Goal: Information Seeking & Learning: Learn about a topic

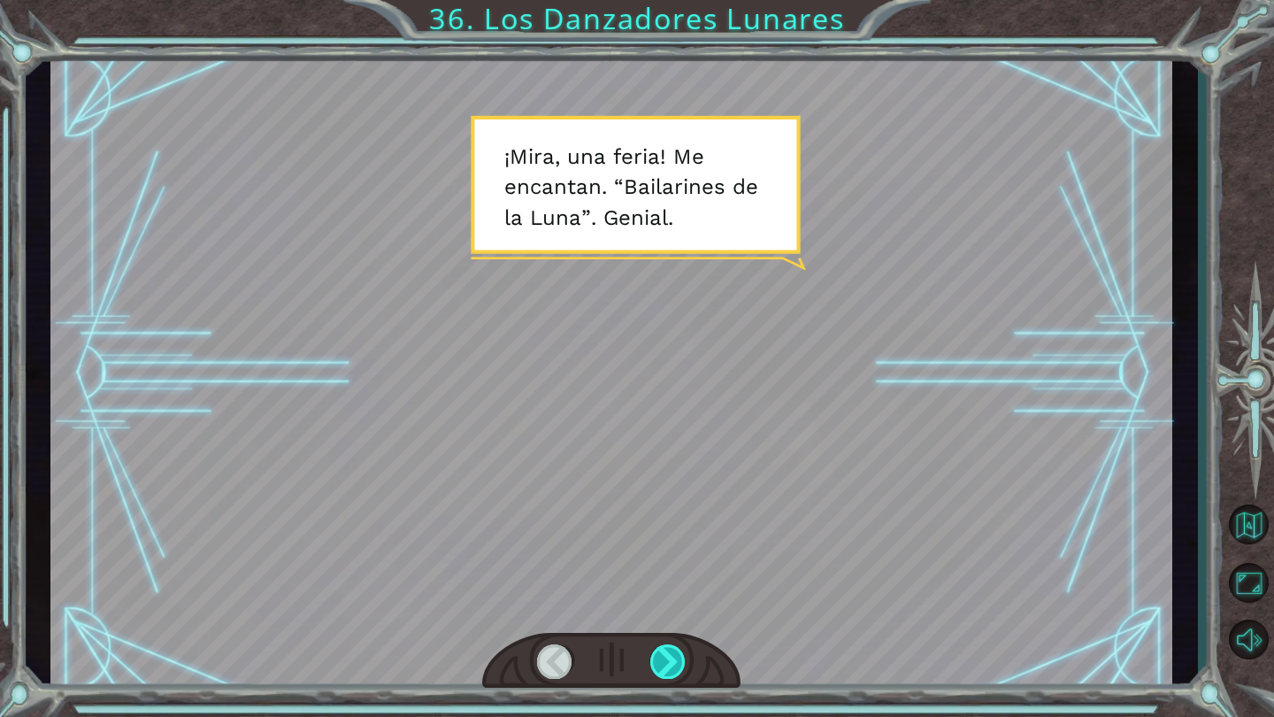
click at [670, 660] on div at bounding box center [668, 661] width 36 height 34
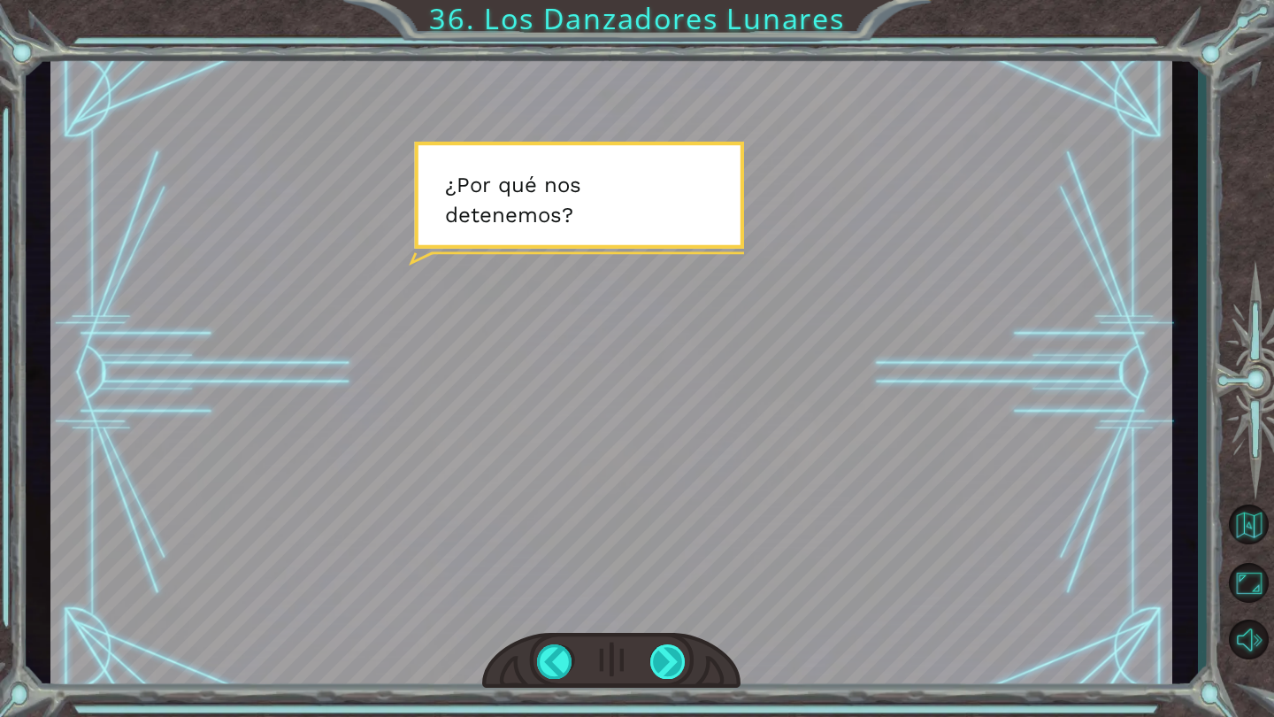
click at [672, 665] on div at bounding box center [668, 661] width 36 height 34
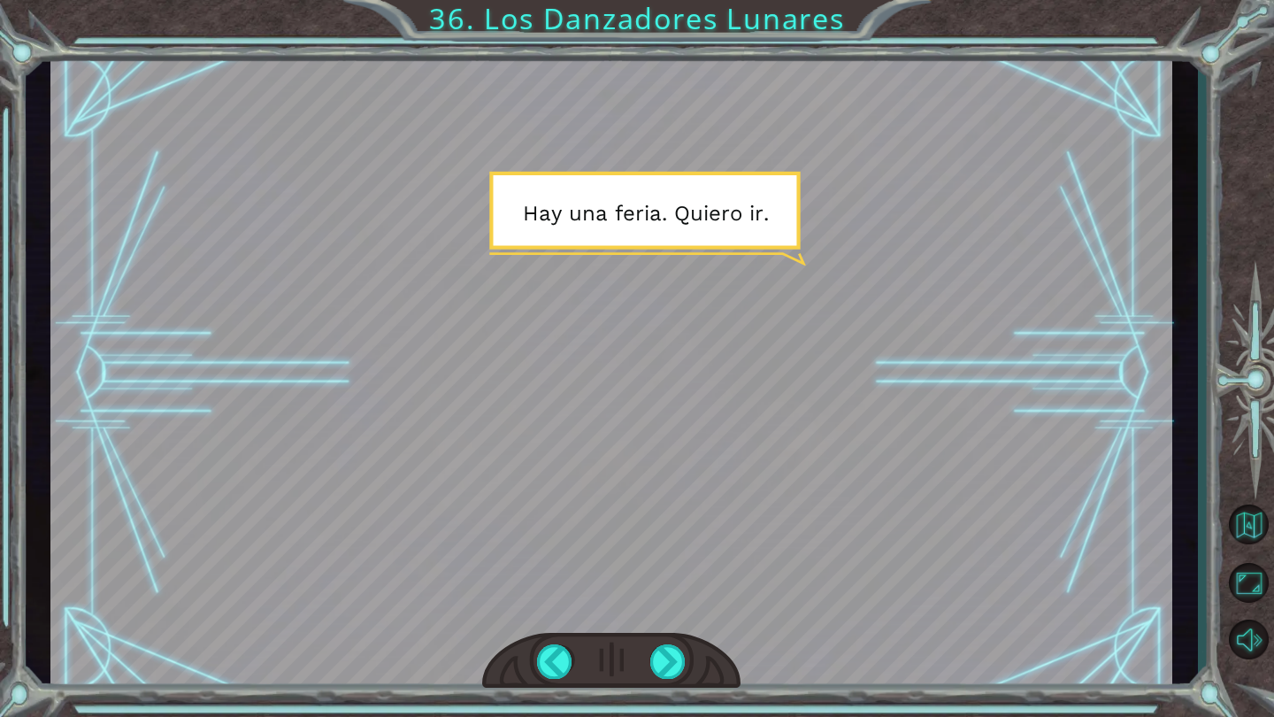
click at [1243, 633] on button "Sonido apagado" at bounding box center [1248, 638] width 51 height 51
click at [682, 676] on div at bounding box center [668, 661] width 36 height 34
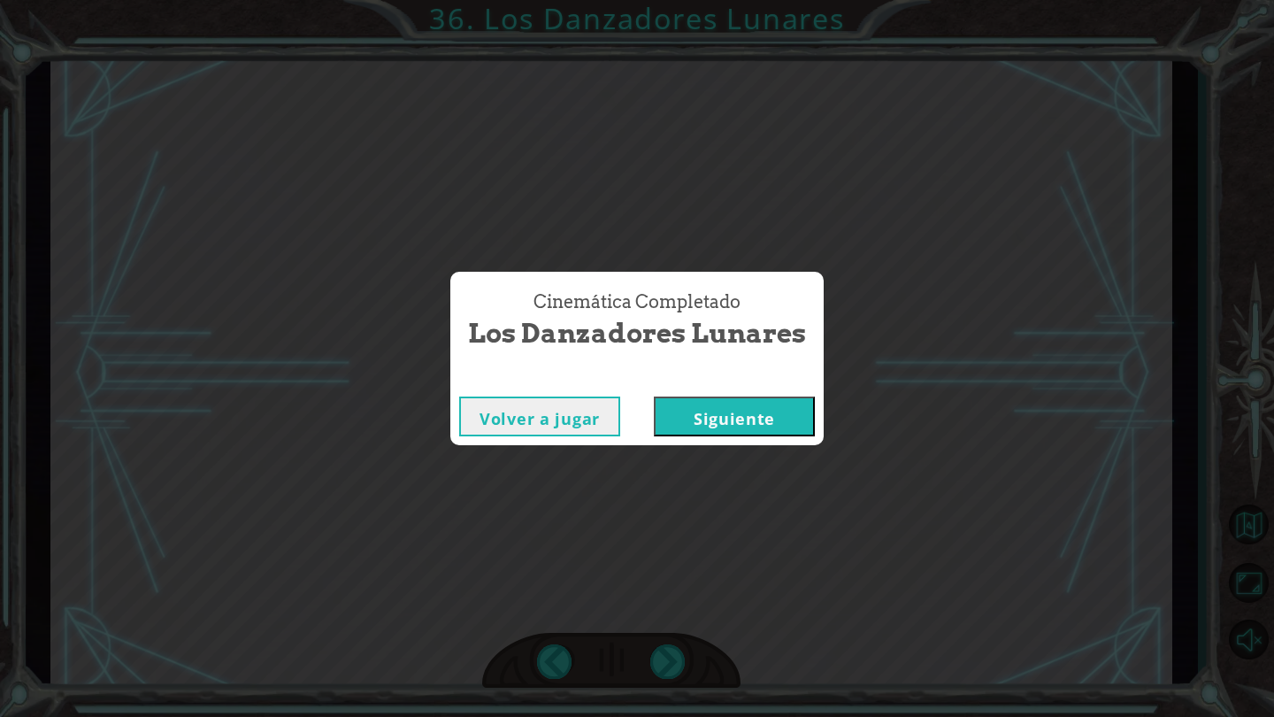
click at [687, 403] on button "Siguiente" at bounding box center [734, 416] width 161 height 40
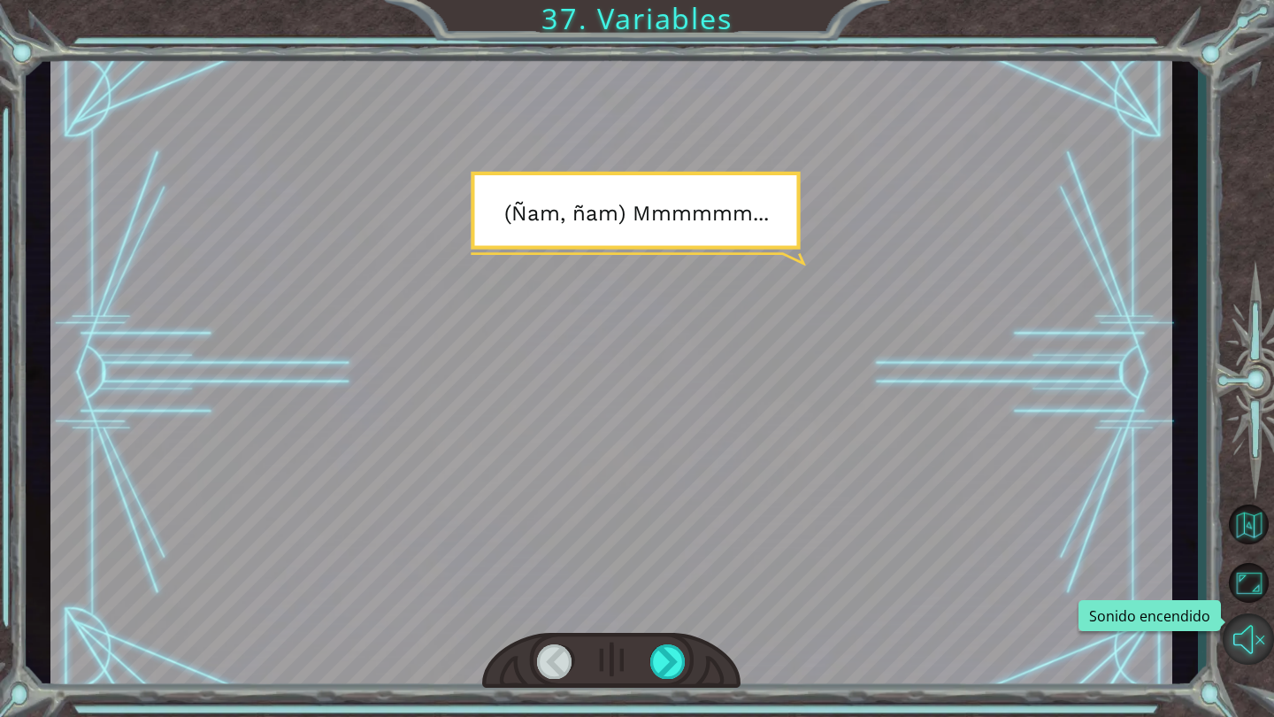
drag, startPoint x: 1273, startPoint y: 680, endPoint x: 1256, endPoint y: 643, distance: 40.8
click at [1256, 643] on button "Sonido encendido" at bounding box center [1248, 638] width 51 height 51
click at [562, 653] on div at bounding box center [555, 661] width 36 height 34
click at [664, 664] on div at bounding box center [668, 661] width 36 height 34
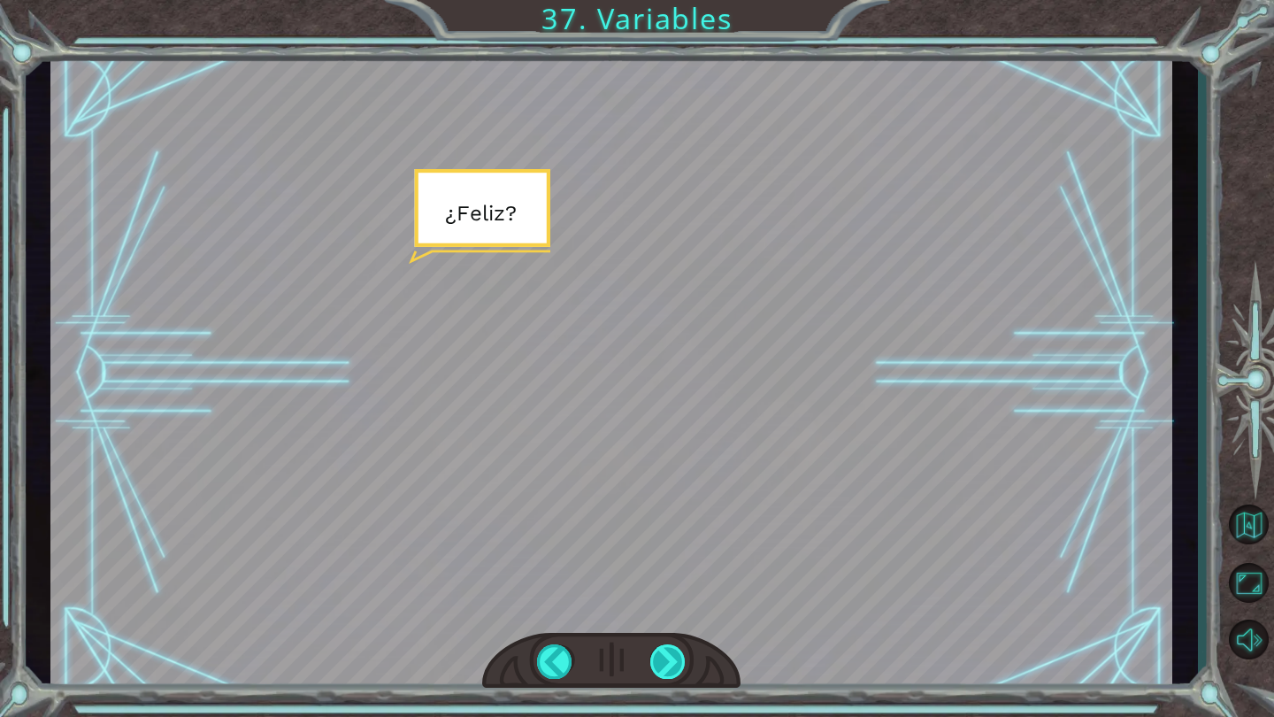
click at [664, 664] on div at bounding box center [668, 661] width 36 height 34
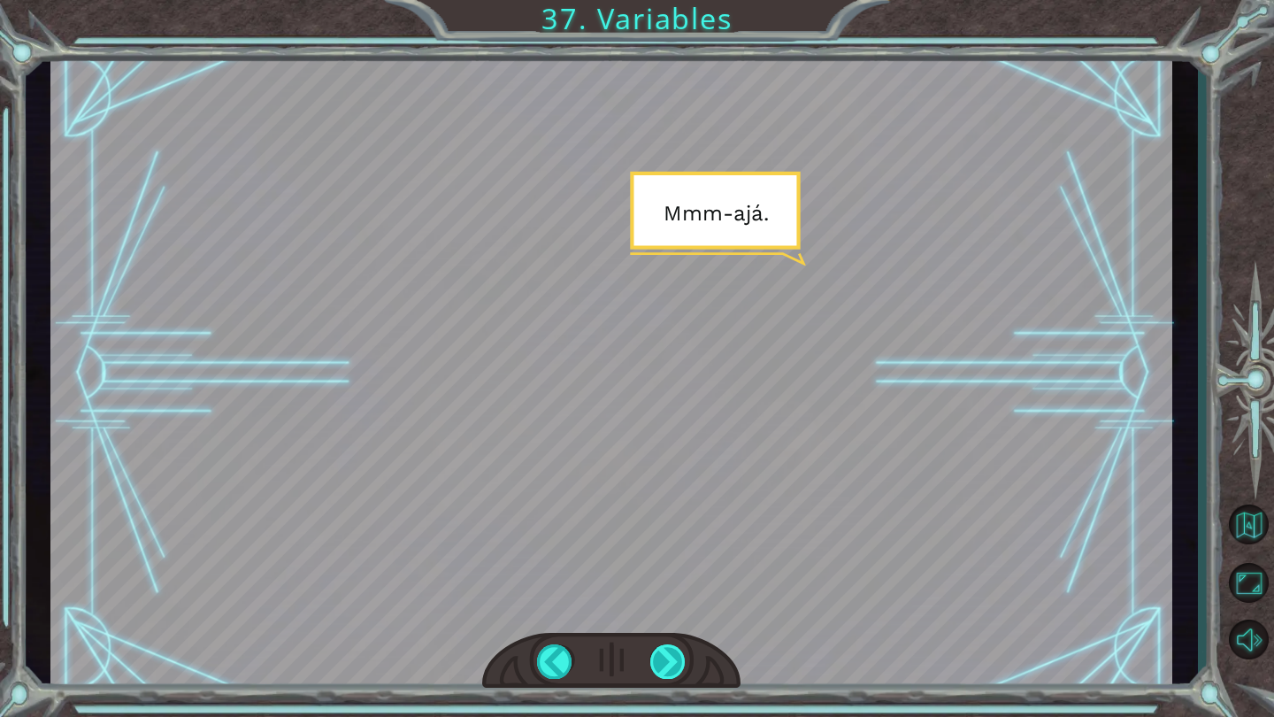
click at [664, 664] on div at bounding box center [668, 661] width 36 height 34
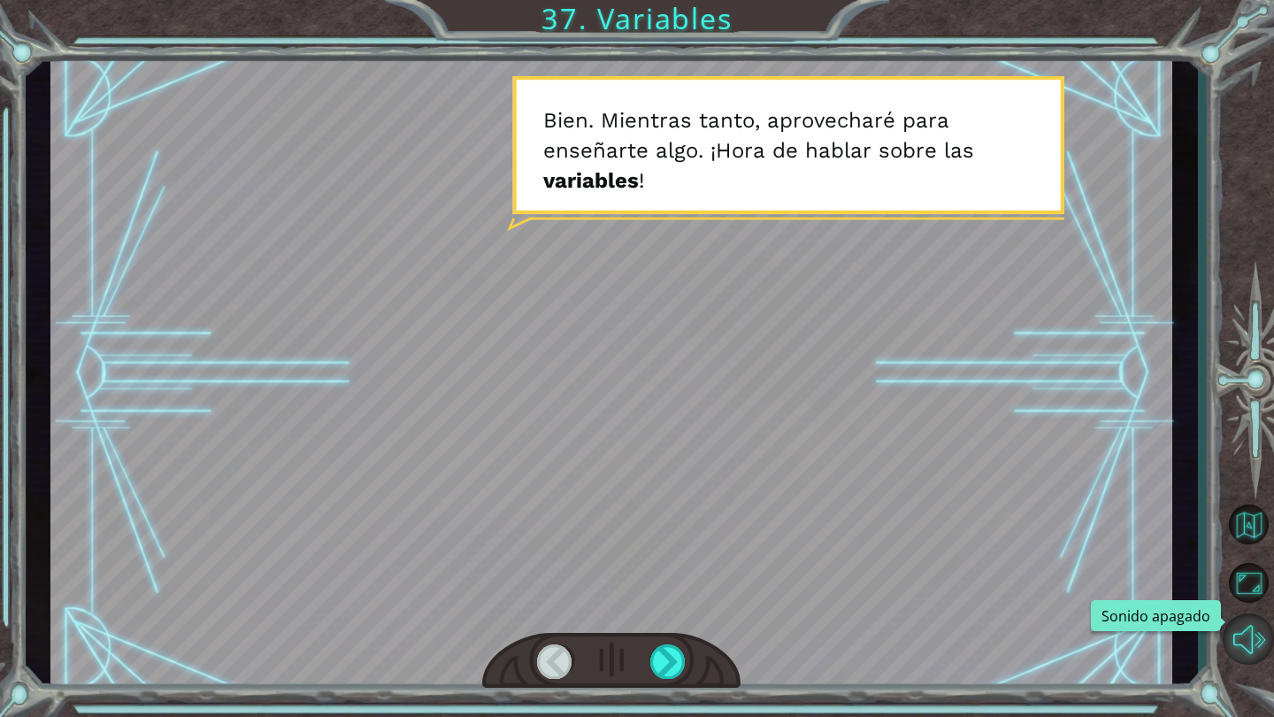
click at [1241, 633] on button "Sonido apagado" at bounding box center [1248, 638] width 51 height 51
click at [661, 650] on div at bounding box center [668, 661] width 36 height 34
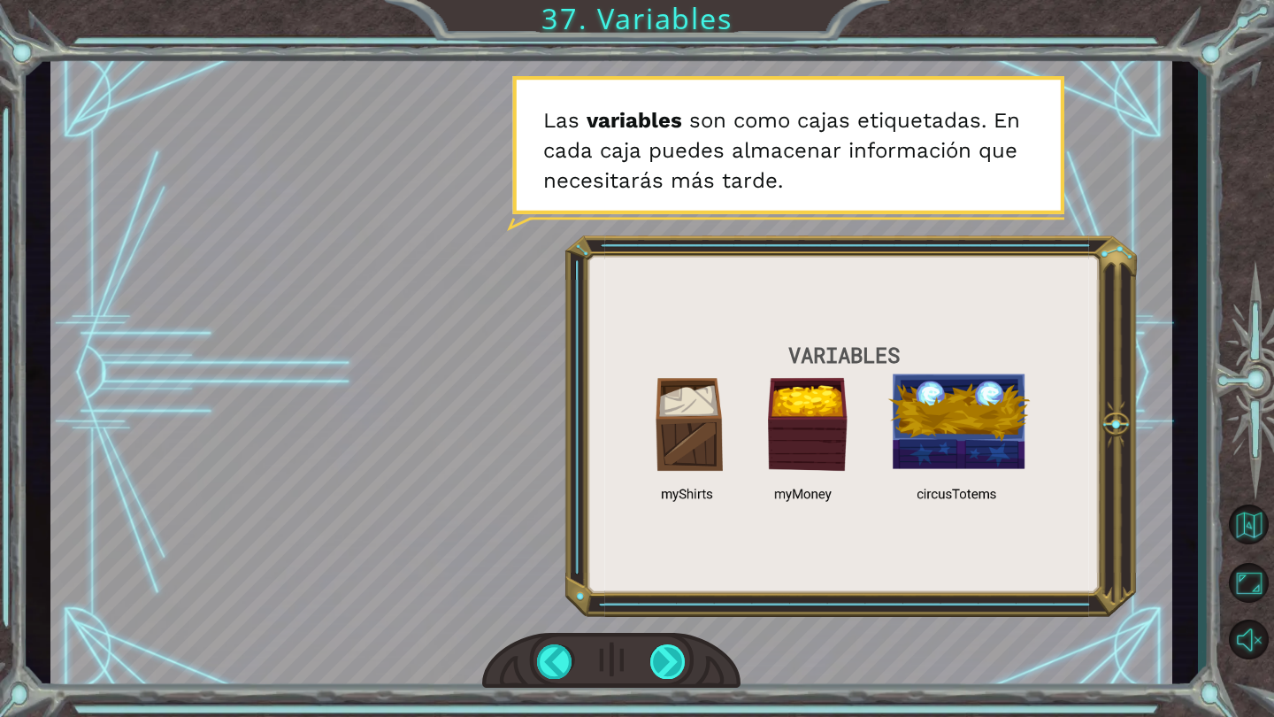
click at [661, 648] on div at bounding box center [668, 661] width 36 height 34
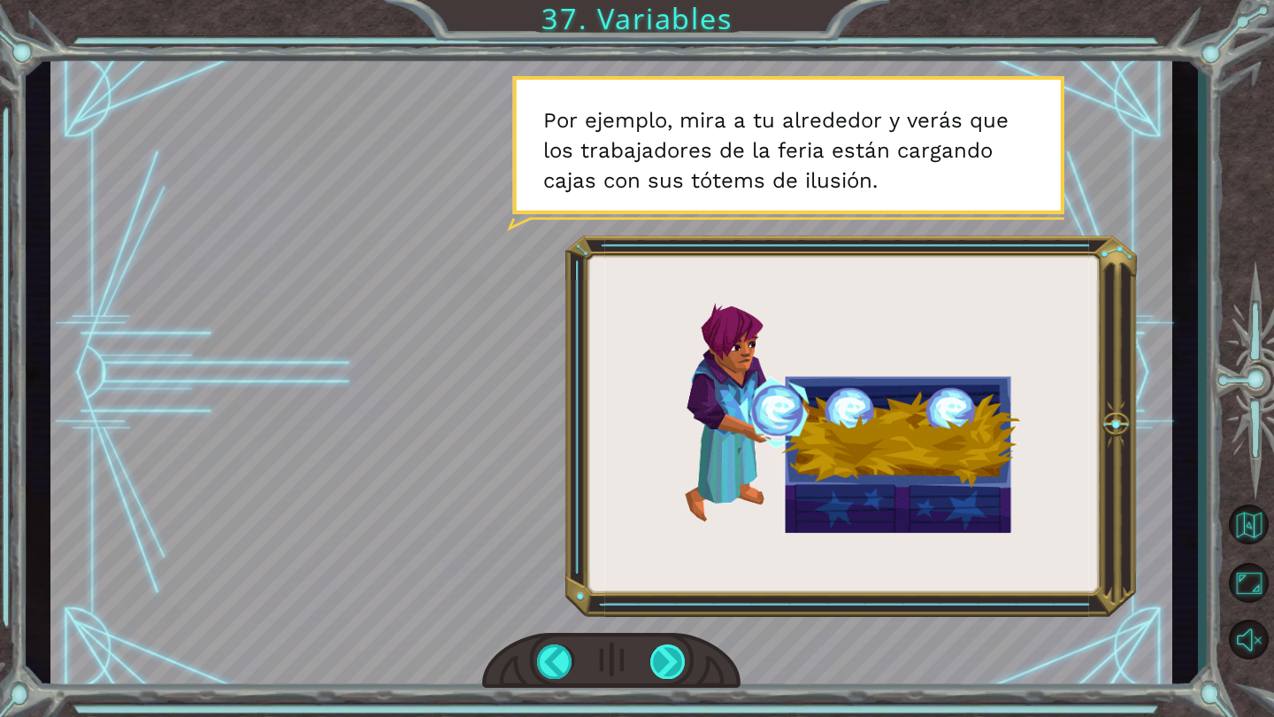
click at [662, 648] on div at bounding box center [668, 661] width 36 height 34
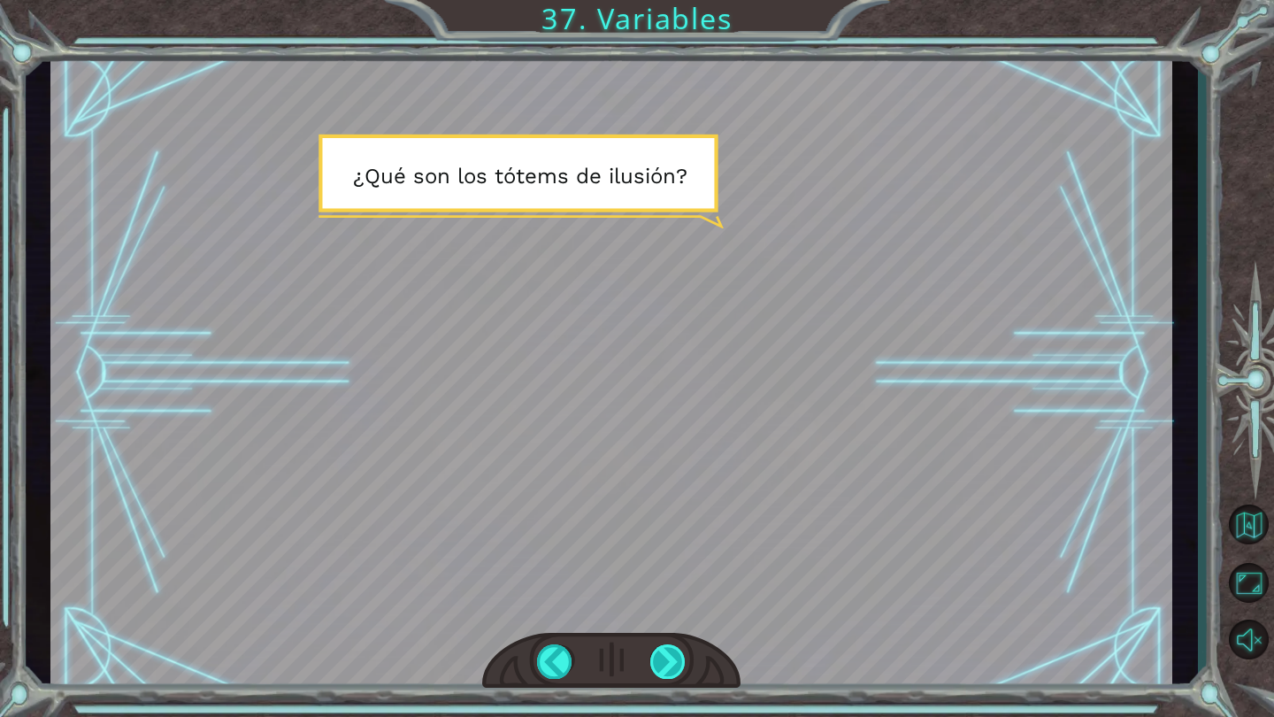
click at [670, 667] on div at bounding box center [668, 661] width 36 height 34
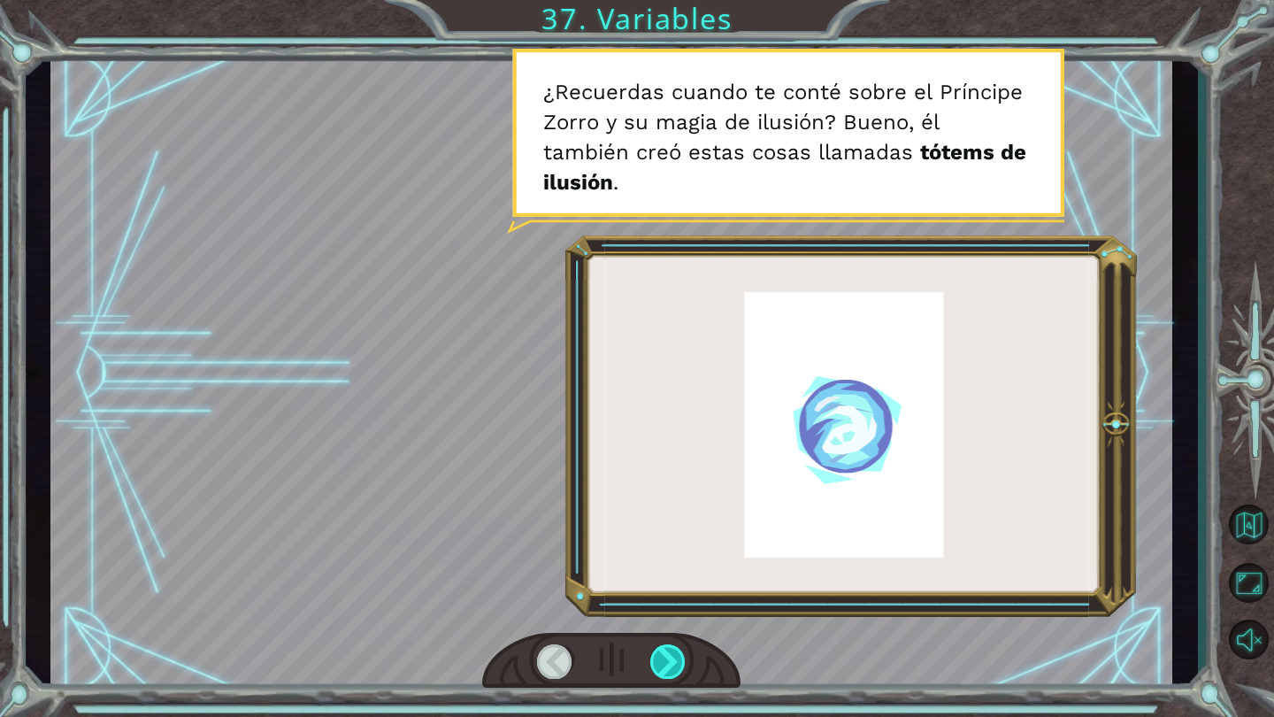
click at [673, 663] on div at bounding box center [668, 661] width 36 height 34
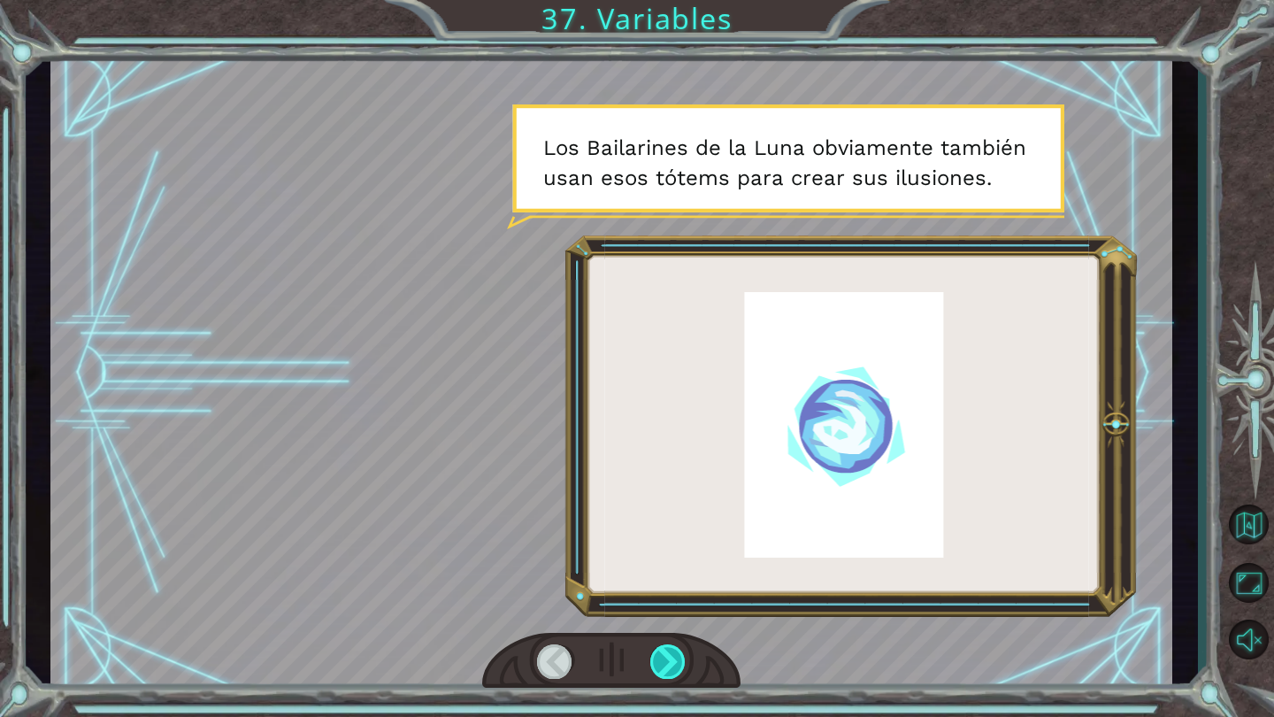
click at [669, 662] on div at bounding box center [668, 661] width 36 height 34
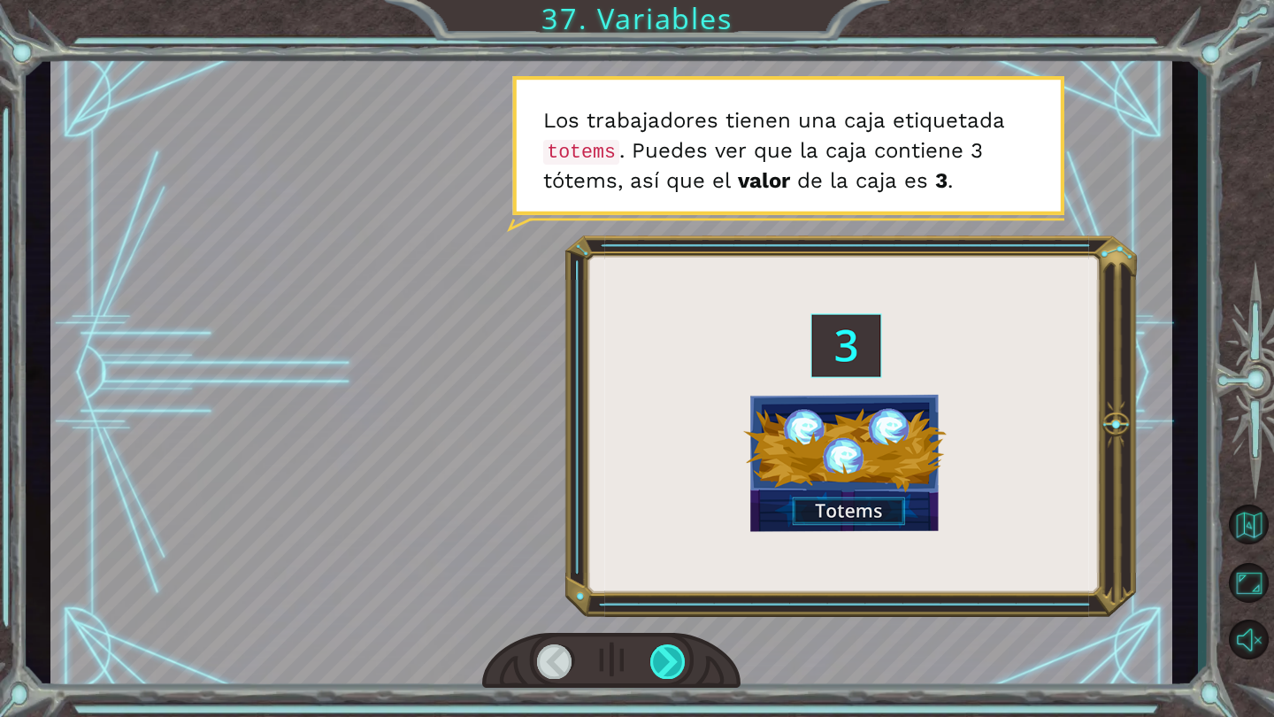
click at [672, 664] on div at bounding box center [668, 661] width 36 height 34
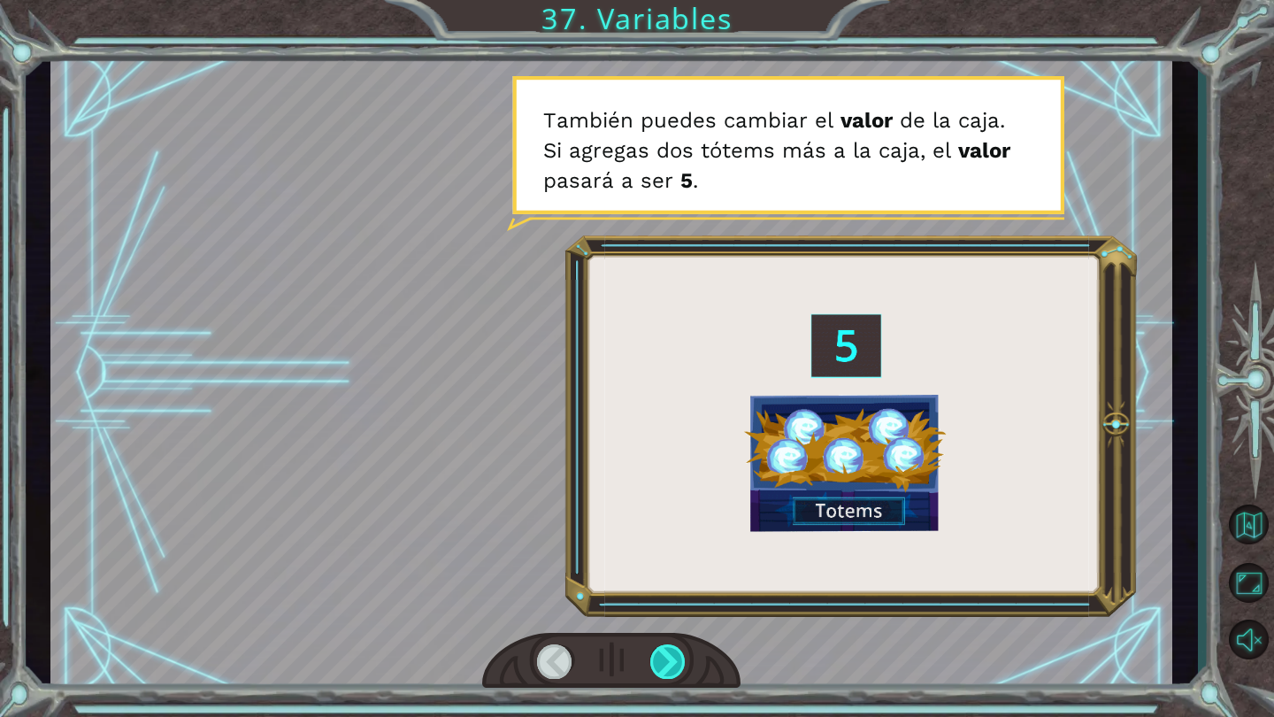
click at [686, 659] on div at bounding box center [668, 661] width 36 height 34
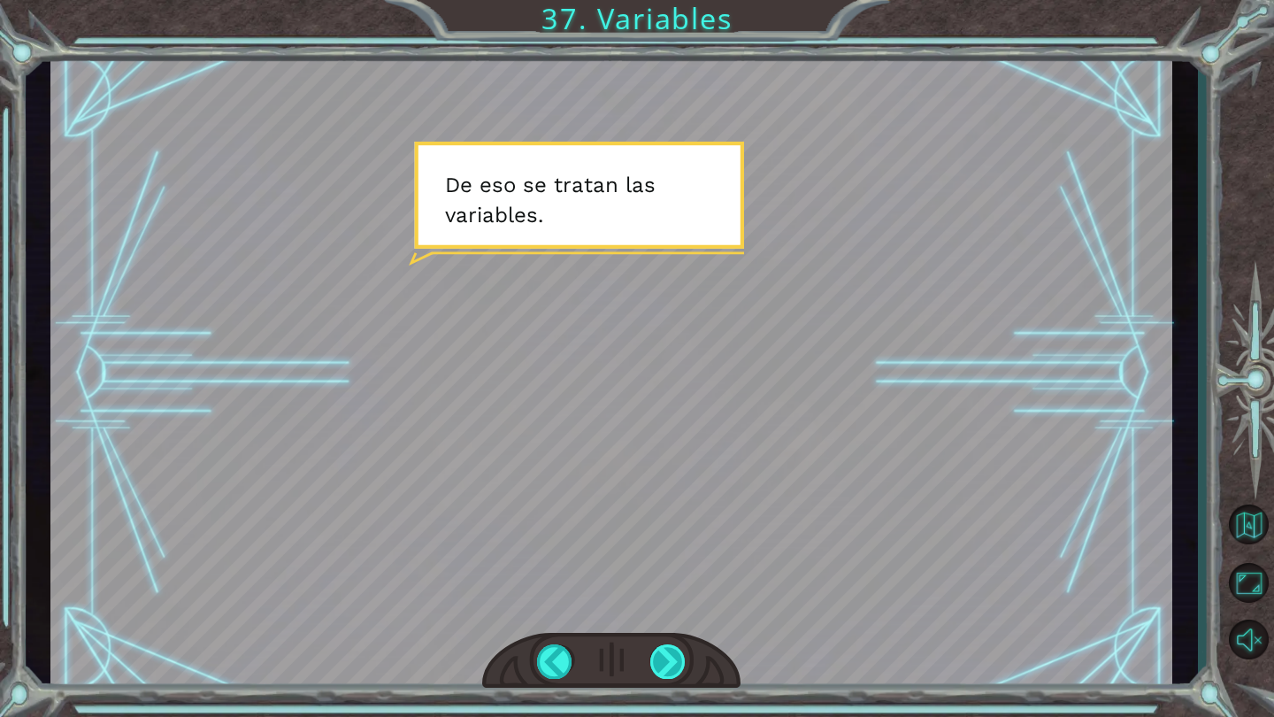
click at [653, 655] on div at bounding box center [668, 661] width 36 height 34
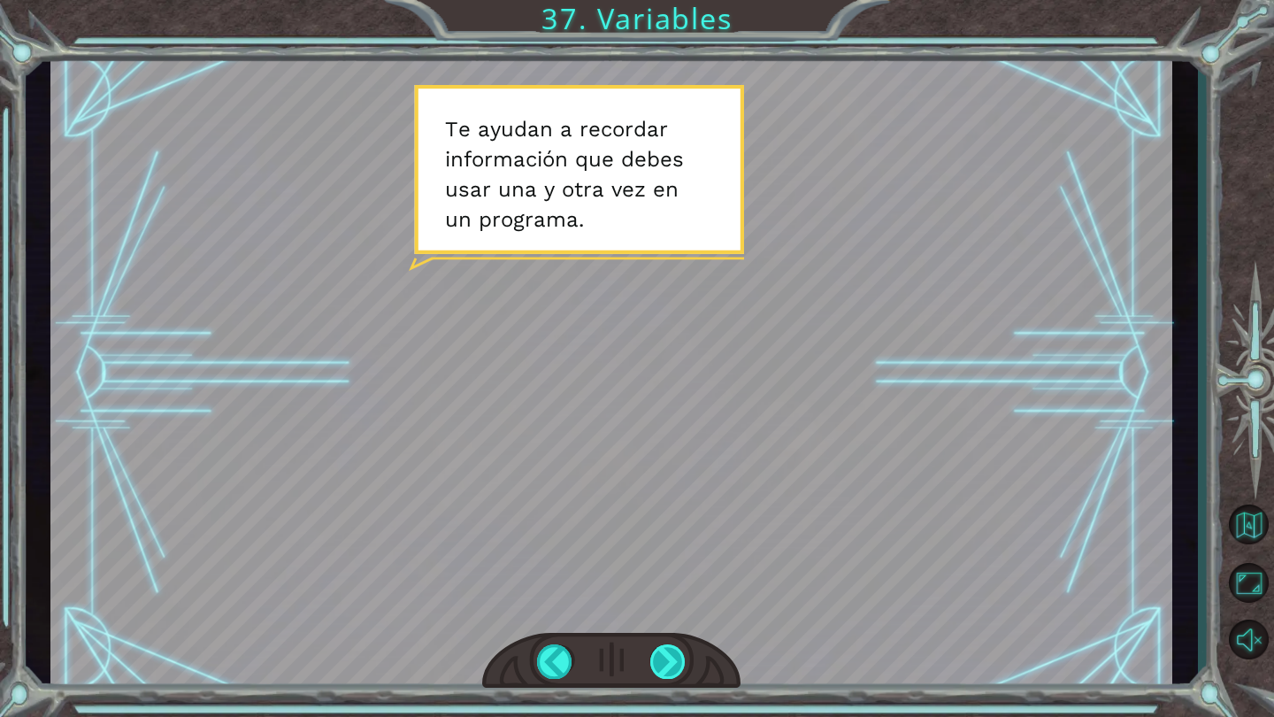
click at [664, 672] on div at bounding box center [668, 661] width 36 height 34
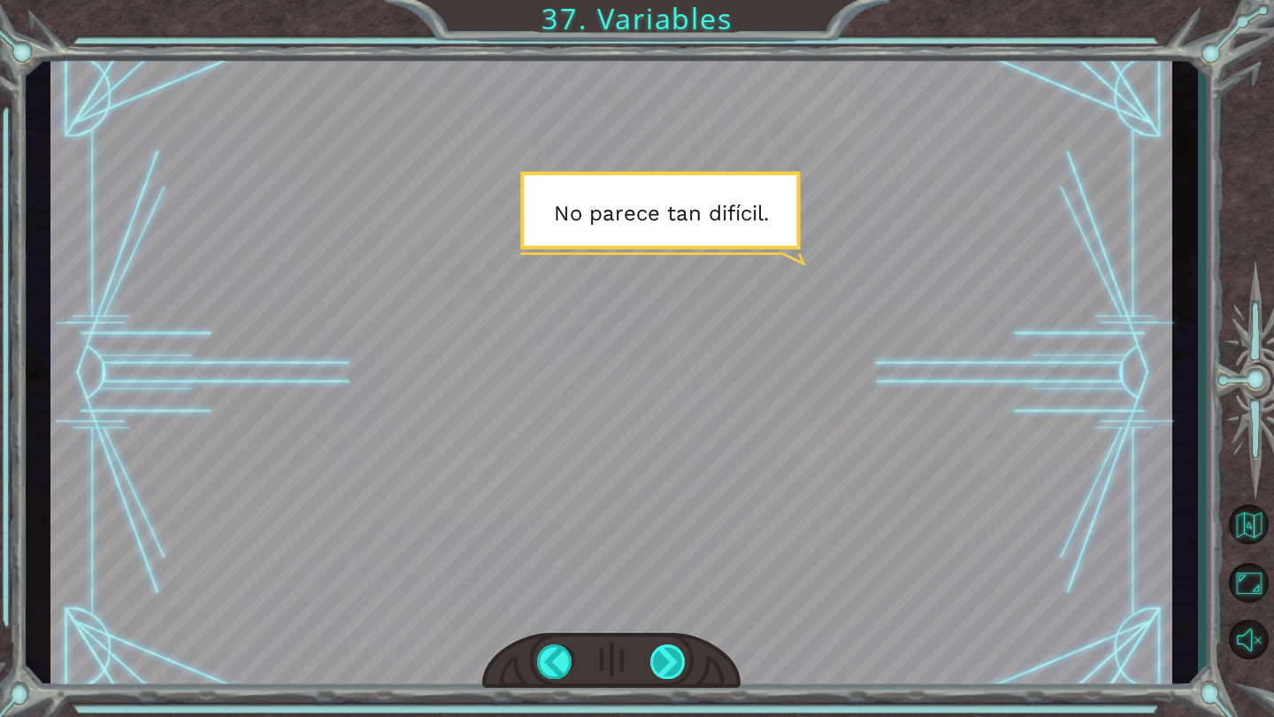
click at [679, 668] on div at bounding box center [668, 661] width 36 height 34
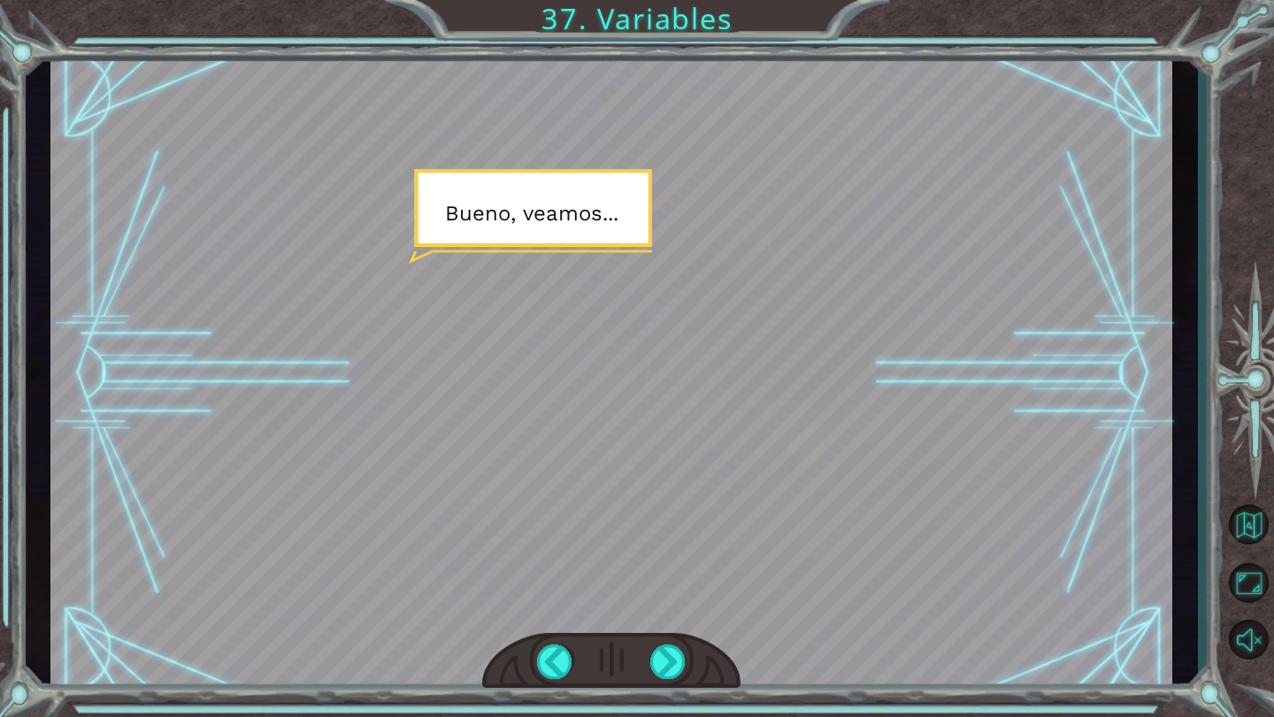
drag, startPoint x: 664, startPoint y: 658, endPoint x: 712, endPoint y: 716, distance: 74.8
click at [665, 658] on div at bounding box center [668, 661] width 36 height 34
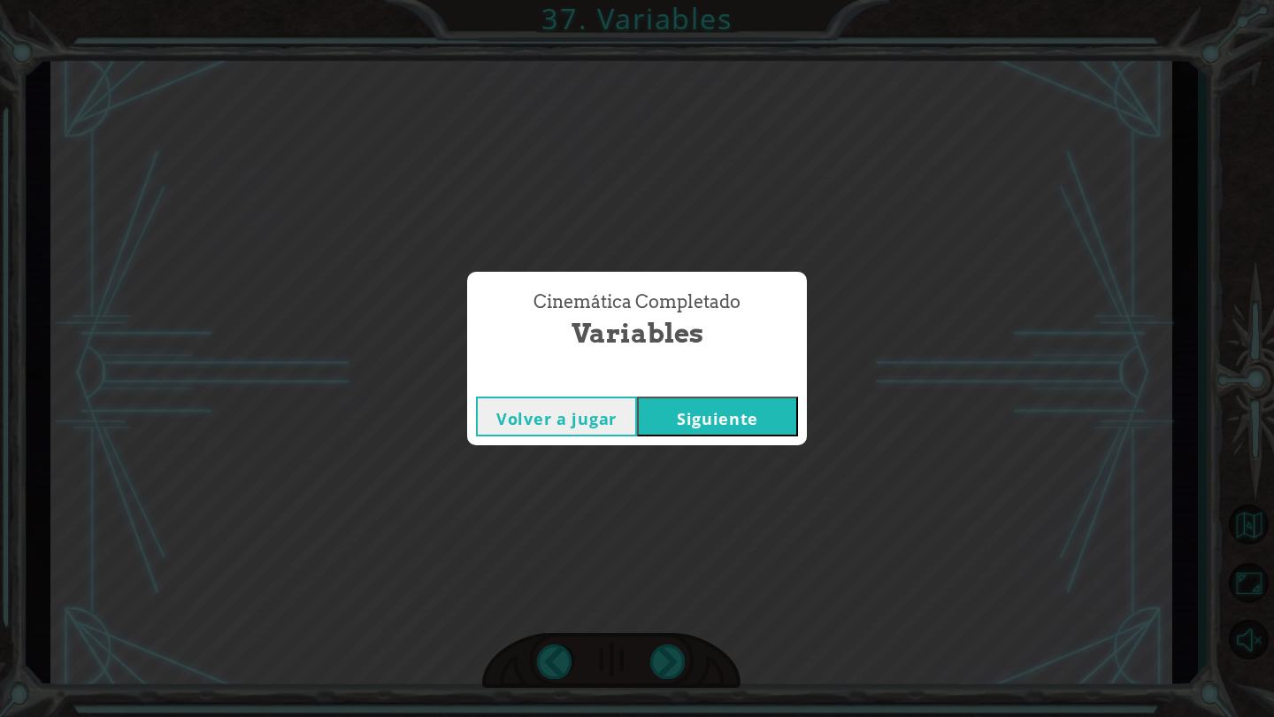
click at [760, 419] on button "Siguiente" at bounding box center [717, 416] width 161 height 40
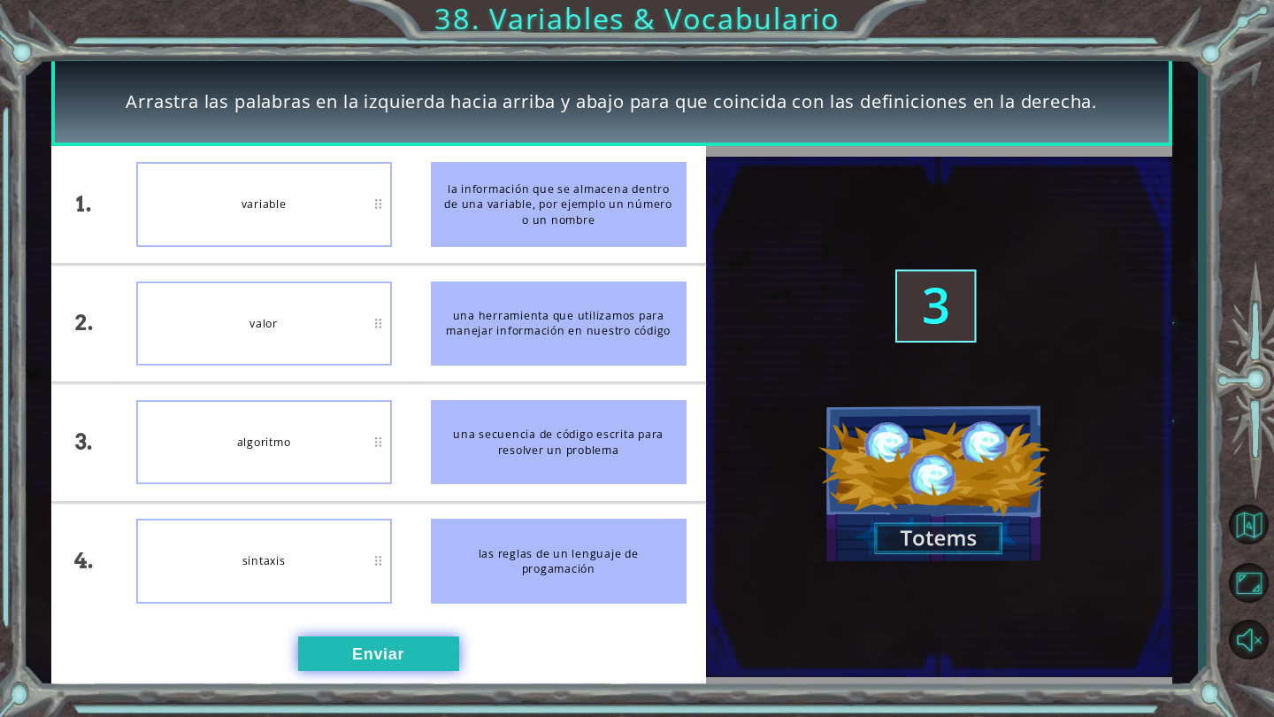
click at [377, 656] on button "Enviar" at bounding box center [378, 653] width 161 height 35
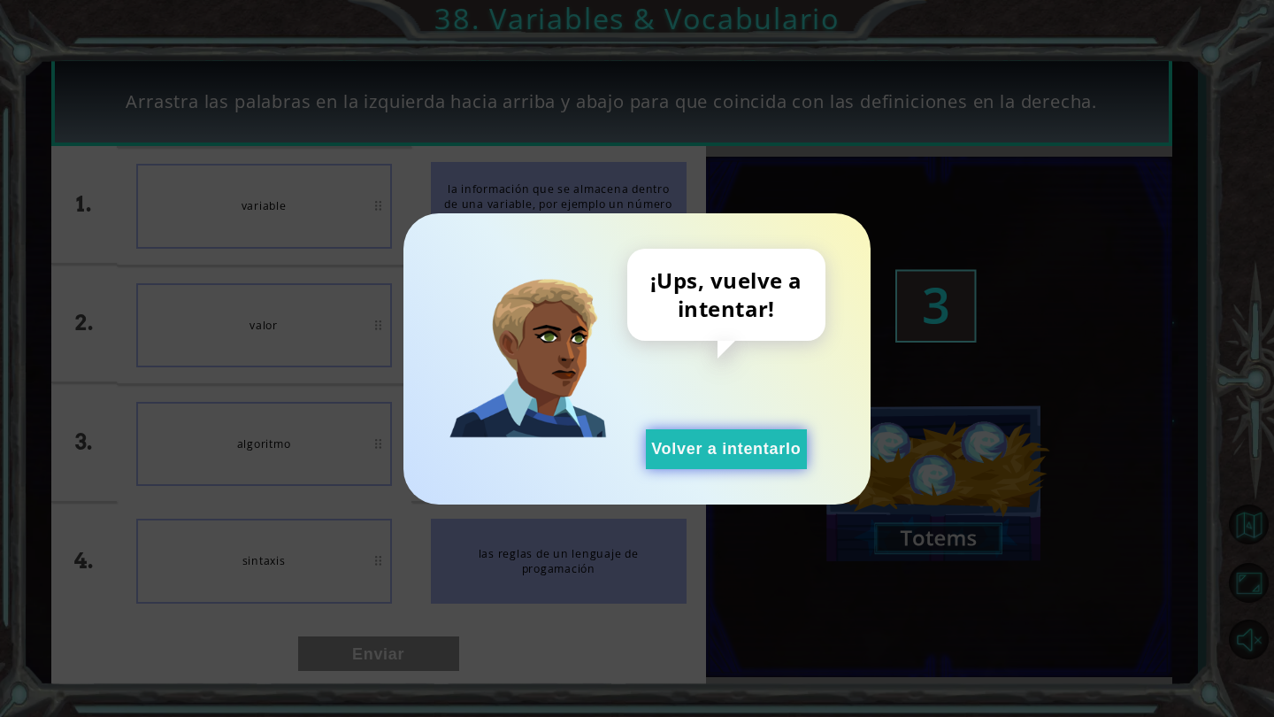
click at [733, 456] on button "Volver a intentarlo" at bounding box center [726, 449] width 161 height 40
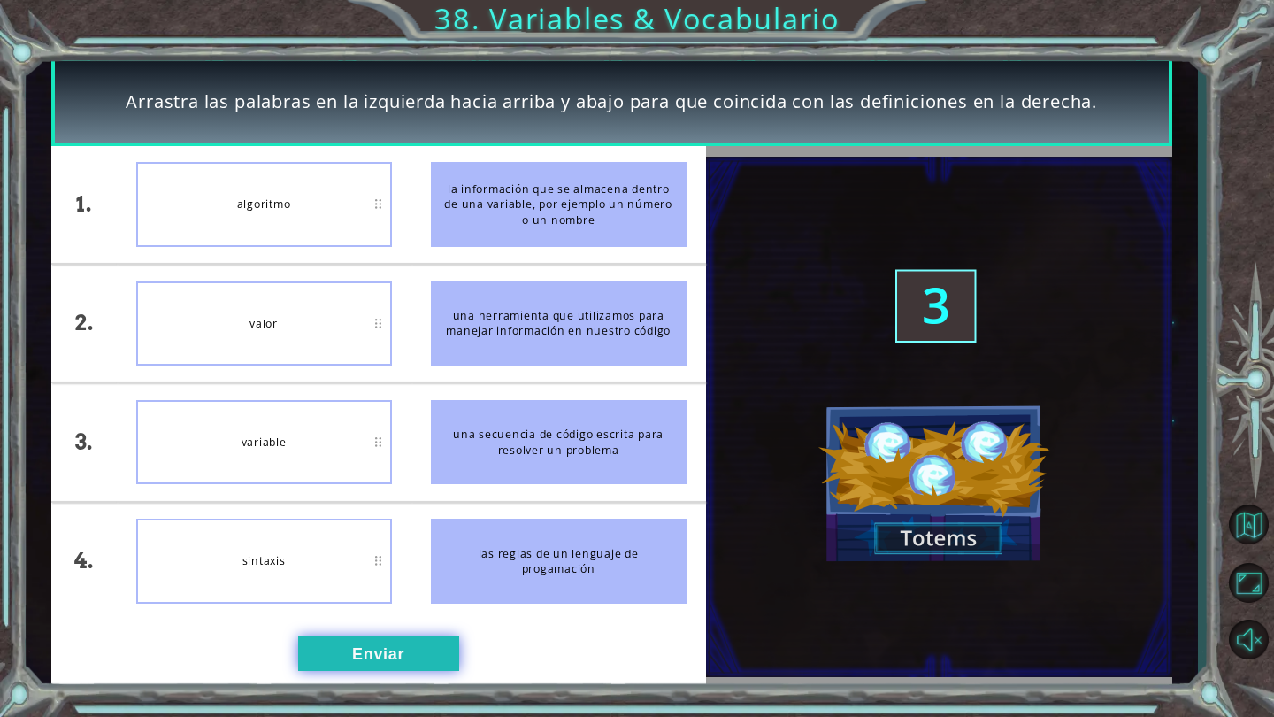
click at [408, 665] on button "Enviar" at bounding box center [378, 653] width 161 height 35
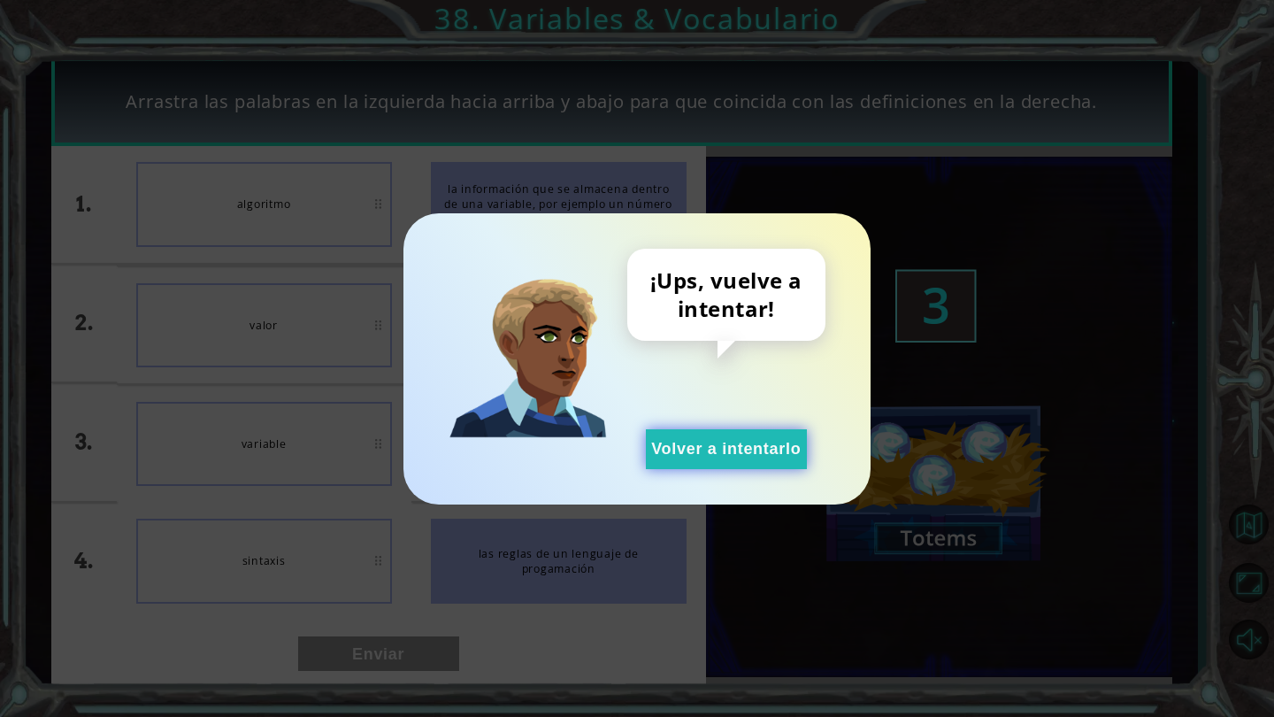
click at [691, 451] on button "Volver a intentarlo" at bounding box center [726, 449] width 161 height 40
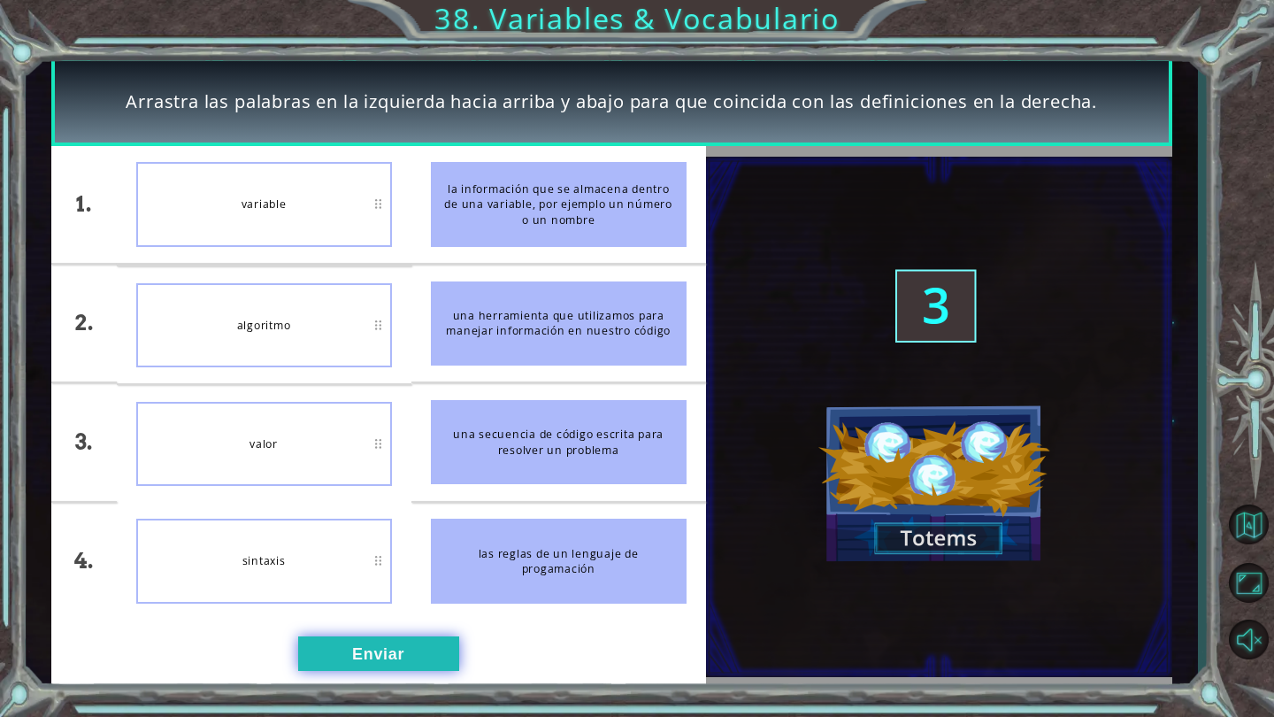
click at [356, 653] on button "Enviar" at bounding box center [378, 653] width 161 height 35
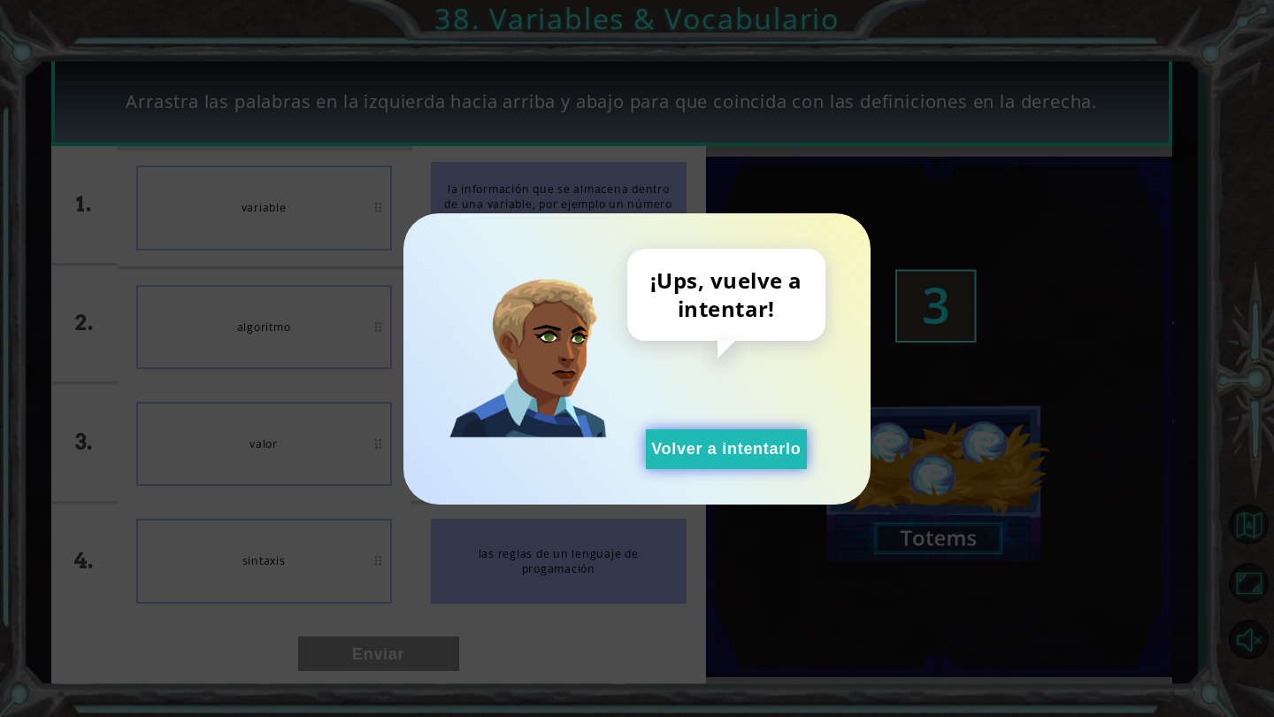
click at [714, 435] on button "Volver a intentarlo" at bounding box center [726, 449] width 161 height 40
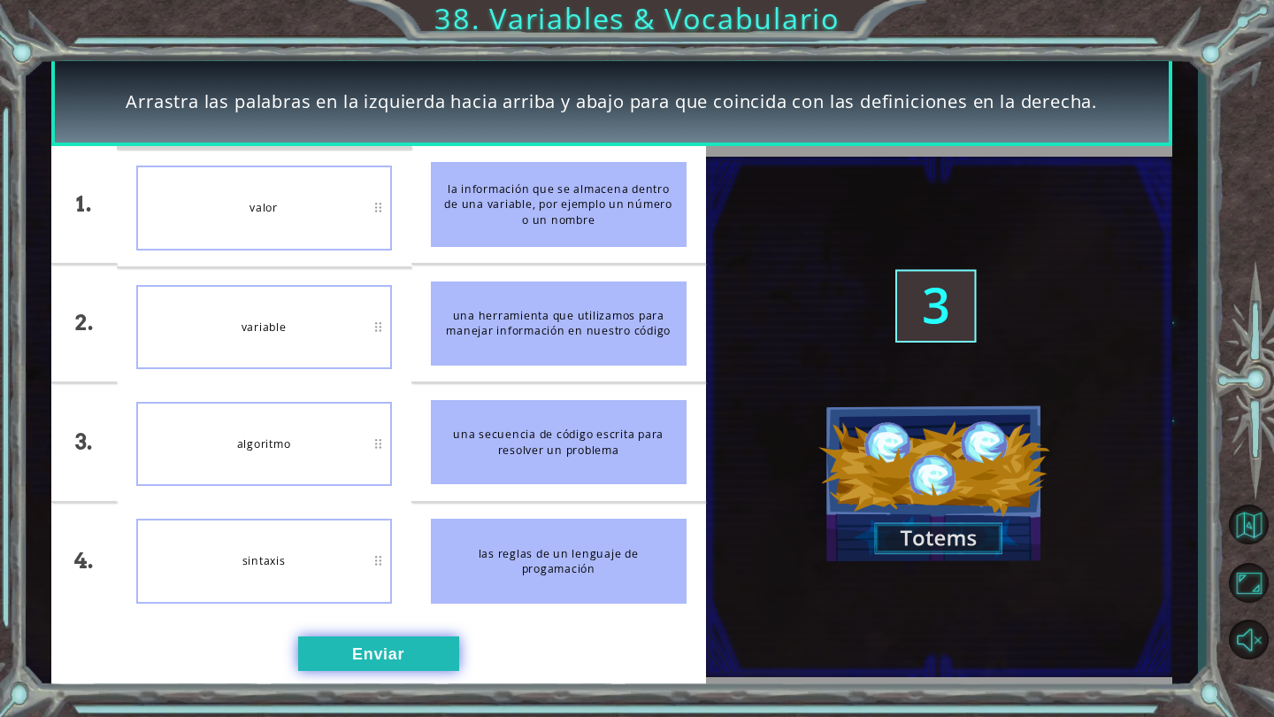
click at [372, 651] on button "Enviar" at bounding box center [378, 653] width 161 height 35
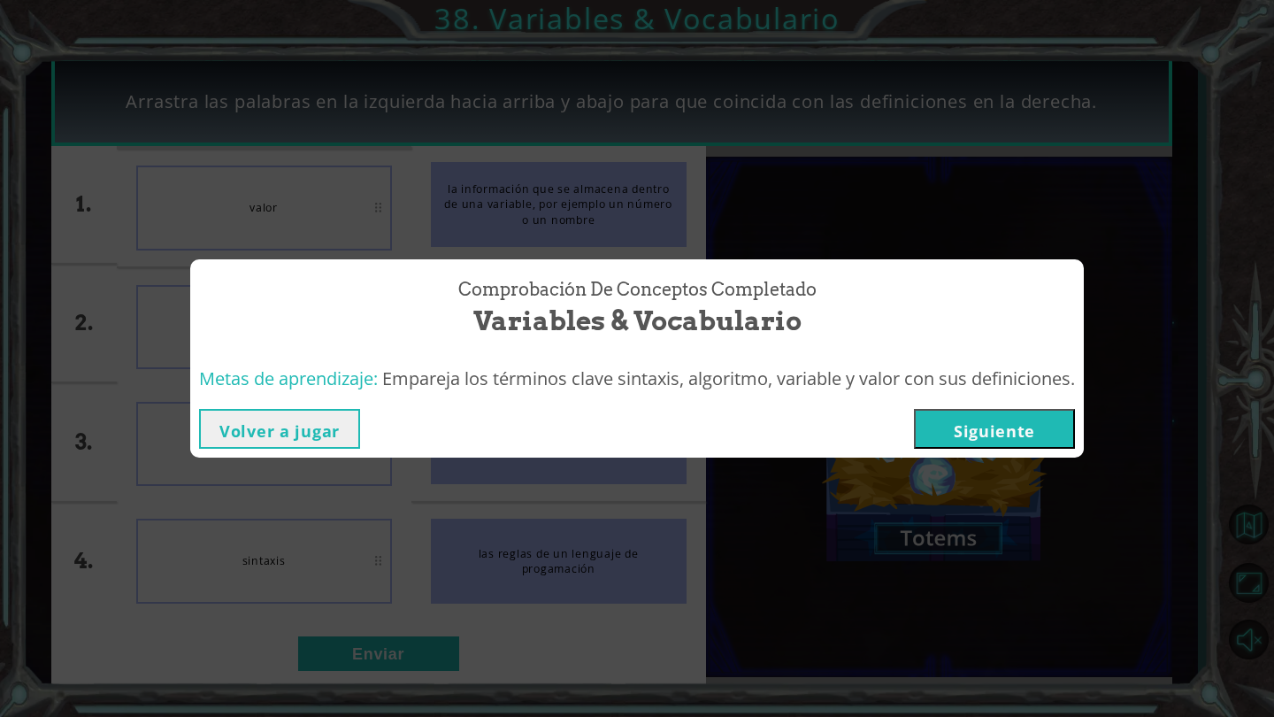
click at [982, 428] on button "Siguiente" at bounding box center [994, 429] width 161 height 40
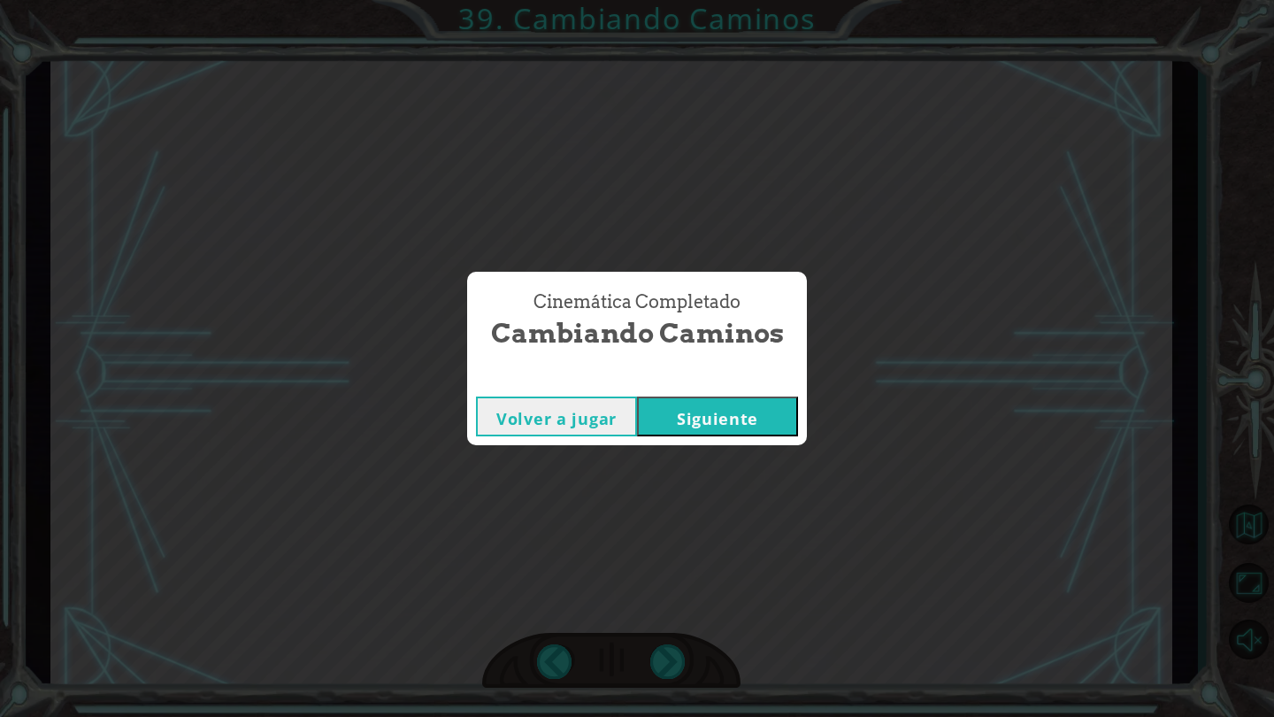
click at [785, 416] on button "Siguiente" at bounding box center [717, 416] width 161 height 40
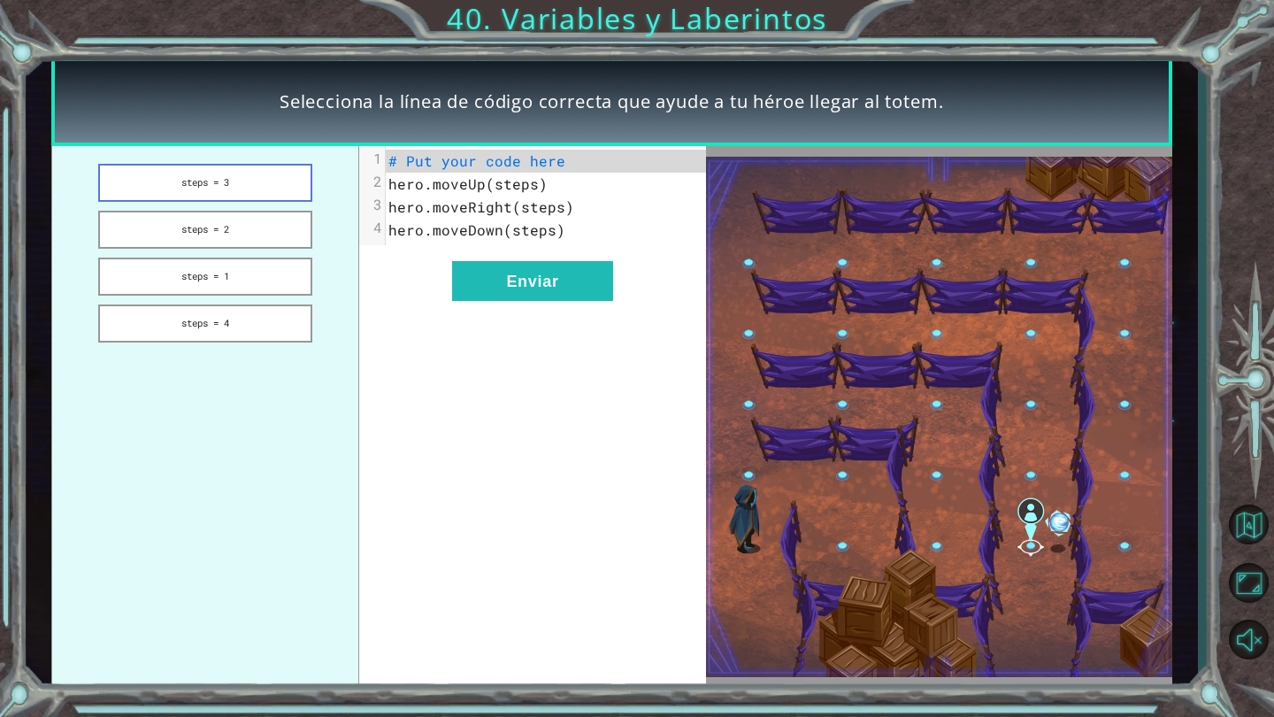
click at [259, 175] on button "steps = 3" at bounding box center [205, 183] width 215 height 38
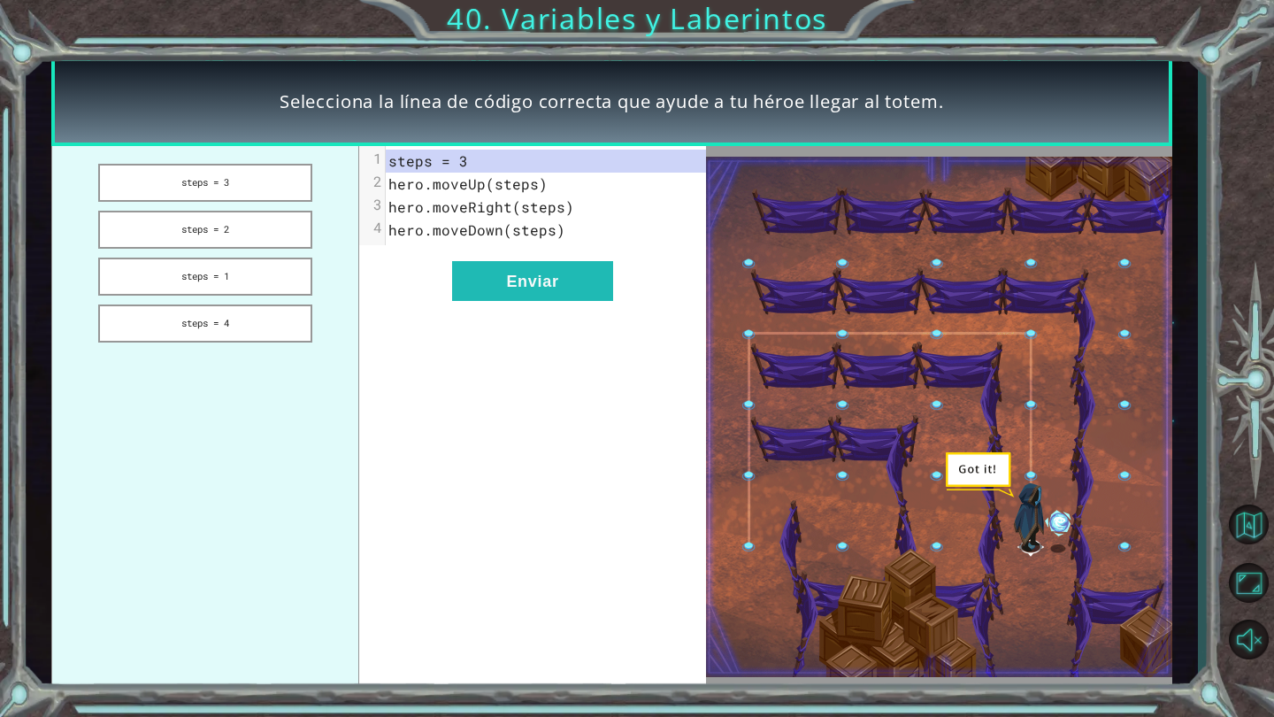
click at [556, 303] on div "xxxxxxxxxx 4 1 steps = 3 2 hero.moveUp(steps) 3 hero.moveRight(steps) 4 hero.mo…" at bounding box center [532, 416] width 346 height 541
click at [500, 297] on button "Enviar" at bounding box center [532, 281] width 161 height 40
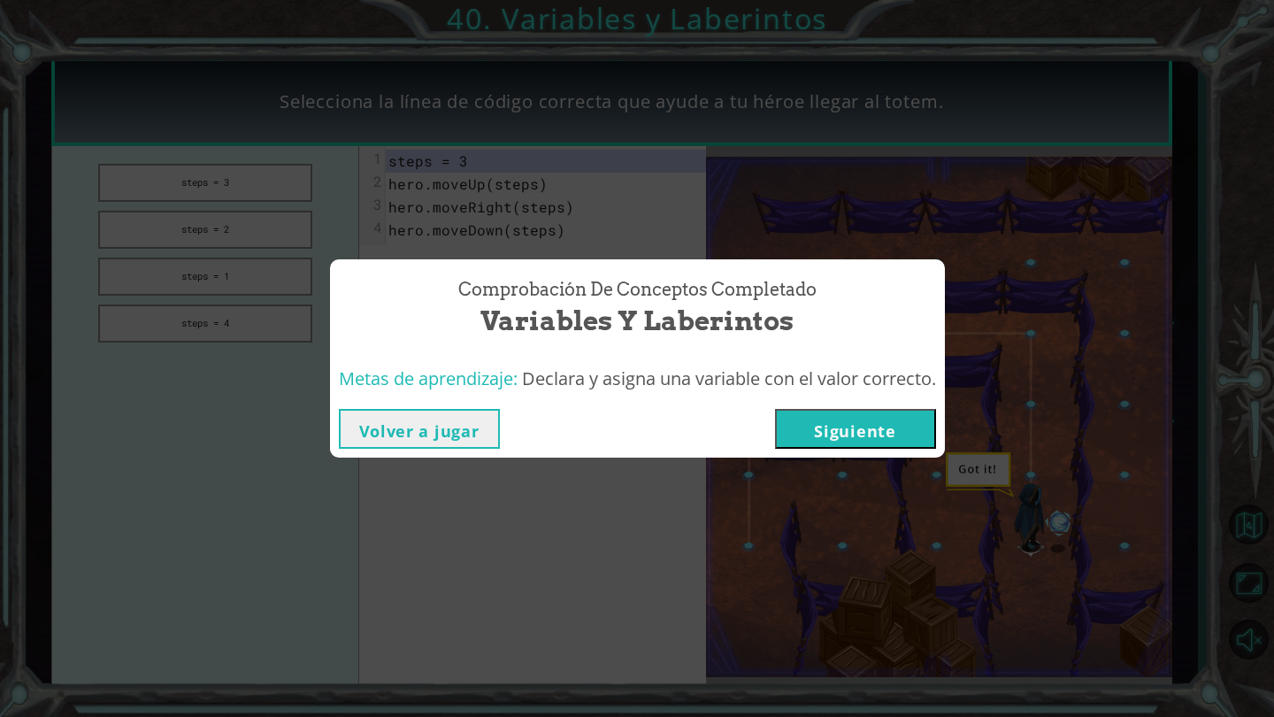
click at [826, 427] on button "Siguiente" at bounding box center [855, 429] width 161 height 40
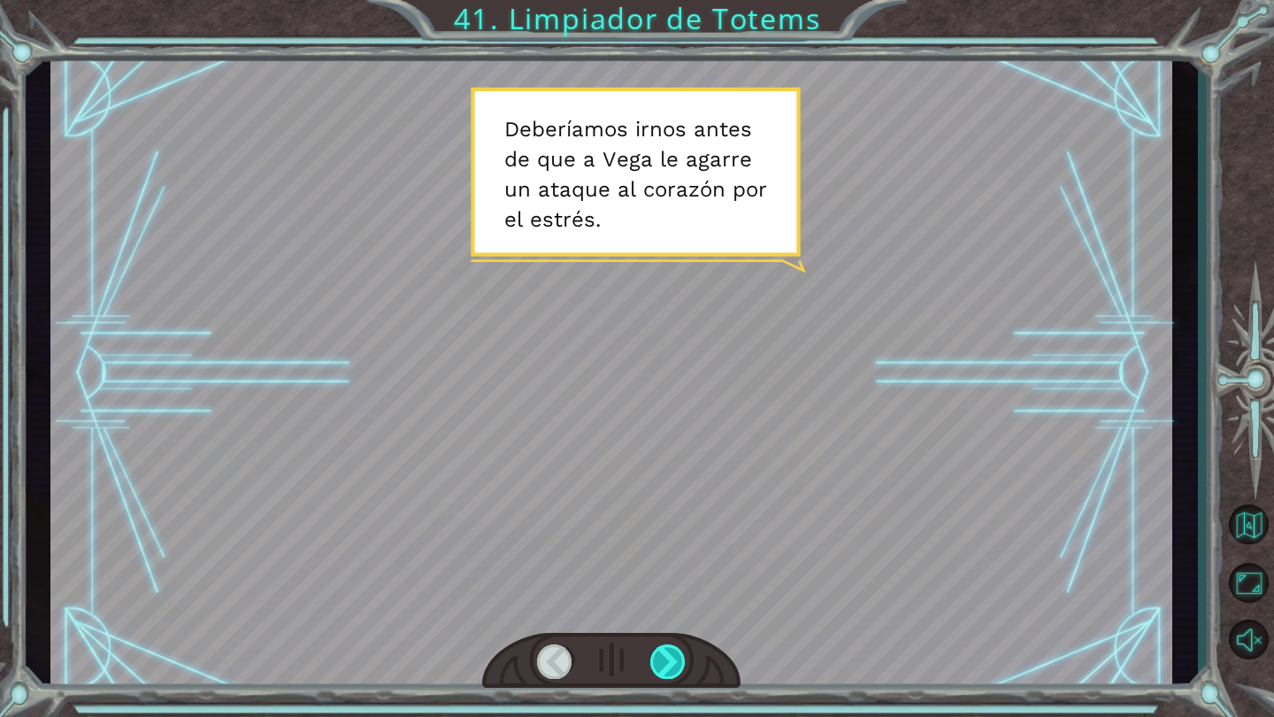
click at [654, 667] on div at bounding box center [668, 661] width 36 height 34
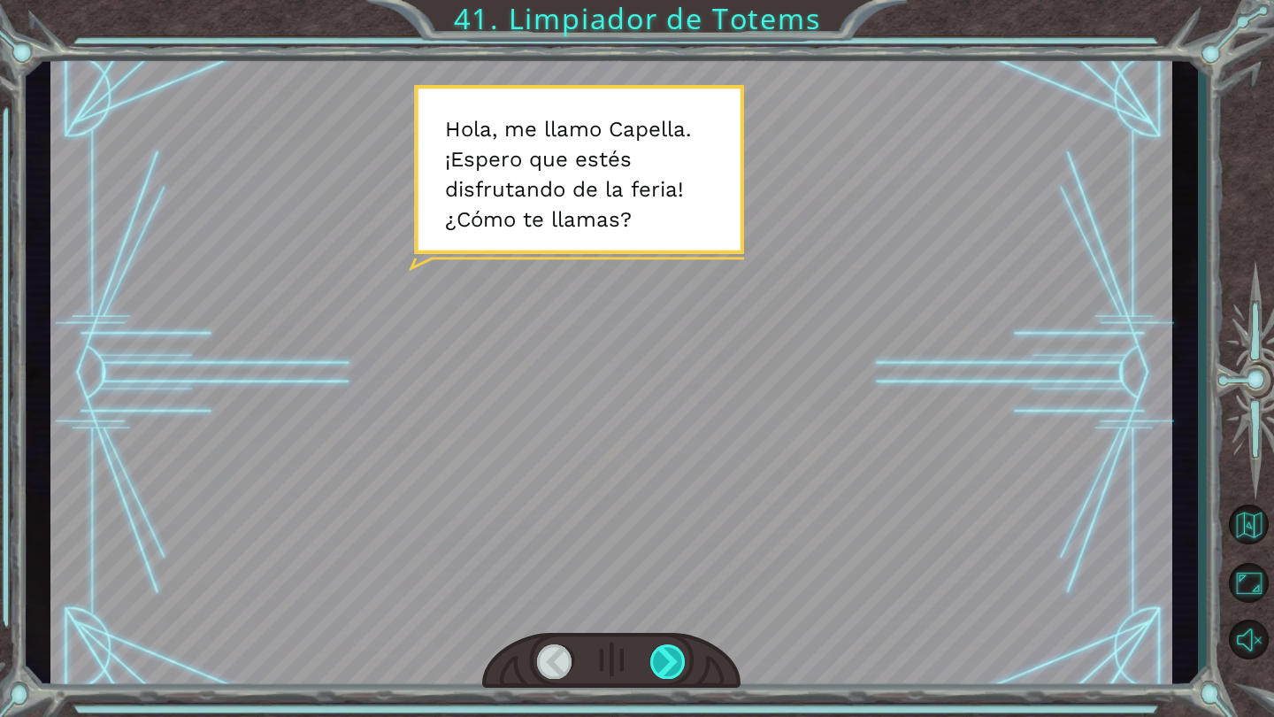
click at [657, 671] on div at bounding box center [668, 661] width 36 height 34
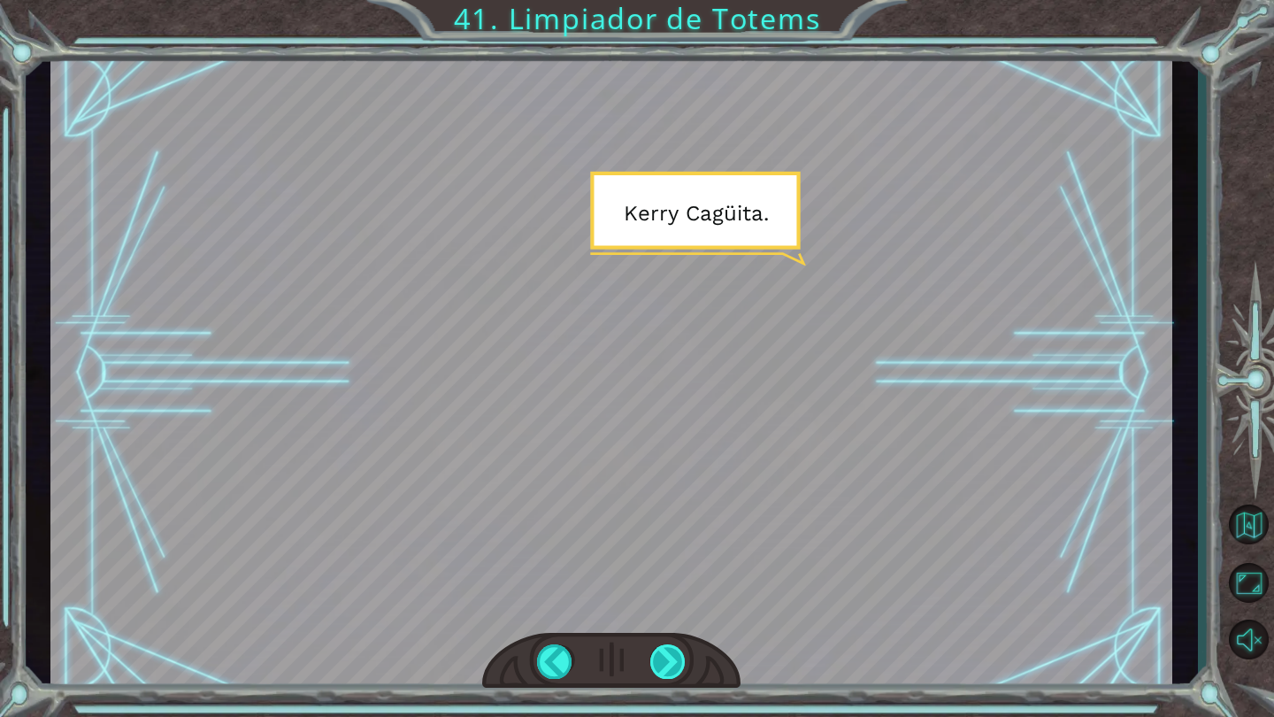
click at [663, 658] on div at bounding box center [668, 661] width 36 height 34
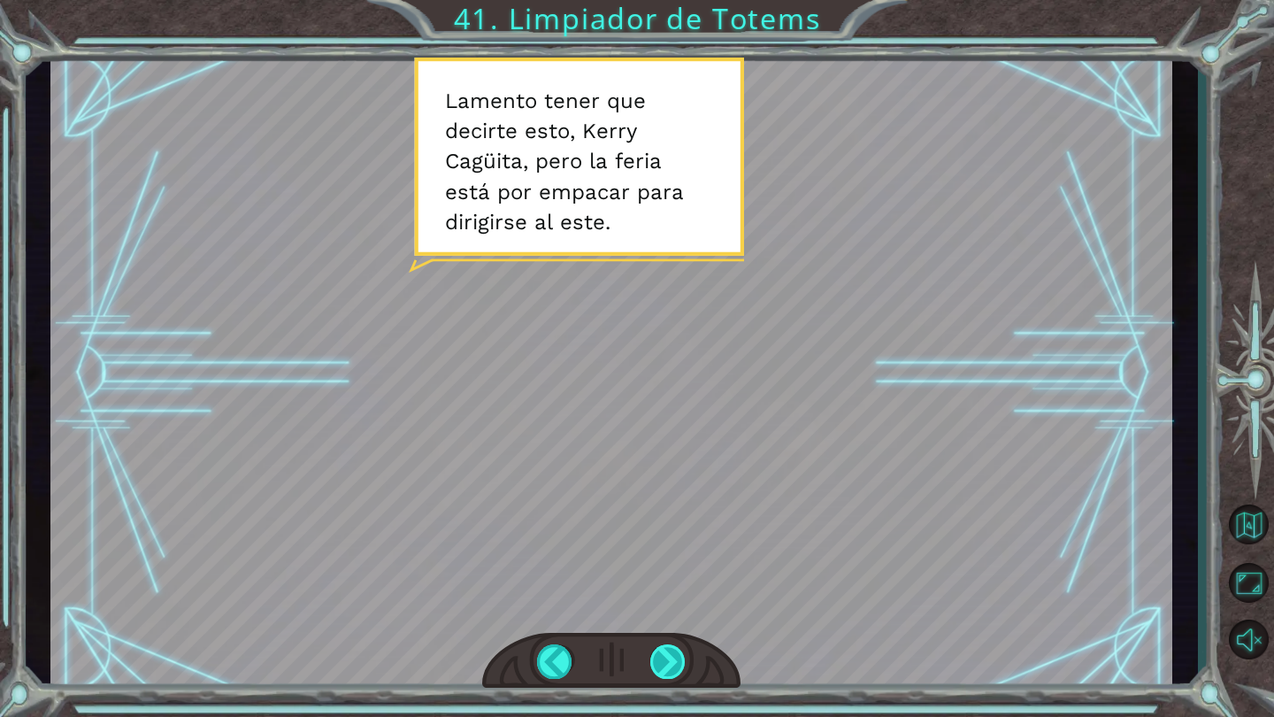
click at [660, 670] on div at bounding box center [668, 661] width 36 height 34
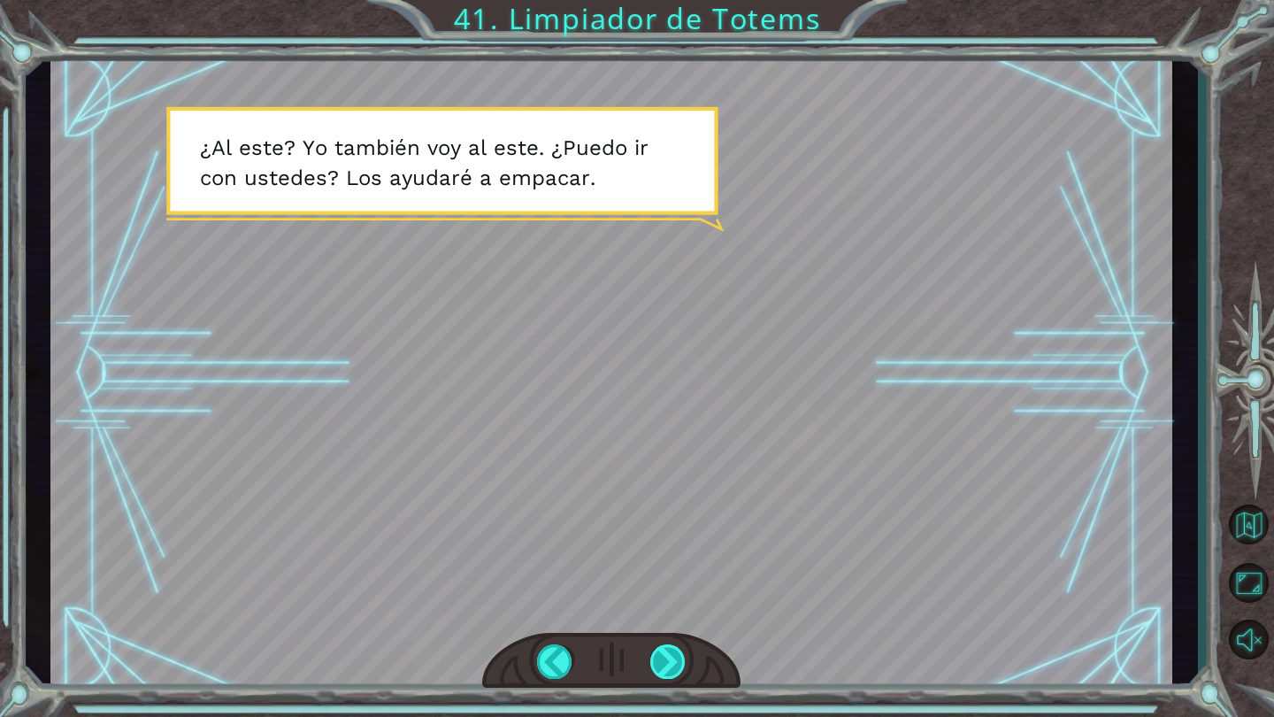
click at [660, 671] on div at bounding box center [668, 661] width 36 height 34
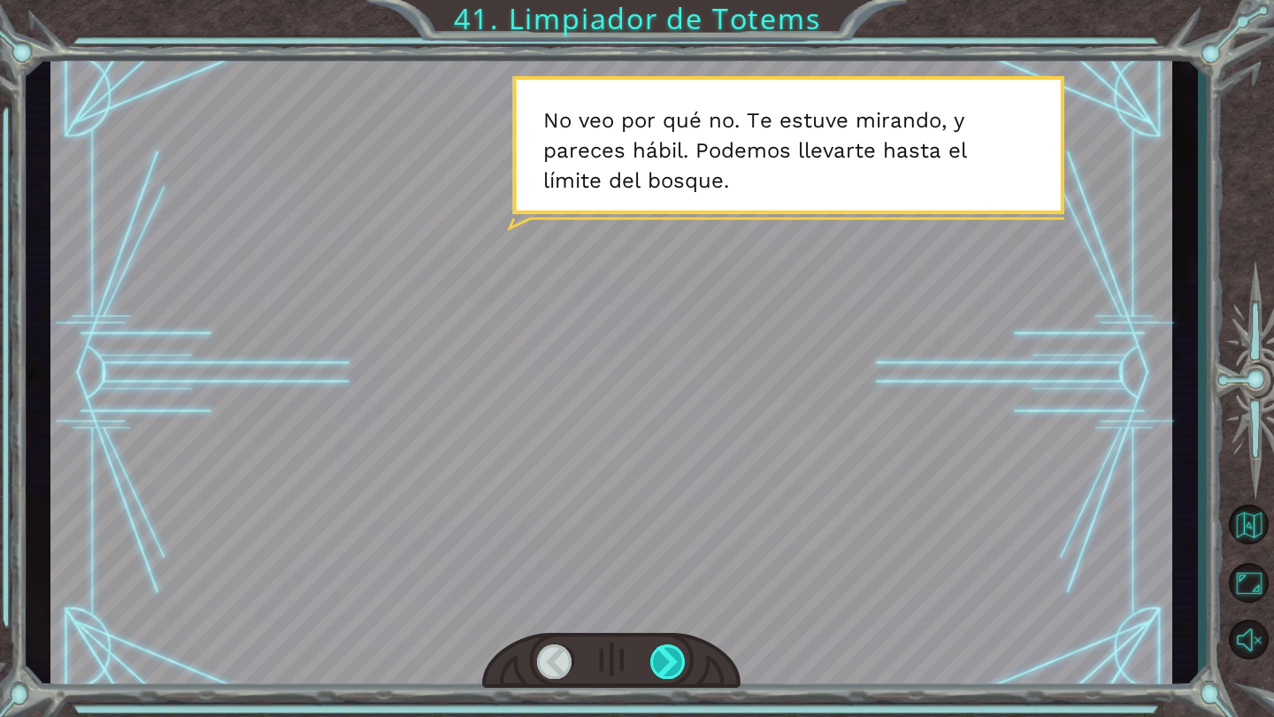
click at [660, 672] on div at bounding box center [668, 661] width 36 height 34
click at [668, 670] on div at bounding box center [668, 661] width 36 height 34
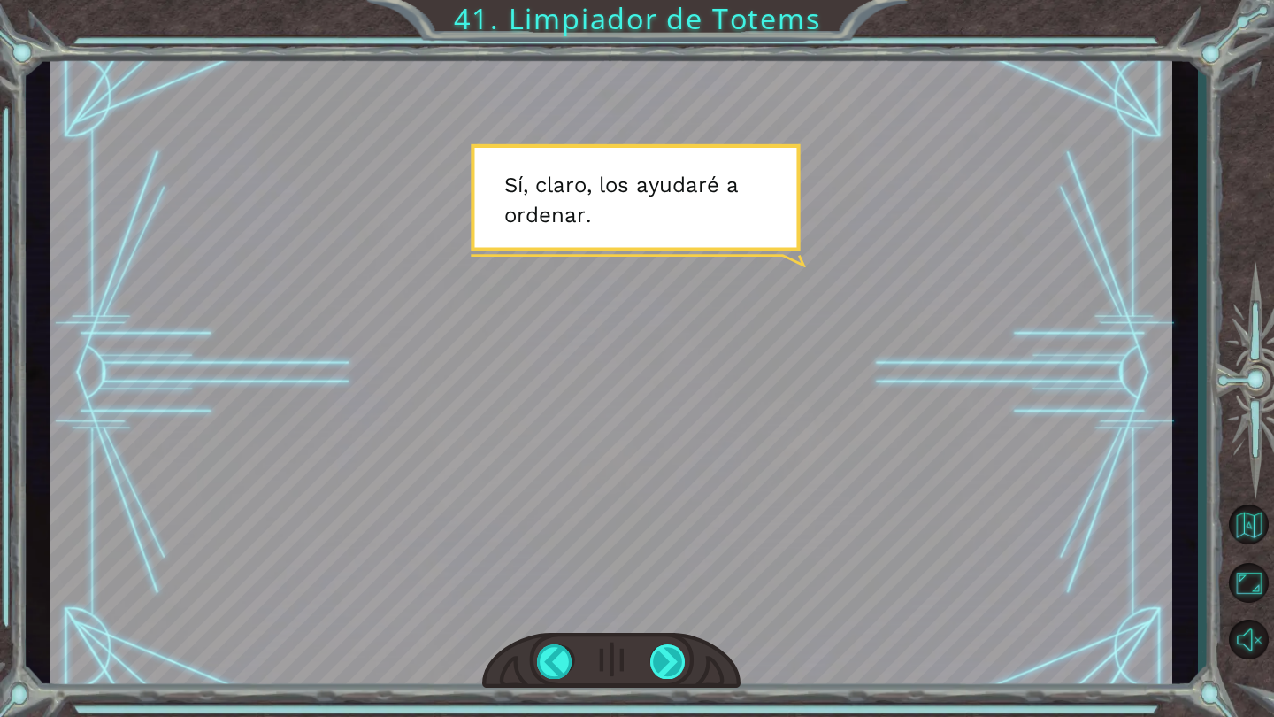
click at [668, 669] on div at bounding box center [668, 661] width 36 height 34
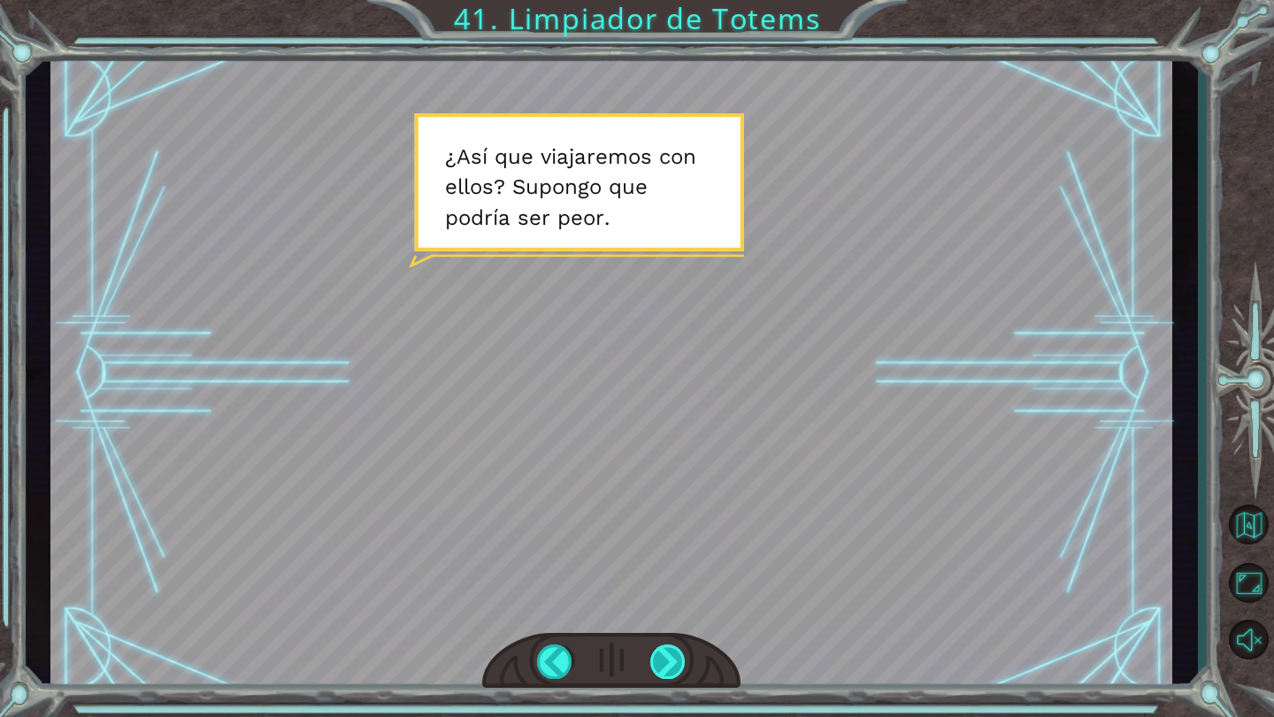
click at [668, 668] on div at bounding box center [668, 661] width 36 height 34
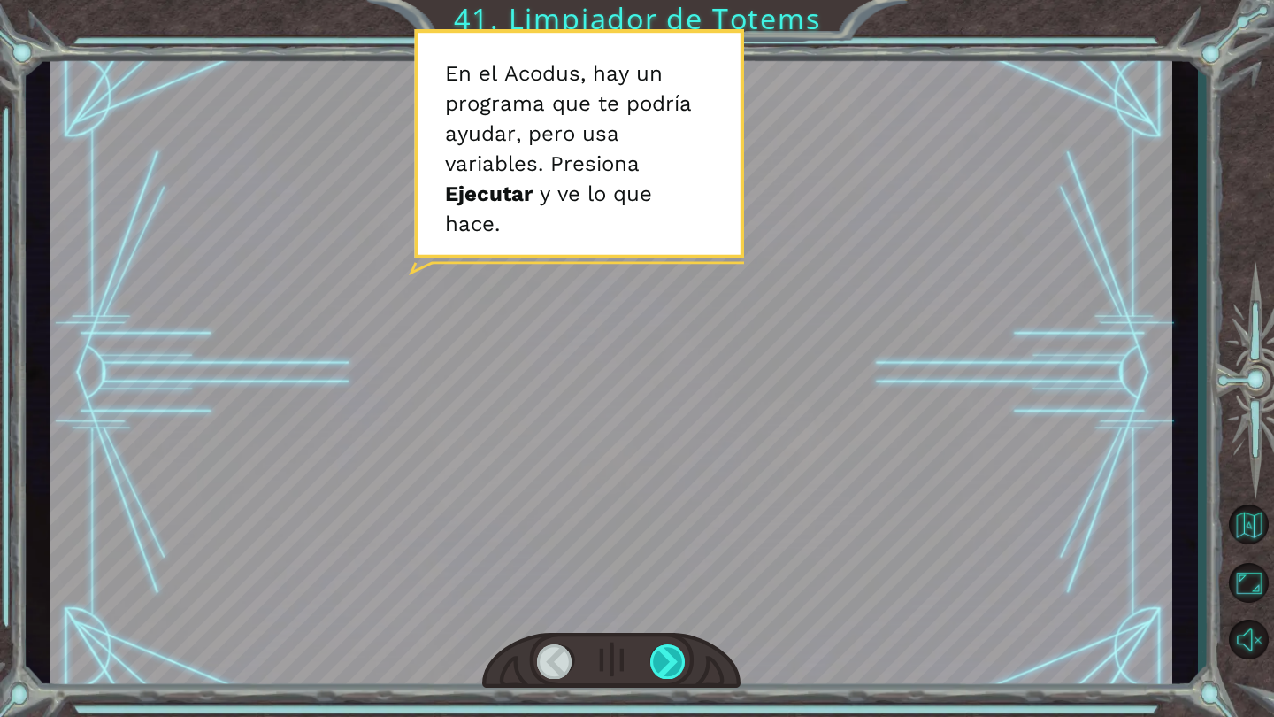
click at [668, 666] on div at bounding box center [668, 661] width 36 height 34
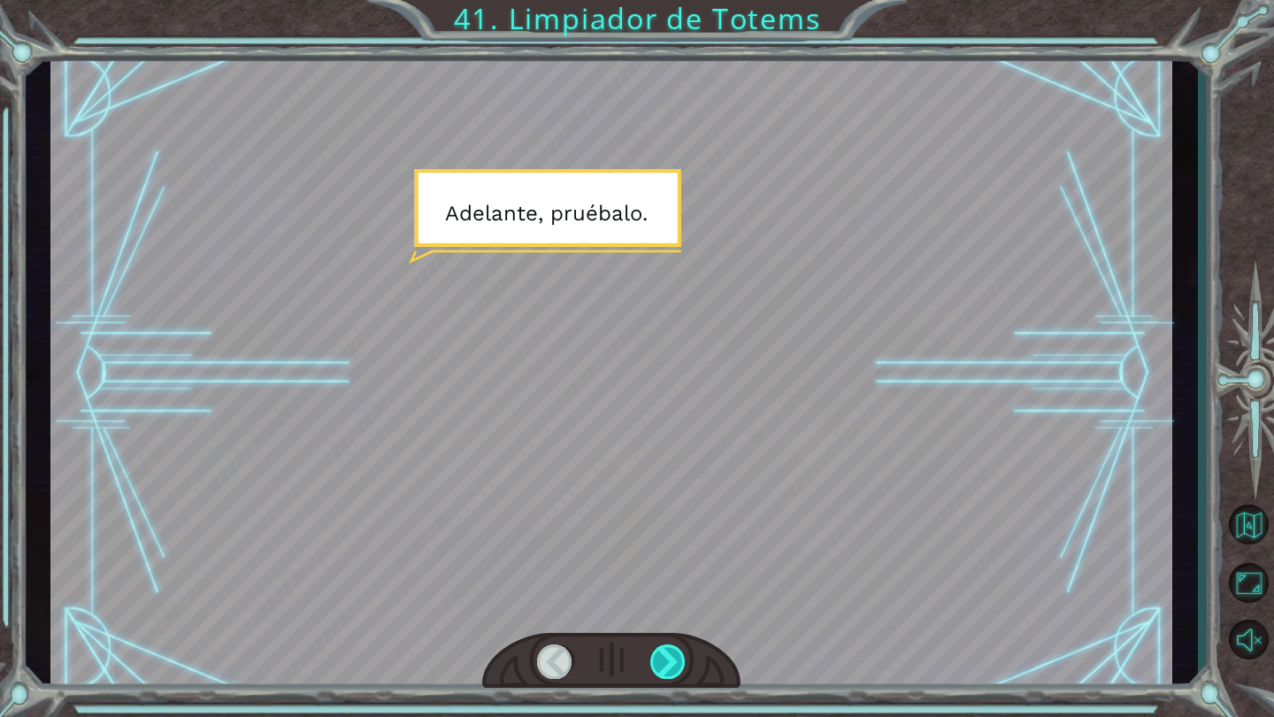
click at [670, 666] on div at bounding box center [668, 661] width 36 height 34
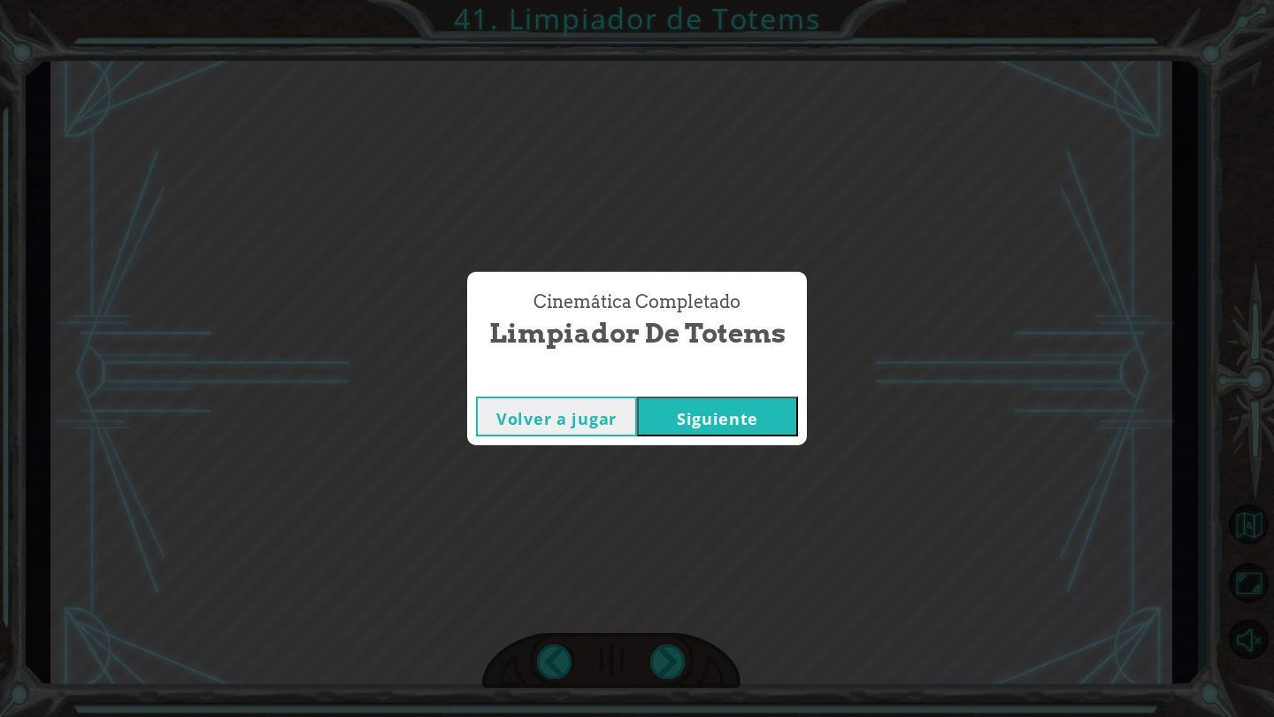
click at [695, 426] on button "Siguiente" at bounding box center [717, 416] width 161 height 40
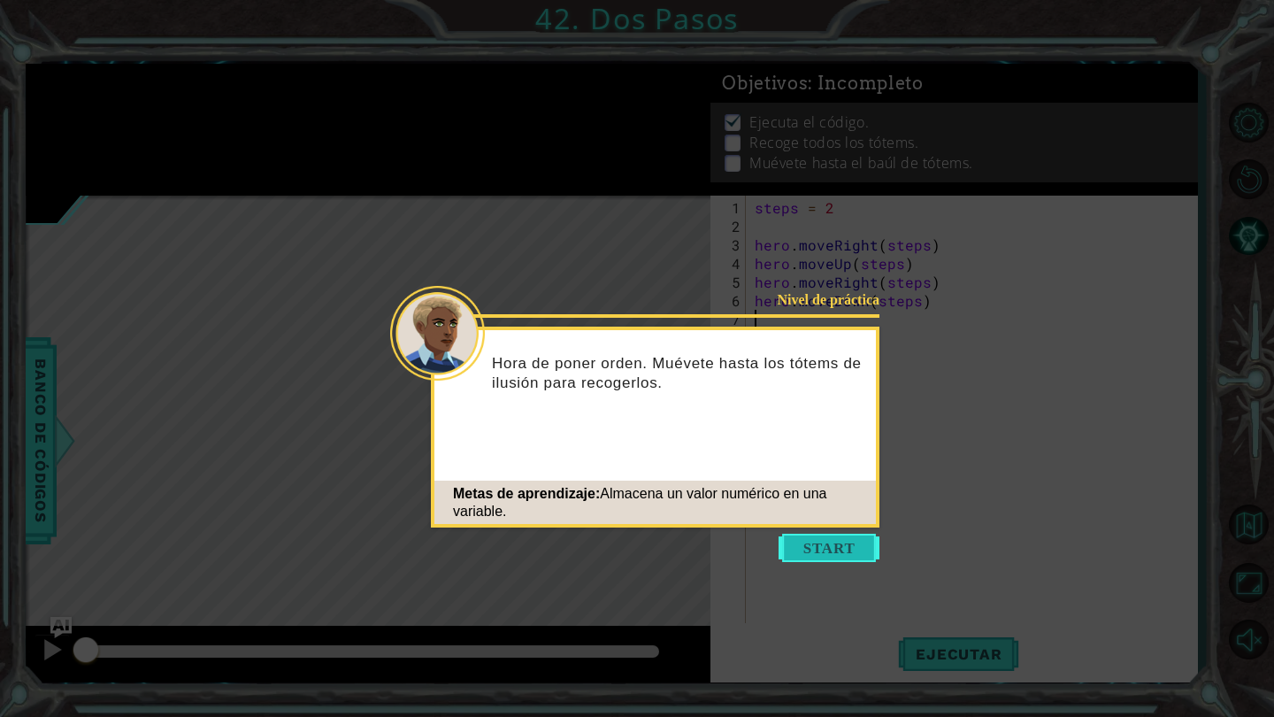
click at [861, 557] on button "Start" at bounding box center [829, 548] width 101 height 28
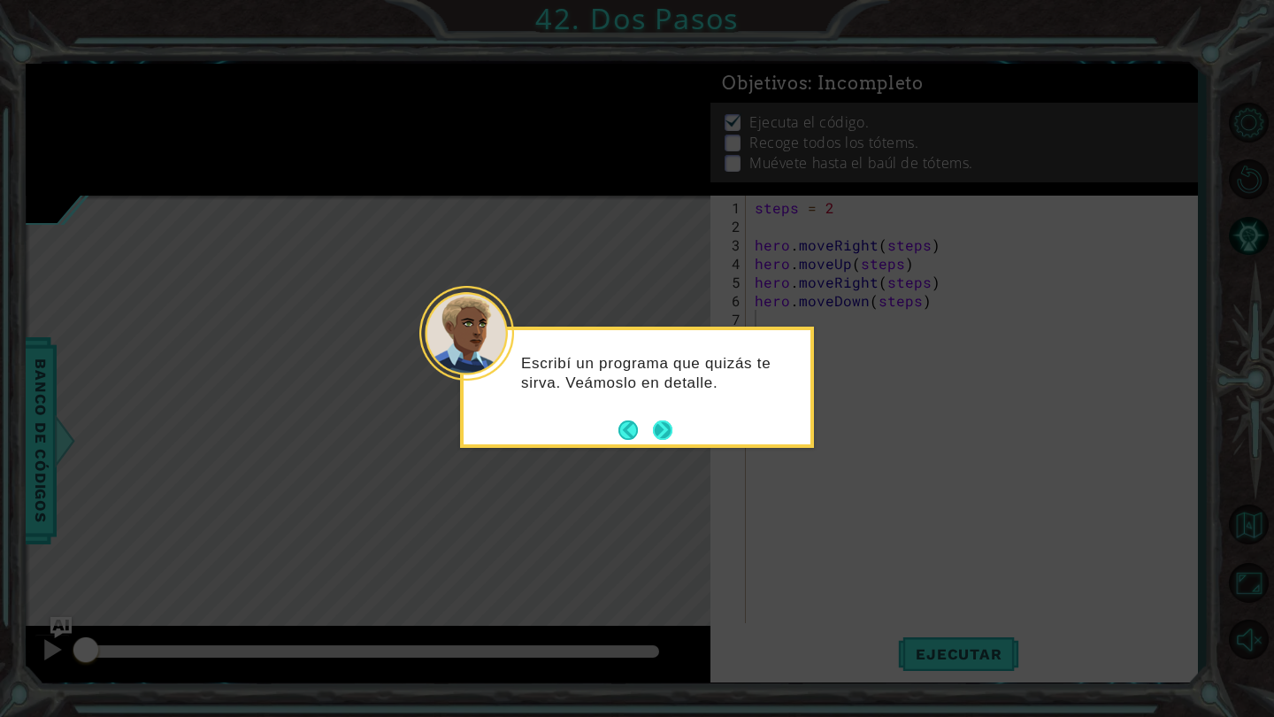
click at [669, 437] on button "Next" at bounding box center [662, 430] width 26 height 26
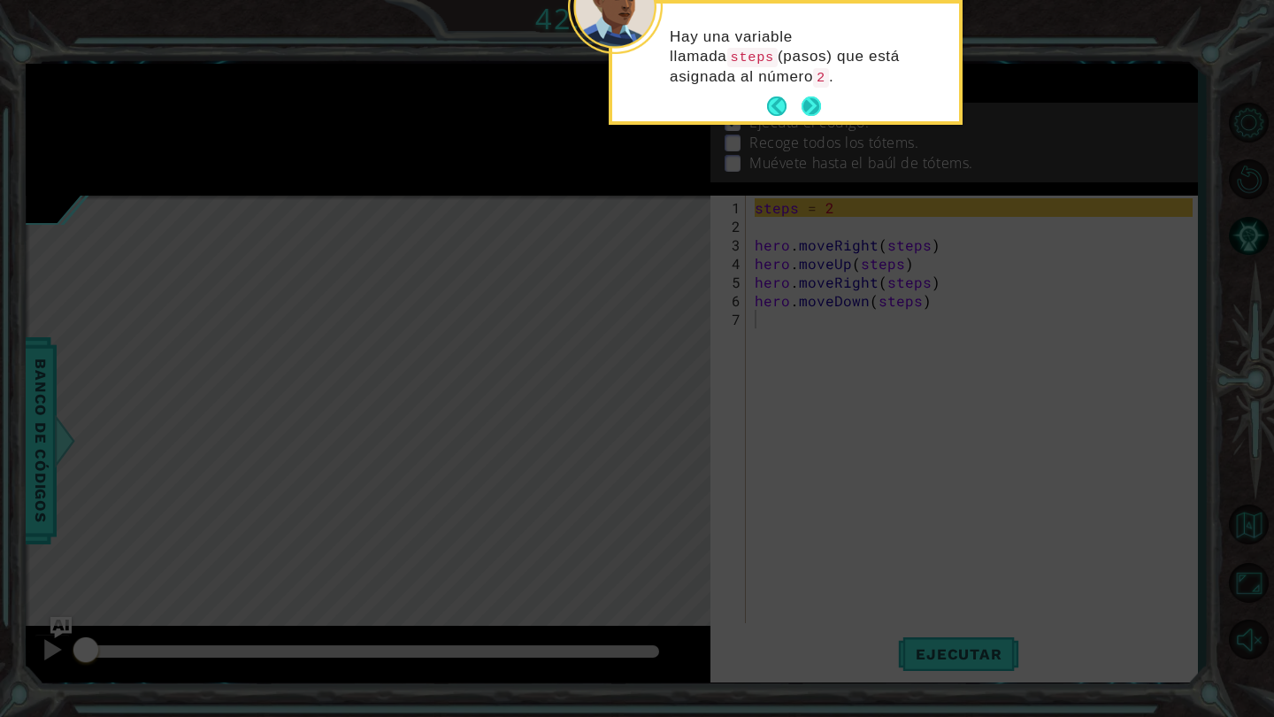
click at [806, 114] on button "Next" at bounding box center [811, 106] width 30 height 30
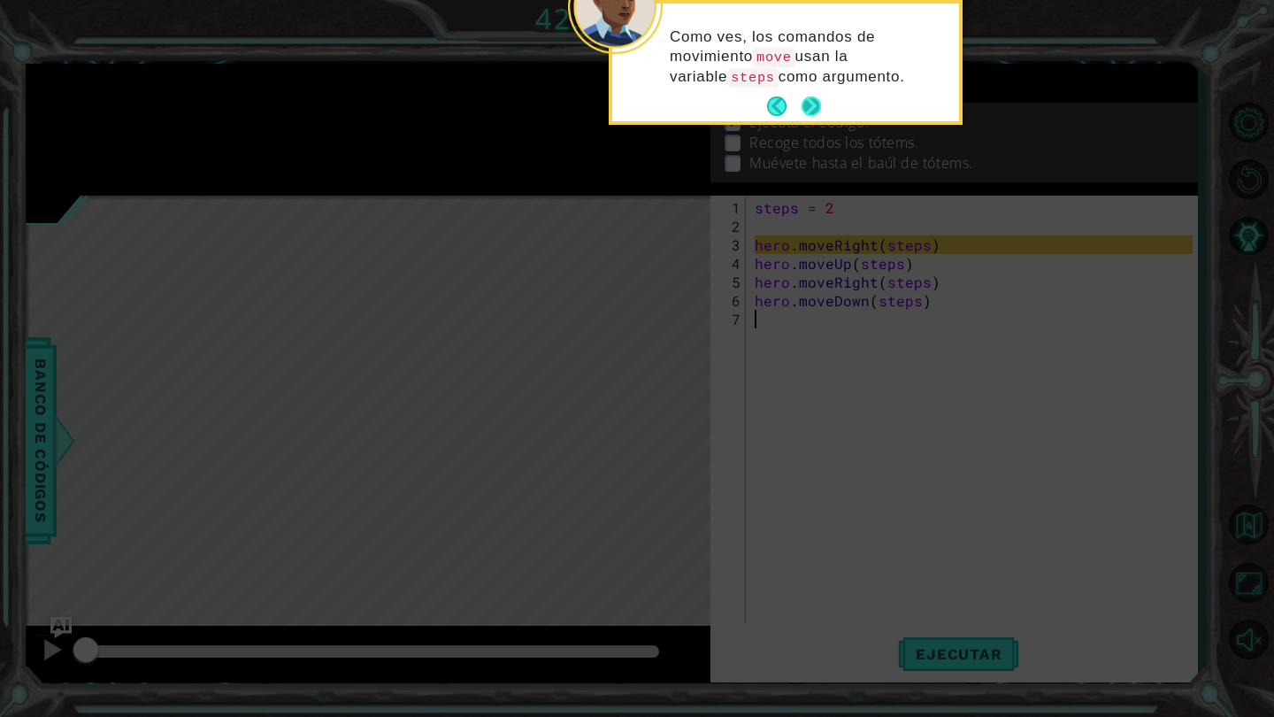
click at [806, 113] on button "Next" at bounding box center [811, 106] width 32 height 32
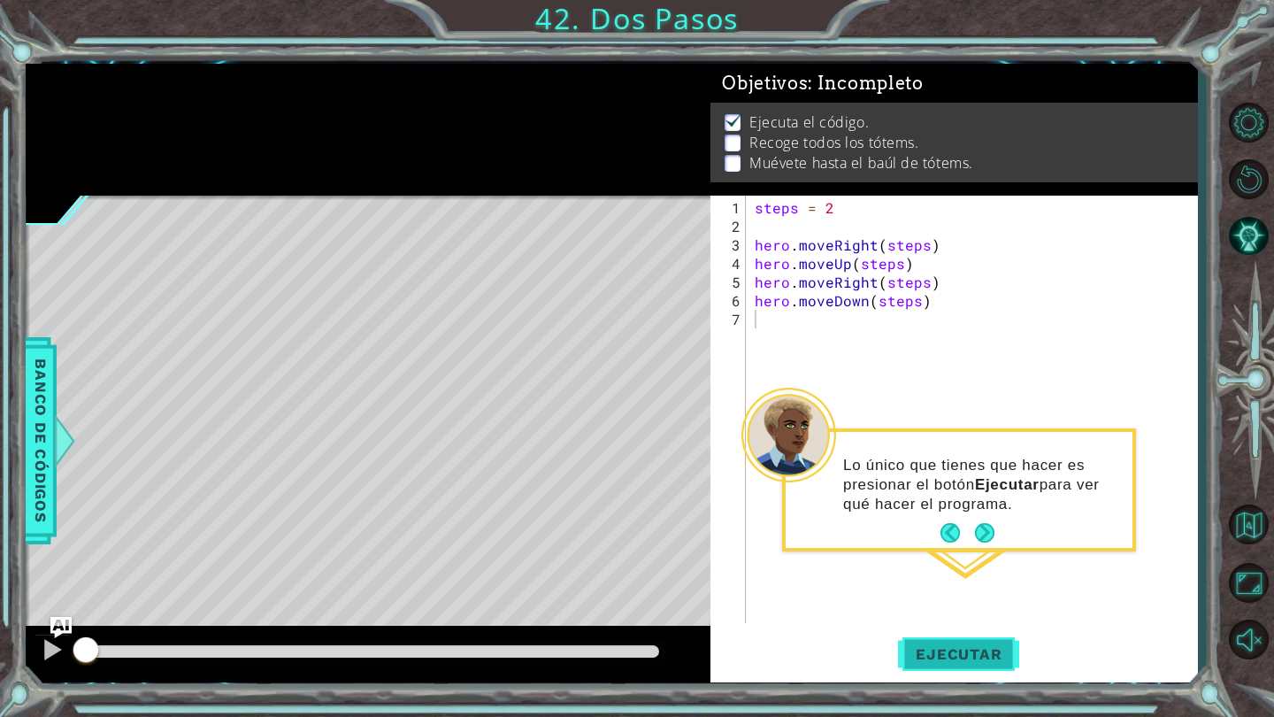
click at [949, 665] on button "Ejecutar" at bounding box center [958, 654] width 121 height 49
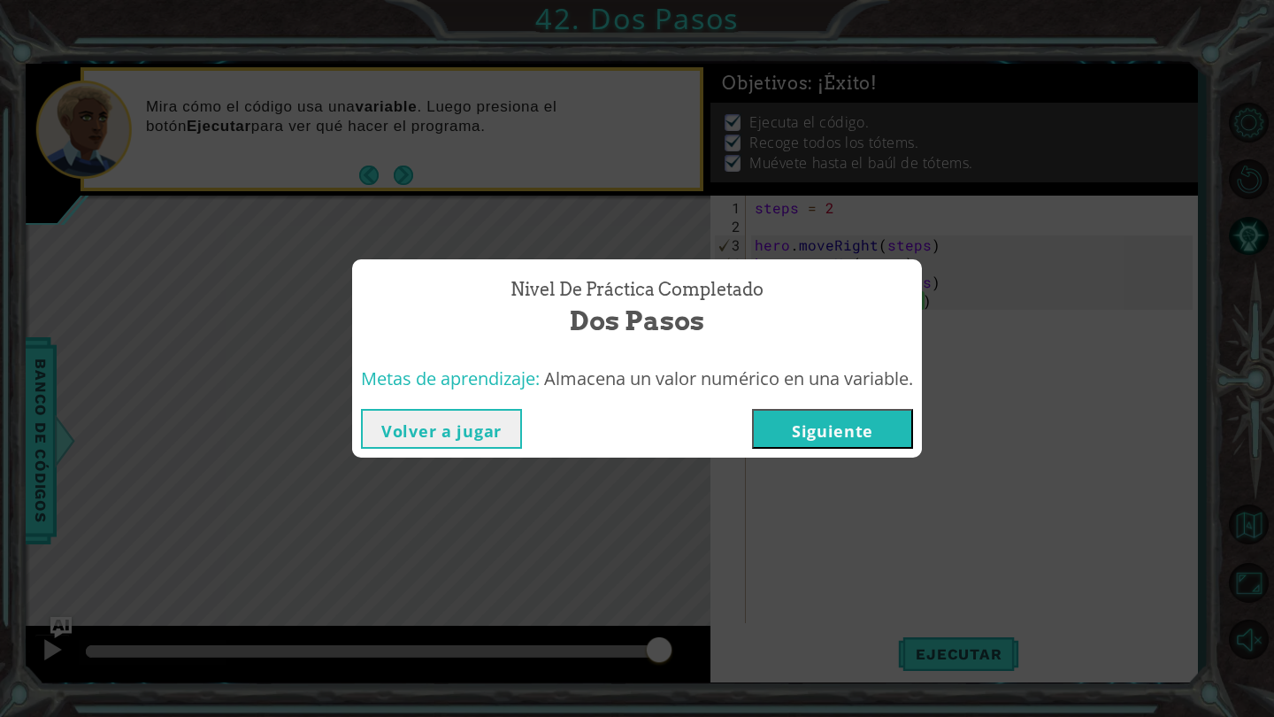
click at [799, 431] on button "Siguiente" at bounding box center [832, 429] width 161 height 40
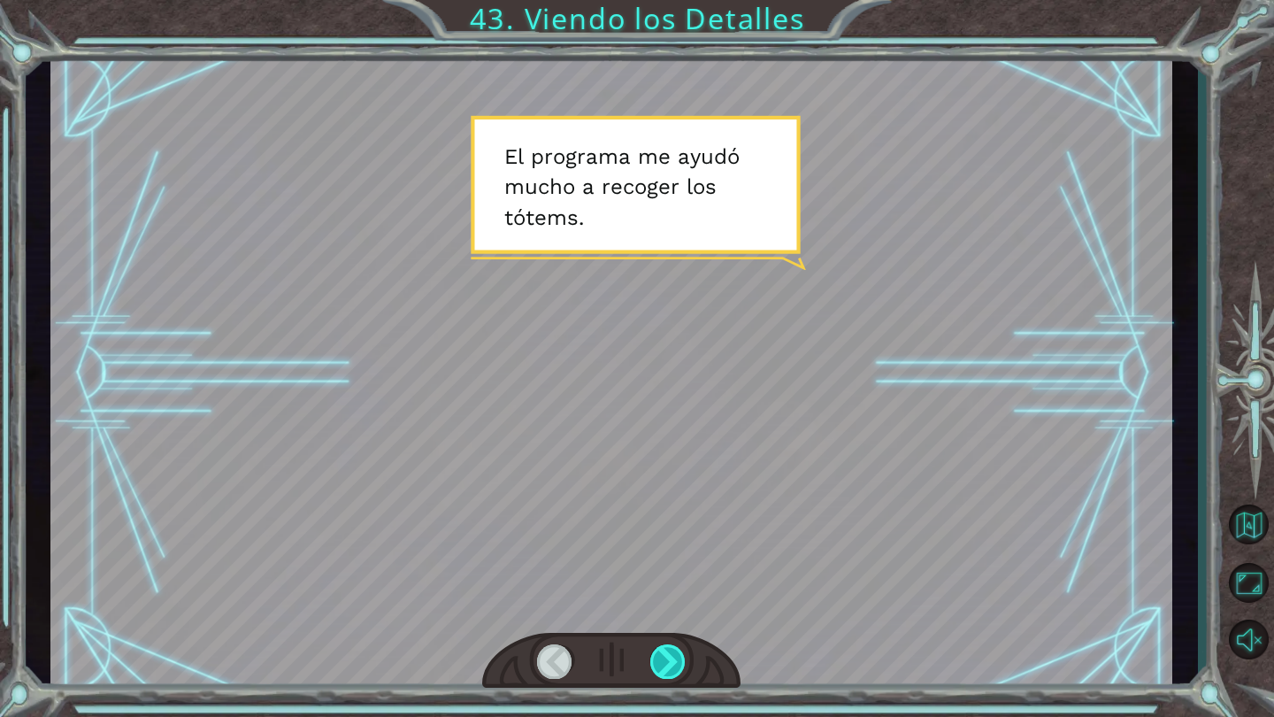
click at [672, 672] on div at bounding box center [668, 661] width 36 height 34
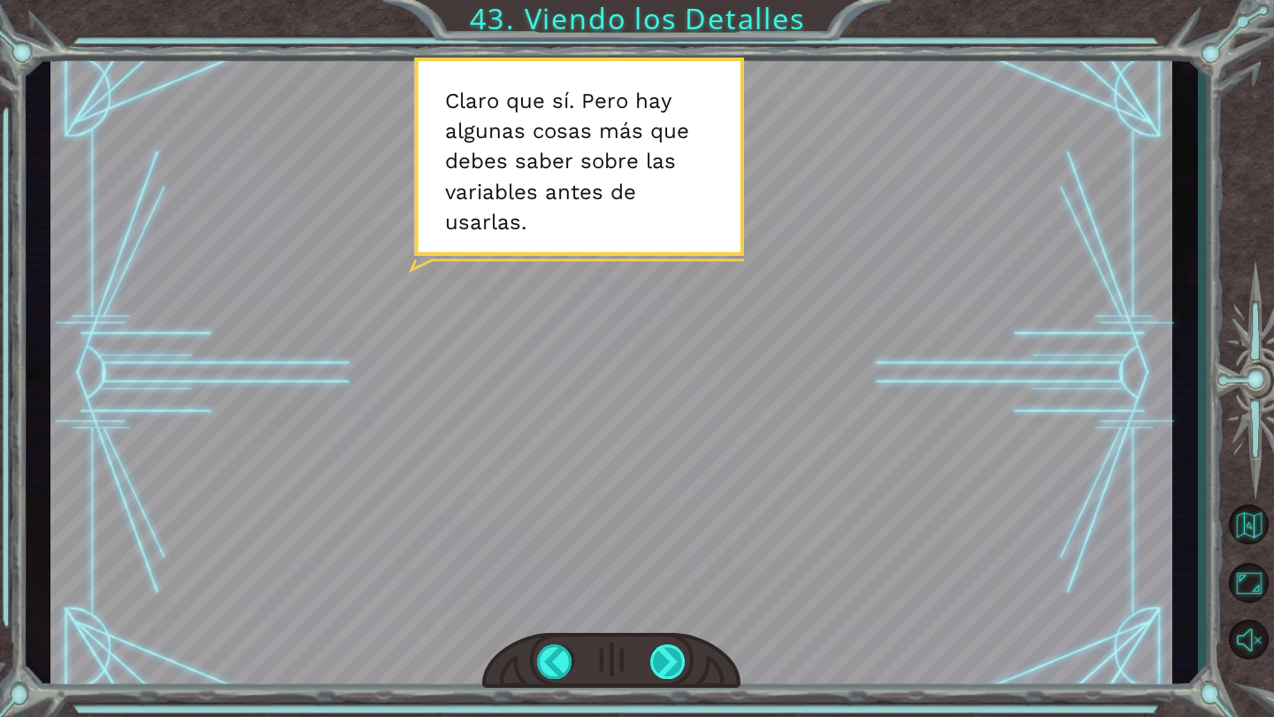
click at [653, 665] on div at bounding box center [668, 661] width 36 height 34
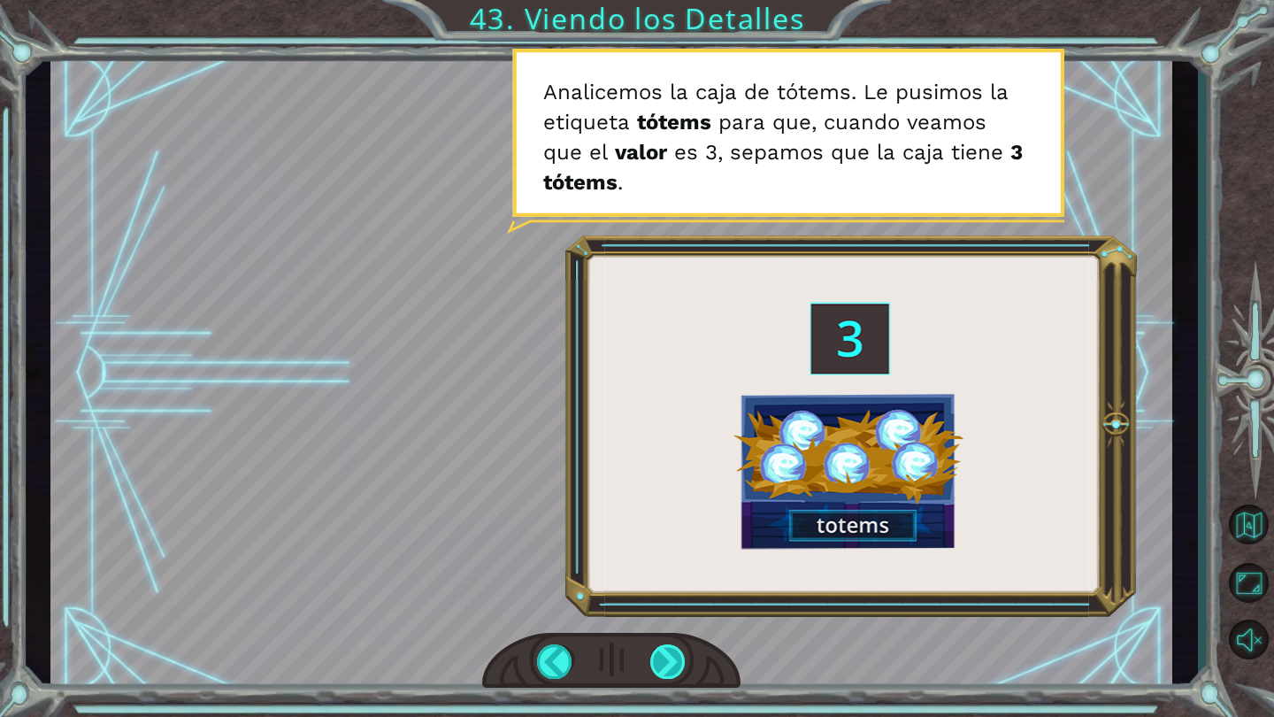
click at [669, 657] on div at bounding box center [668, 661] width 36 height 34
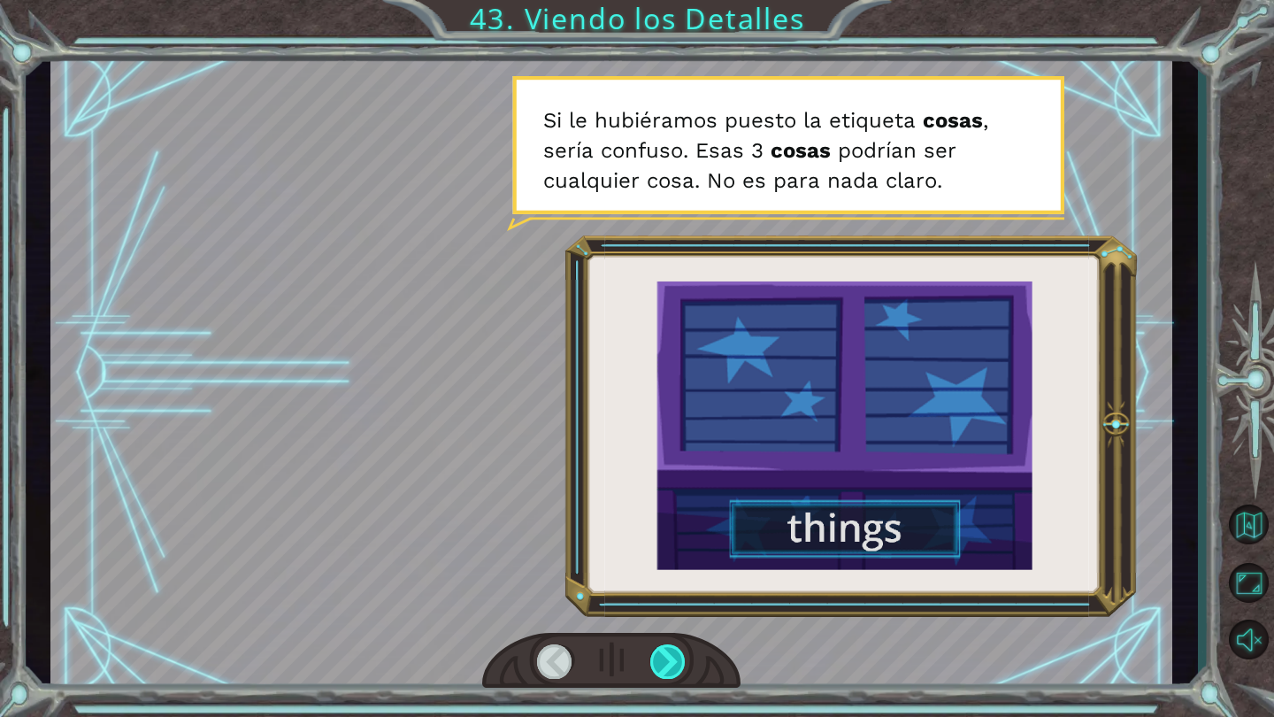
click at [654, 674] on div at bounding box center [668, 661] width 36 height 34
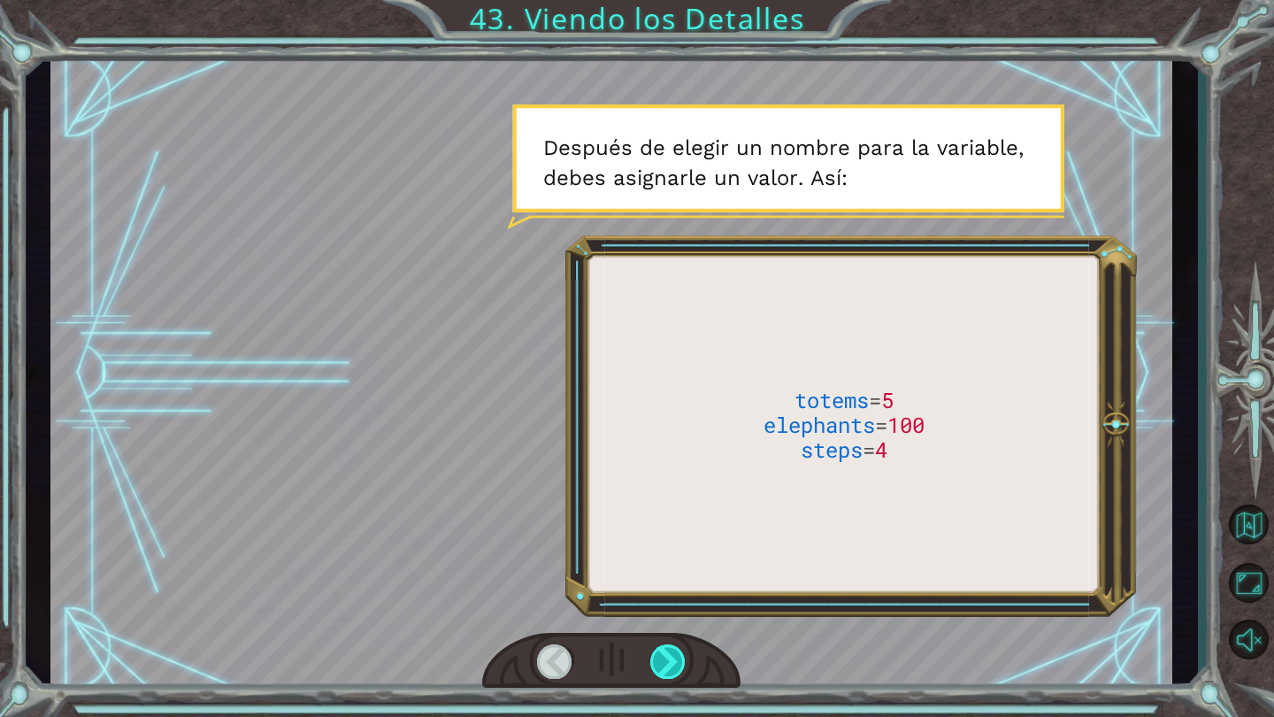
click at [673, 676] on div at bounding box center [668, 661] width 36 height 34
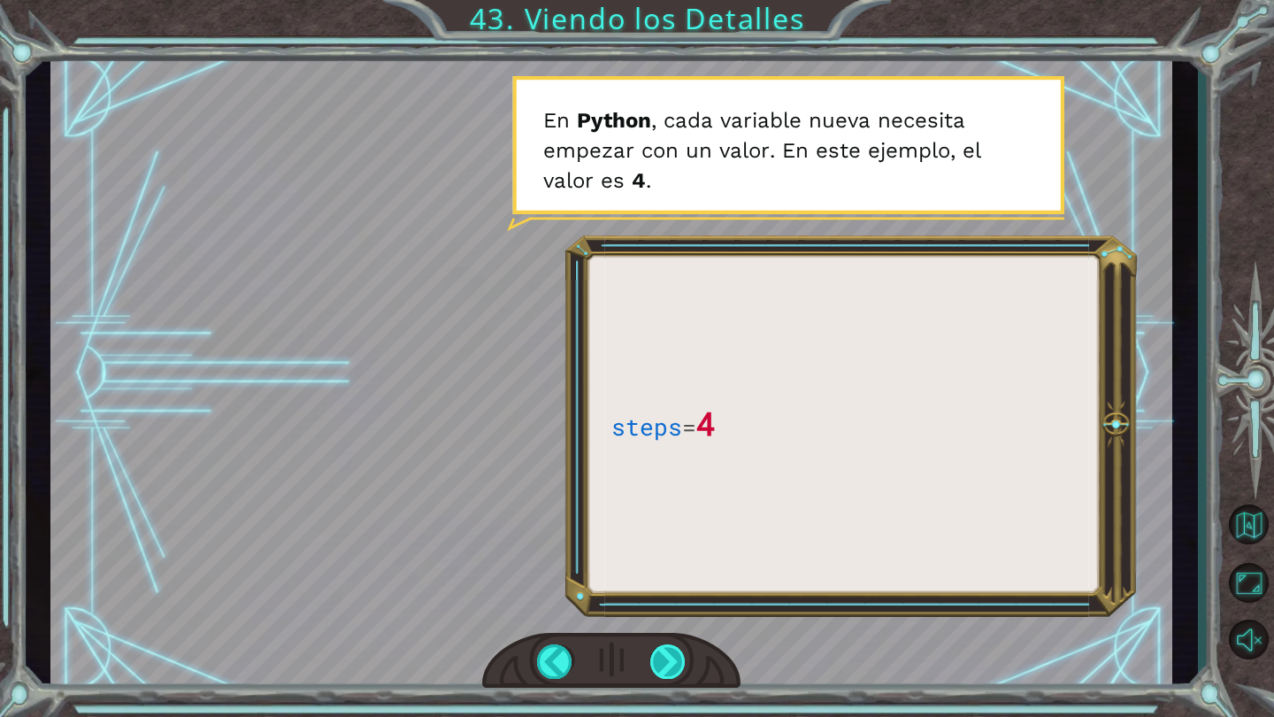
click at [666, 660] on div at bounding box center [668, 661] width 36 height 34
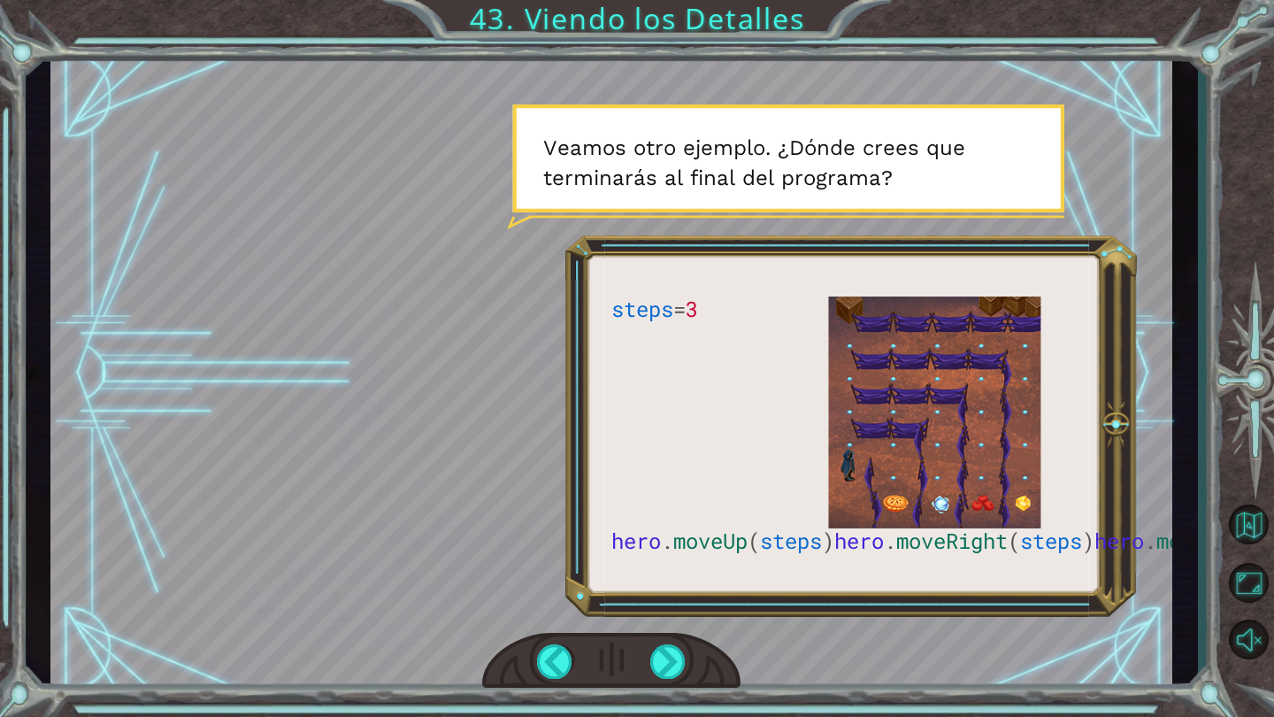
click at [670, 680] on div at bounding box center [611, 661] width 258 height 57
click at [670, 661] on div at bounding box center [668, 661] width 36 height 34
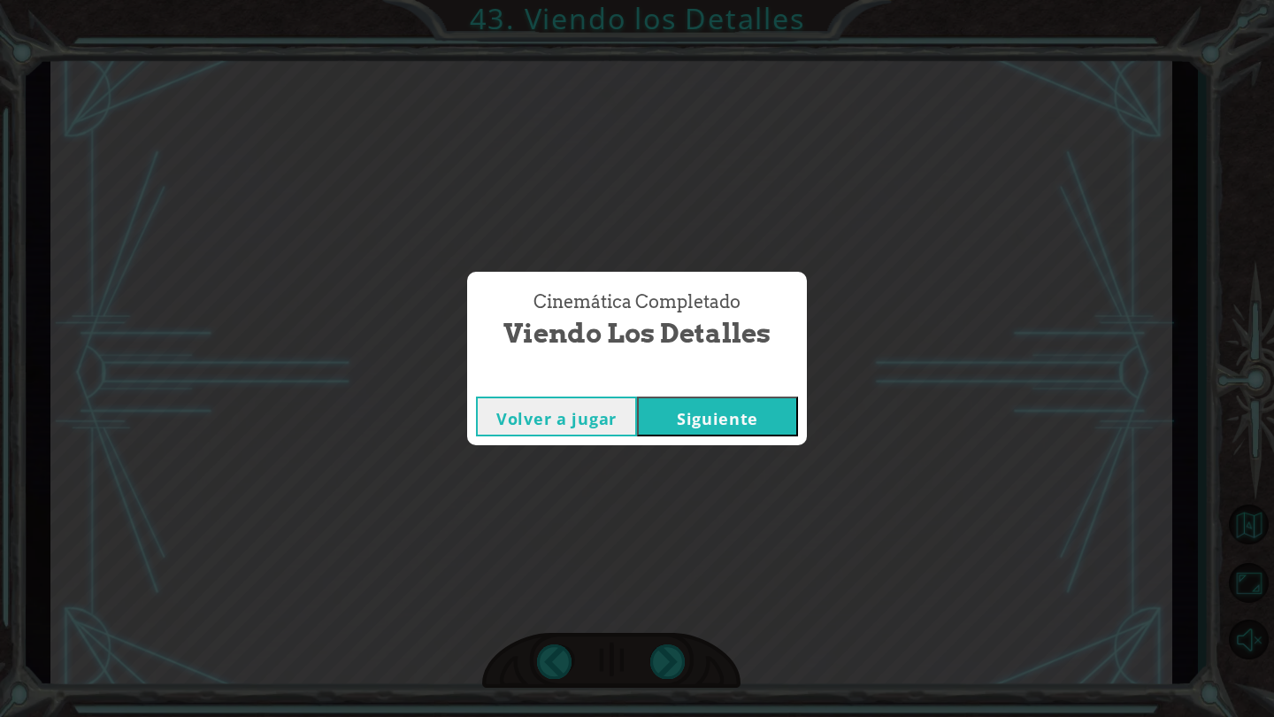
click at [734, 428] on button "Siguiente" at bounding box center [717, 416] width 161 height 40
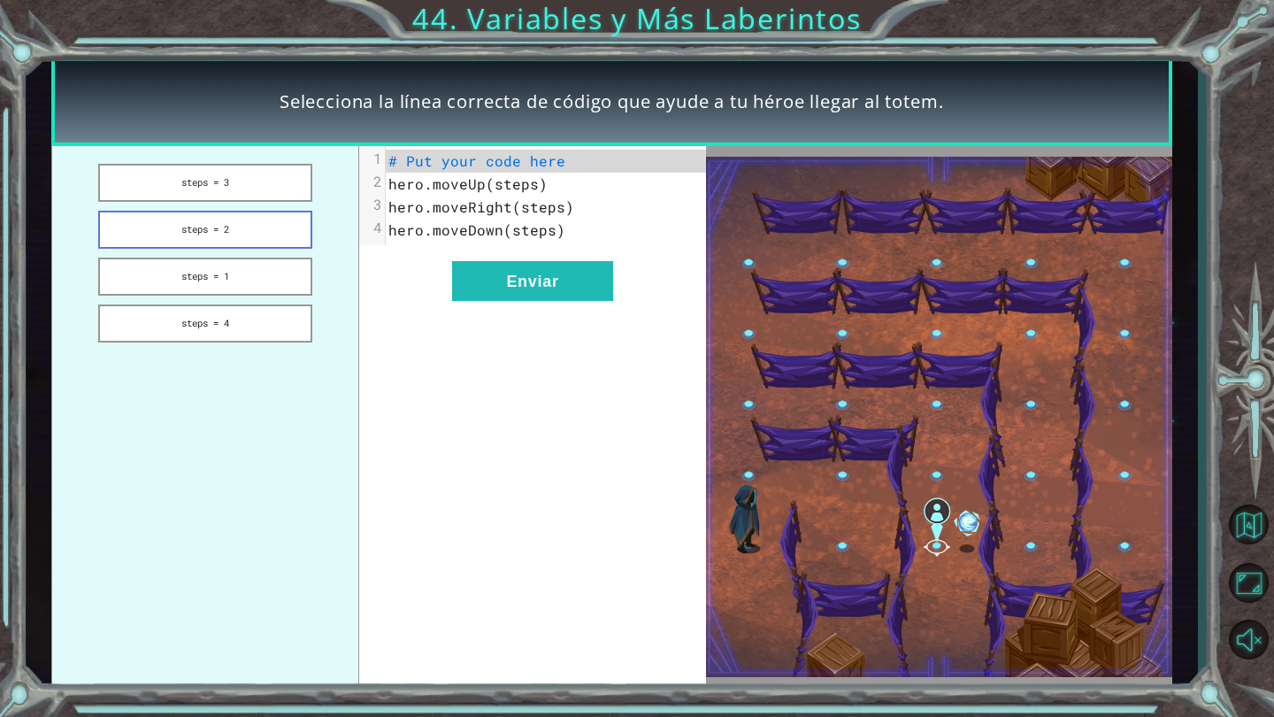
drag, startPoint x: 197, startPoint y: 229, endPoint x: 230, endPoint y: 229, distance: 32.7
click at [230, 229] on button "steps = 2" at bounding box center [205, 230] width 215 height 38
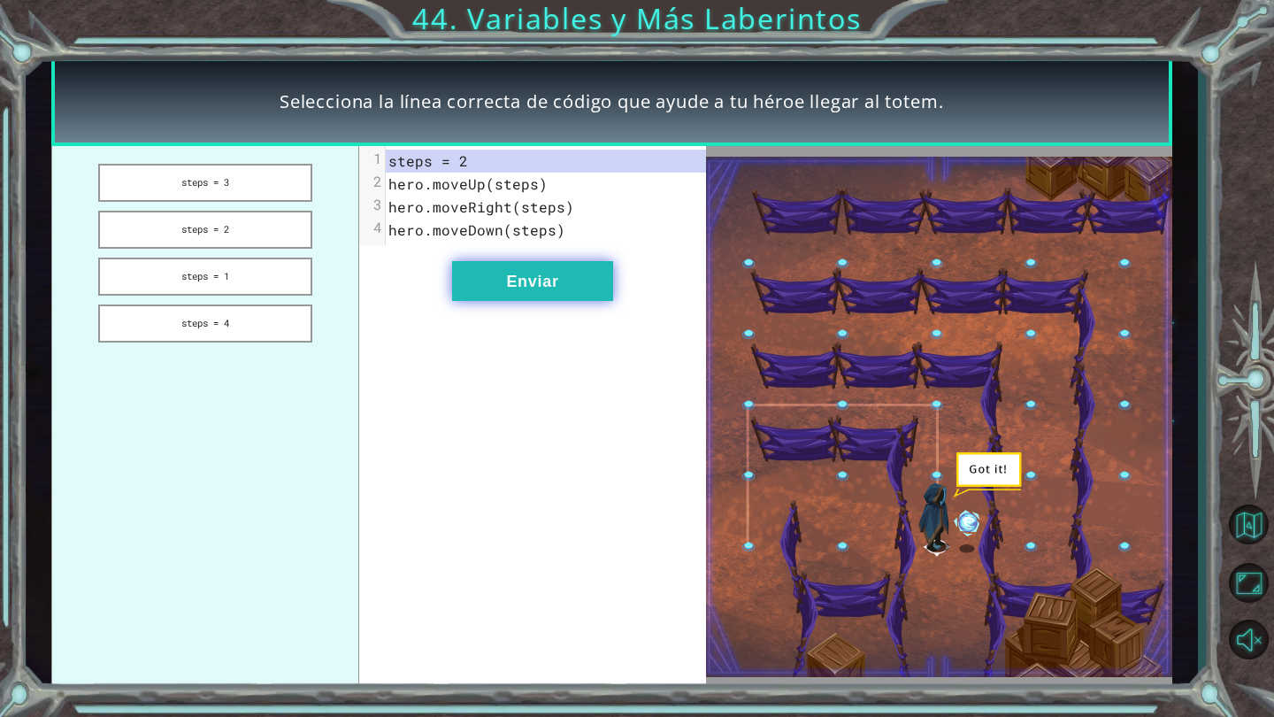
click at [523, 291] on button "Enviar" at bounding box center [532, 281] width 161 height 40
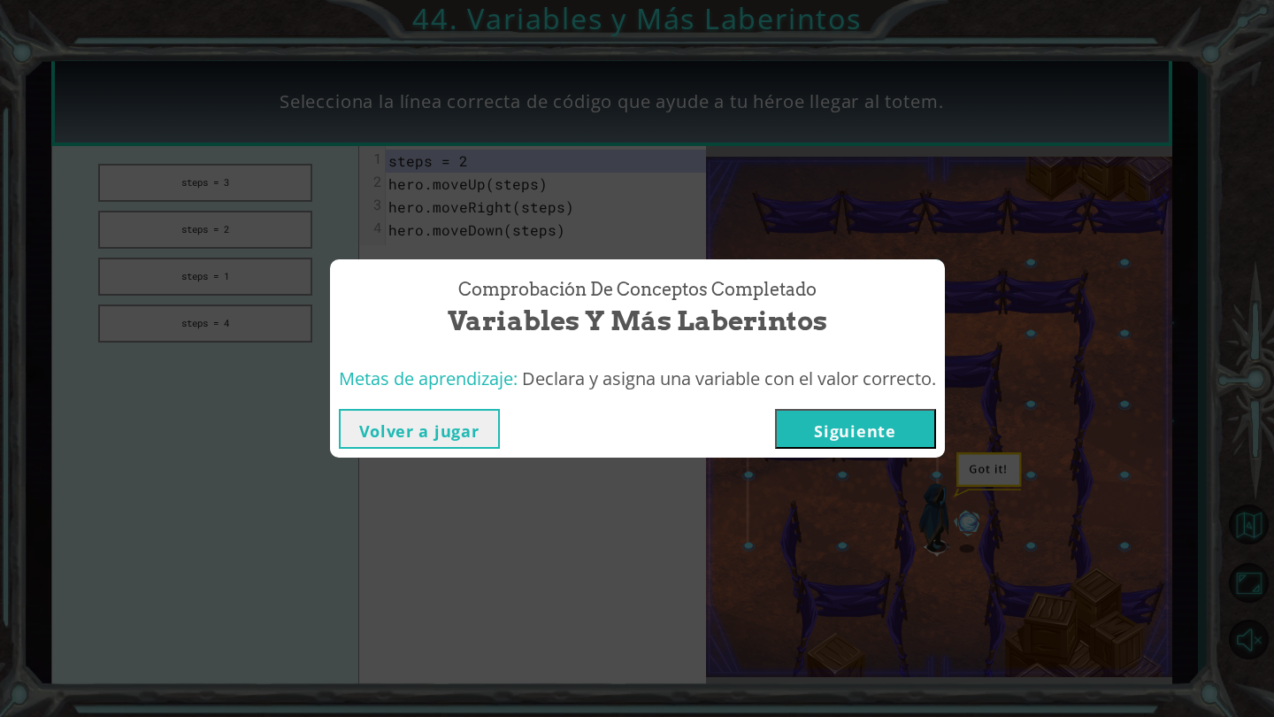
click at [835, 449] on div "Volver a jugar [GEOGRAPHIC_DATA]" at bounding box center [637, 429] width 615 height 58
click at [833, 426] on button "Siguiente" at bounding box center [855, 429] width 161 height 40
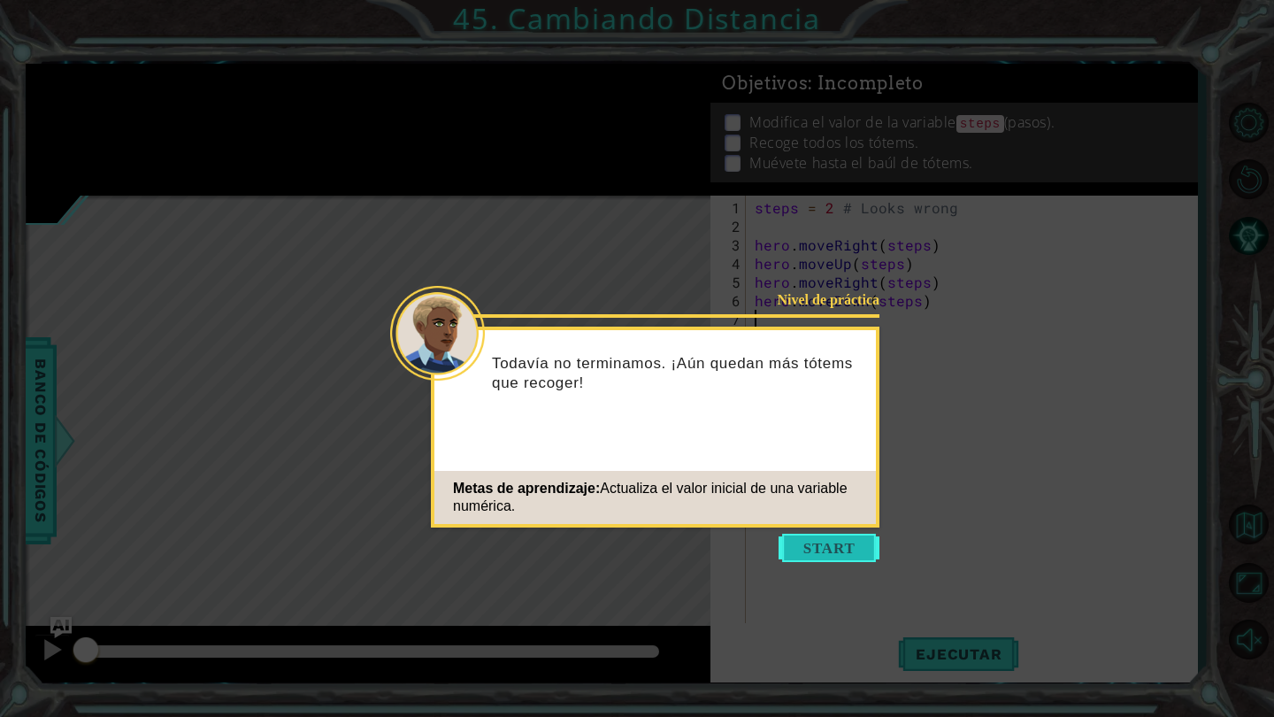
click at [825, 556] on button "Start" at bounding box center [829, 548] width 101 height 28
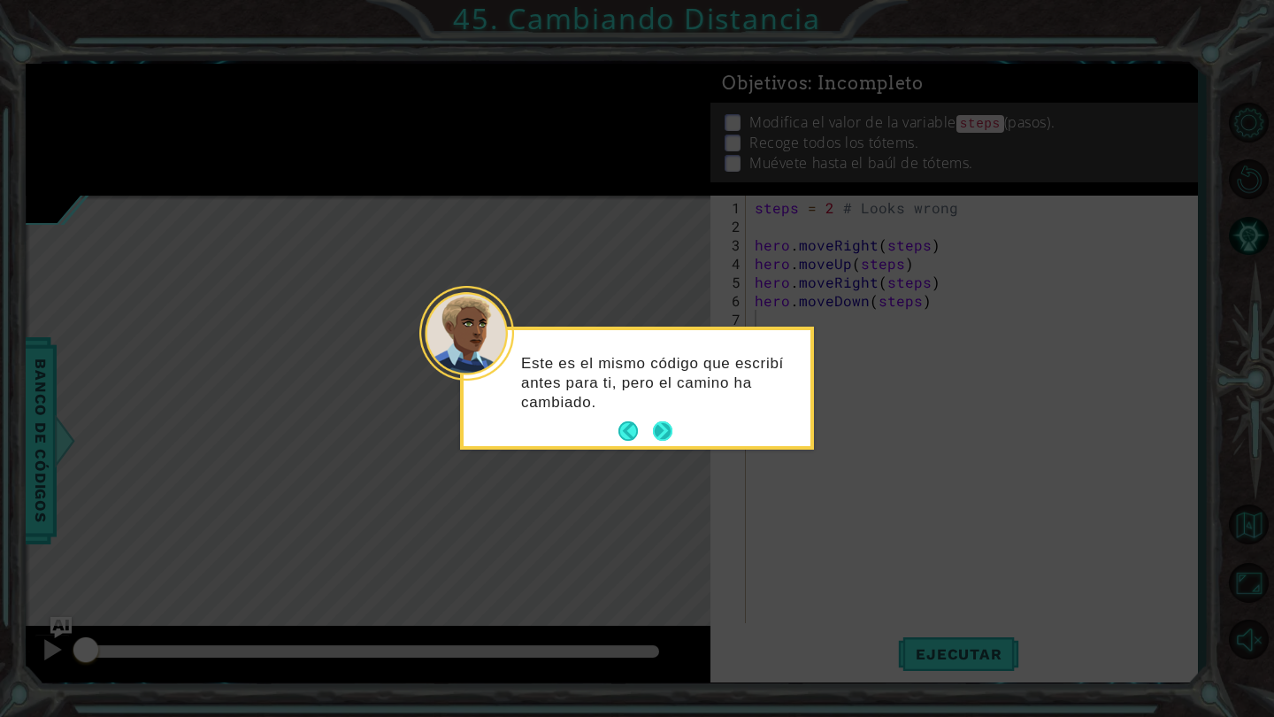
click at [671, 426] on button "Next" at bounding box center [662, 431] width 33 height 33
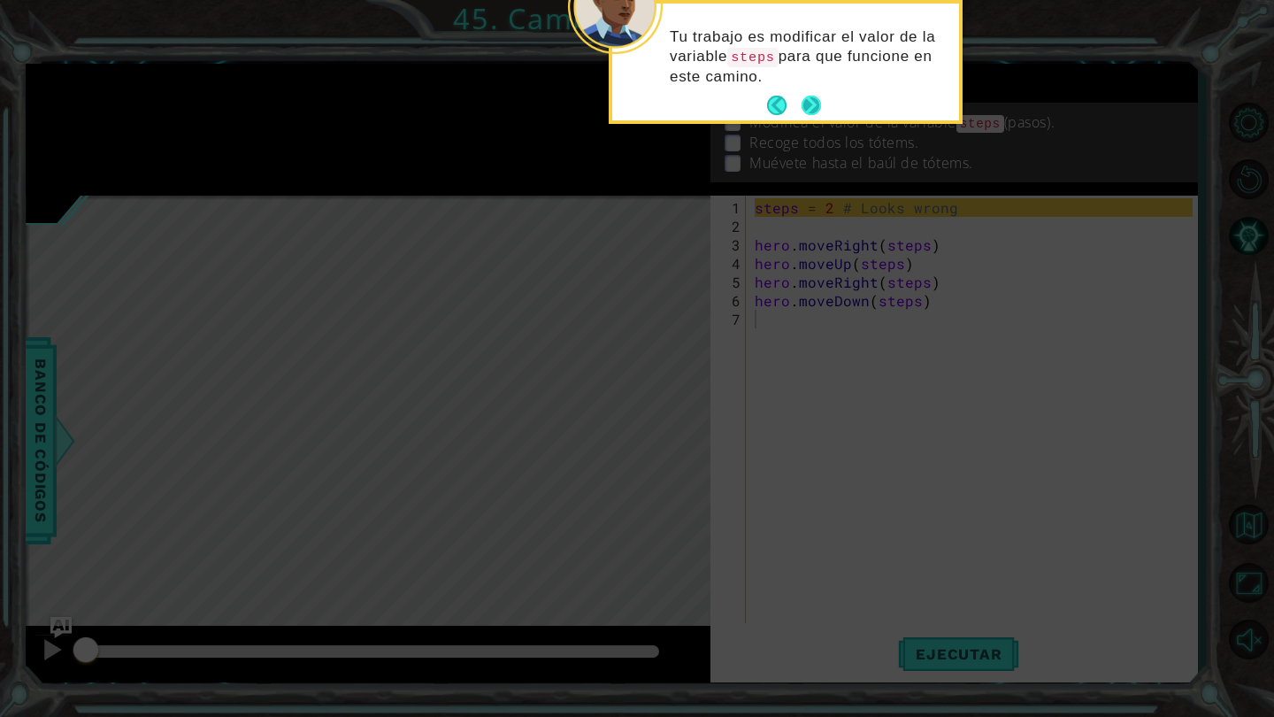
click at [810, 113] on button "Next" at bounding box center [811, 105] width 33 height 33
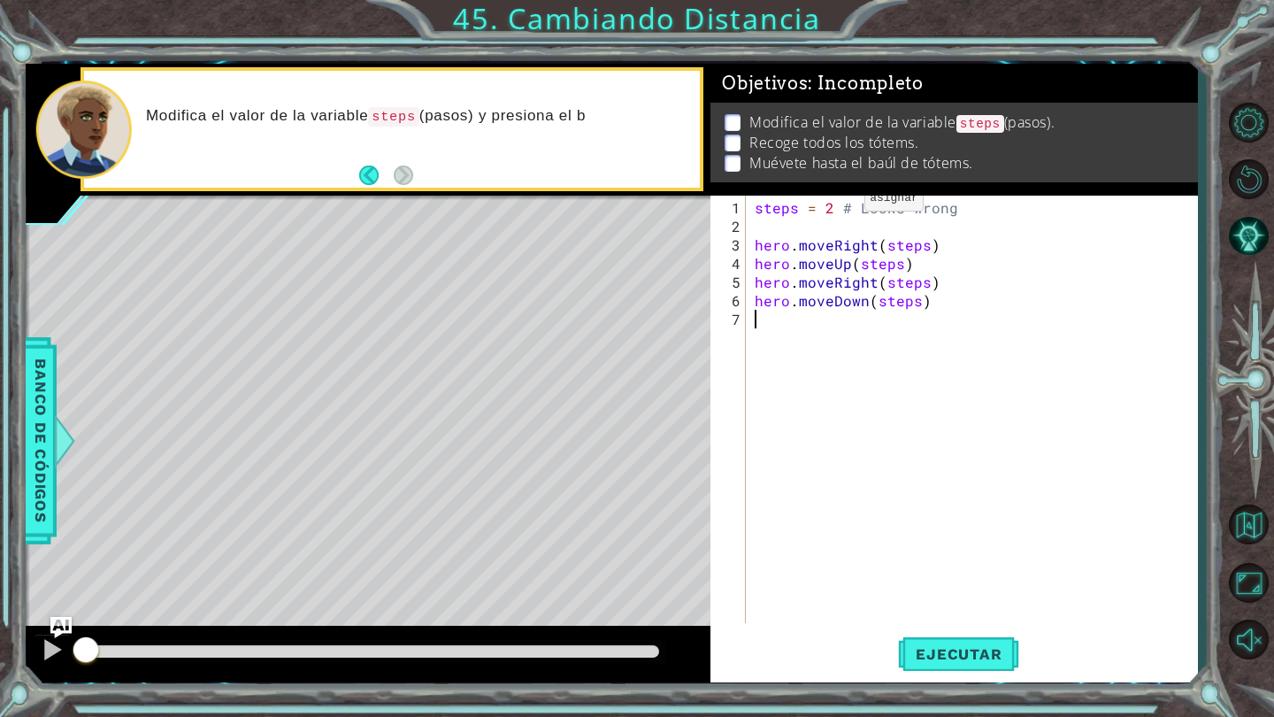
click at [834, 205] on div "steps = 2 # Looks wrong hero . moveRight ( steps ) hero . moveUp ( steps ) hero…" at bounding box center [976, 430] width 450 height 465
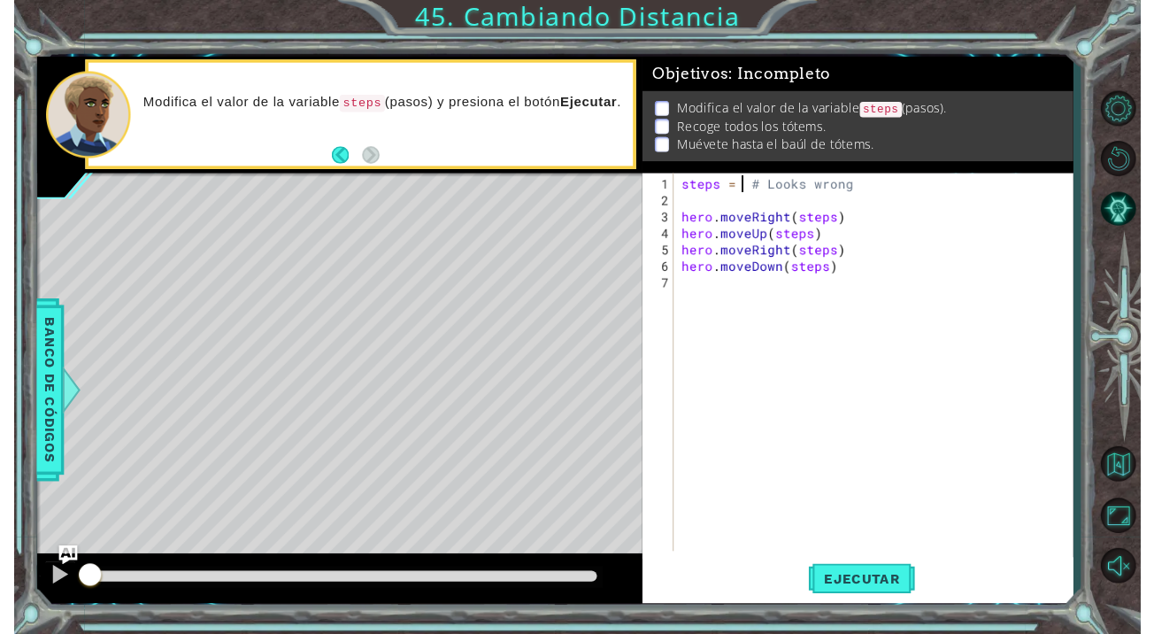
scroll to position [0, 5]
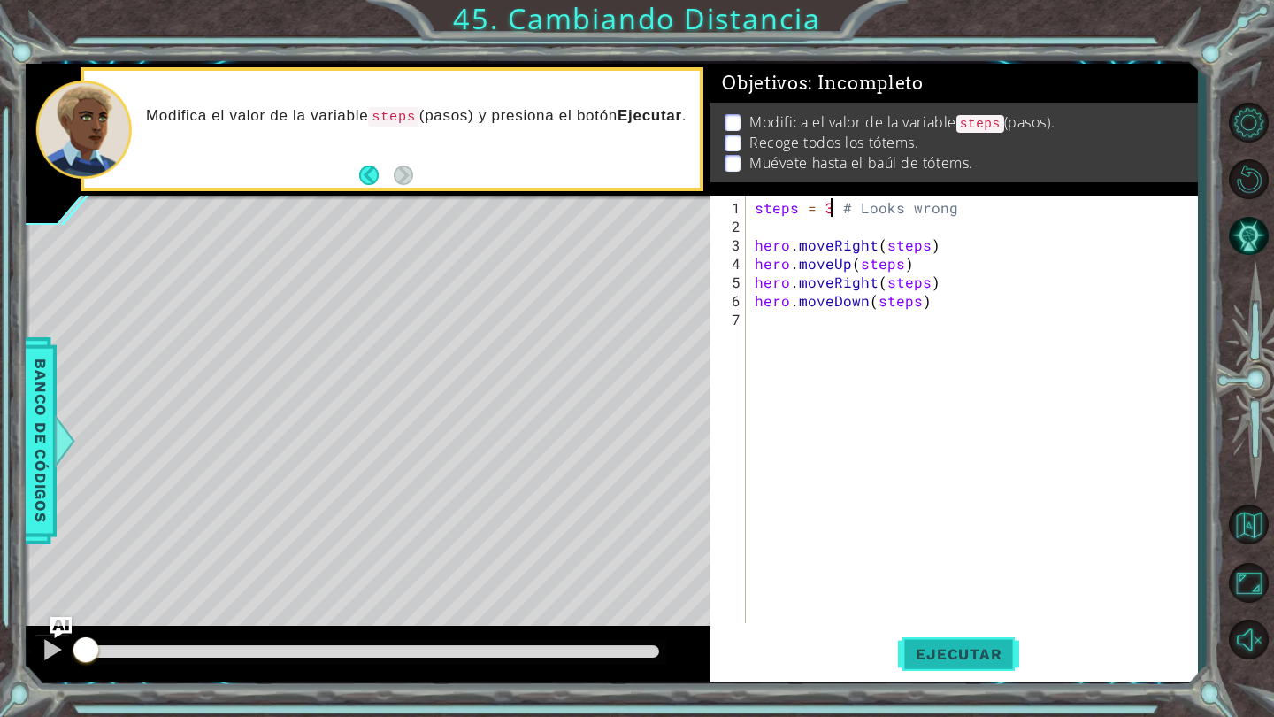
type textarea "steps = 3 # Looks wrong"
click at [966, 667] on button "Ejecutar" at bounding box center [958, 654] width 121 height 49
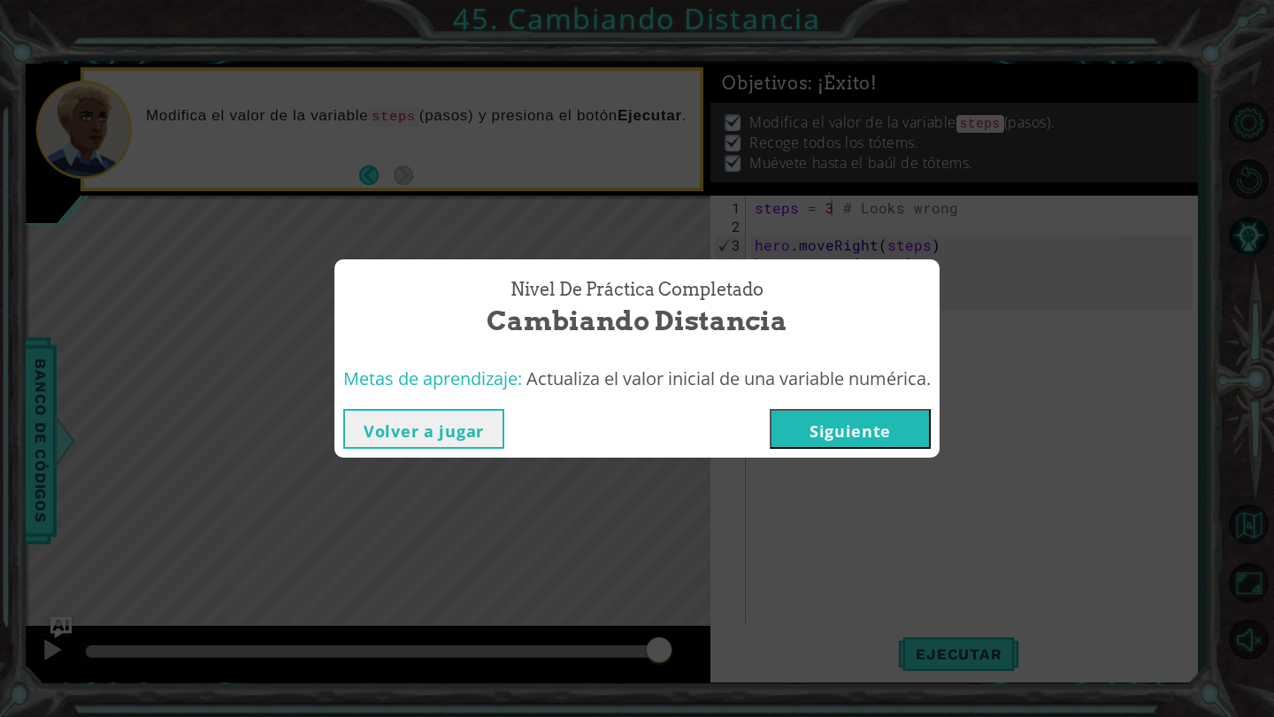
click at [827, 449] on div "Volver a jugar [GEOGRAPHIC_DATA]" at bounding box center [636, 429] width 605 height 58
click at [814, 426] on button "Siguiente" at bounding box center [850, 429] width 161 height 40
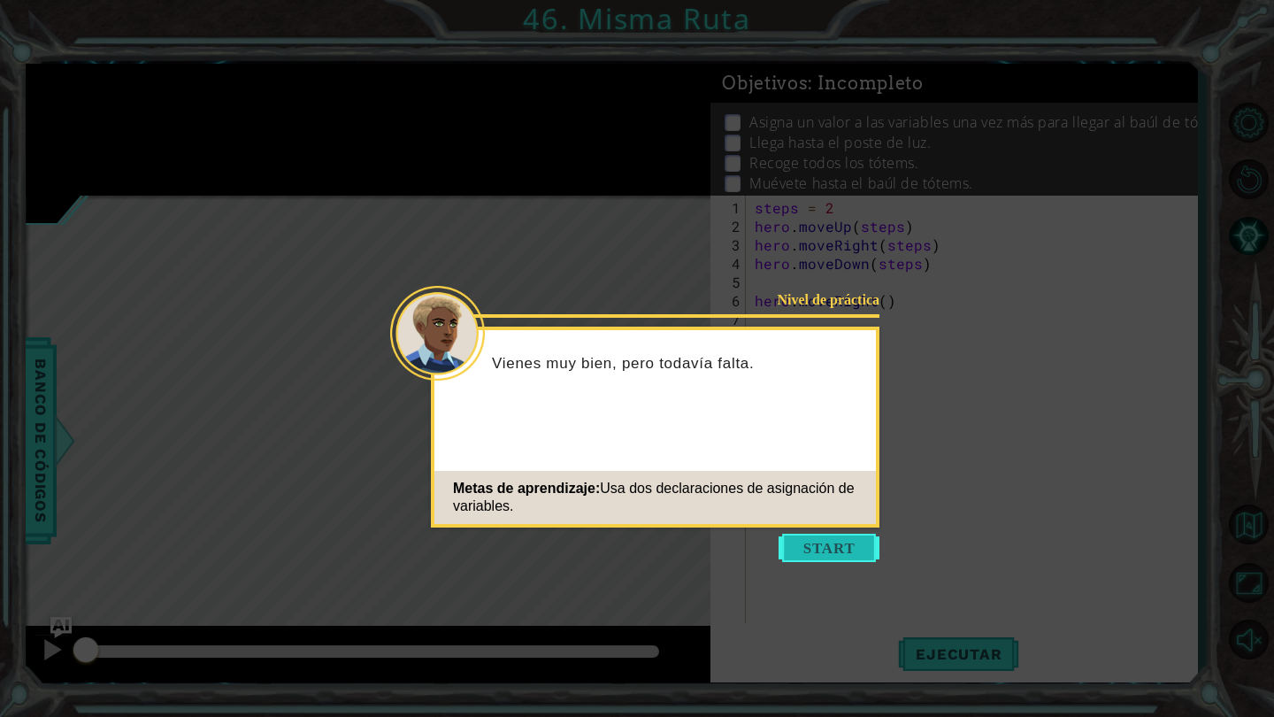
click at [819, 551] on button "Start" at bounding box center [829, 548] width 101 height 28
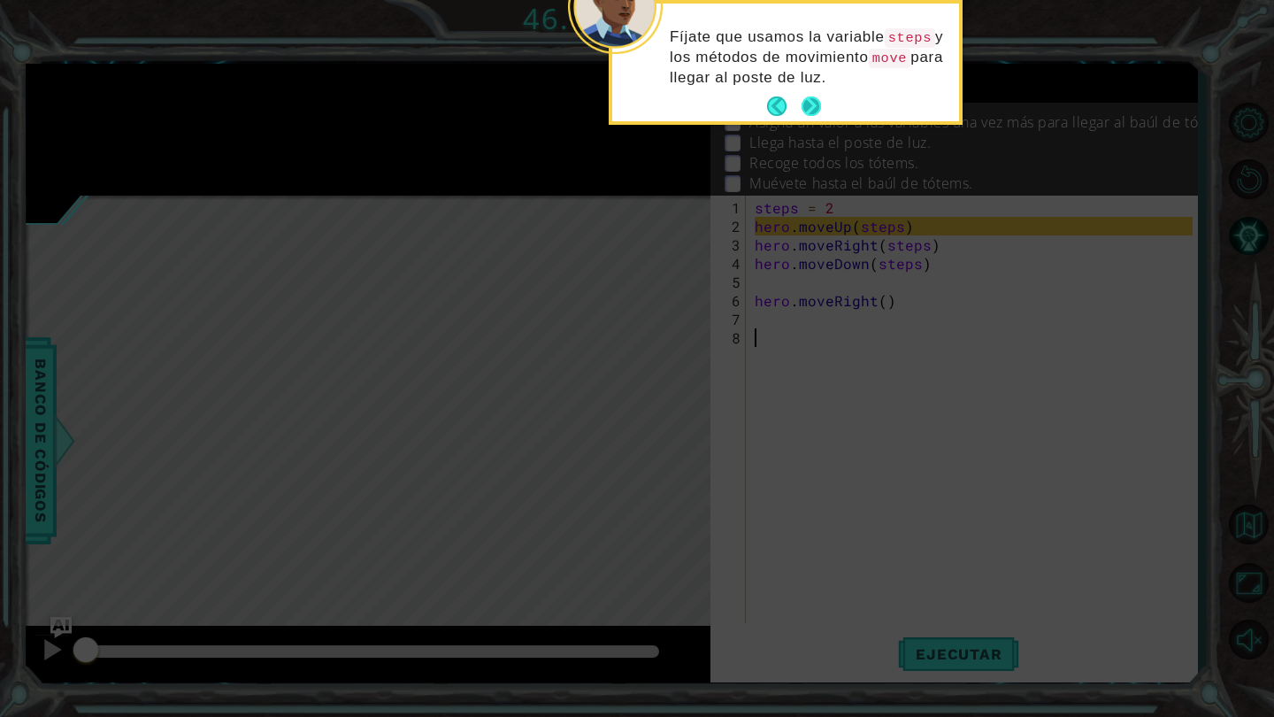
click at [815, 106] on button "Next" at bounding box center [811, 106] width 33 height 33
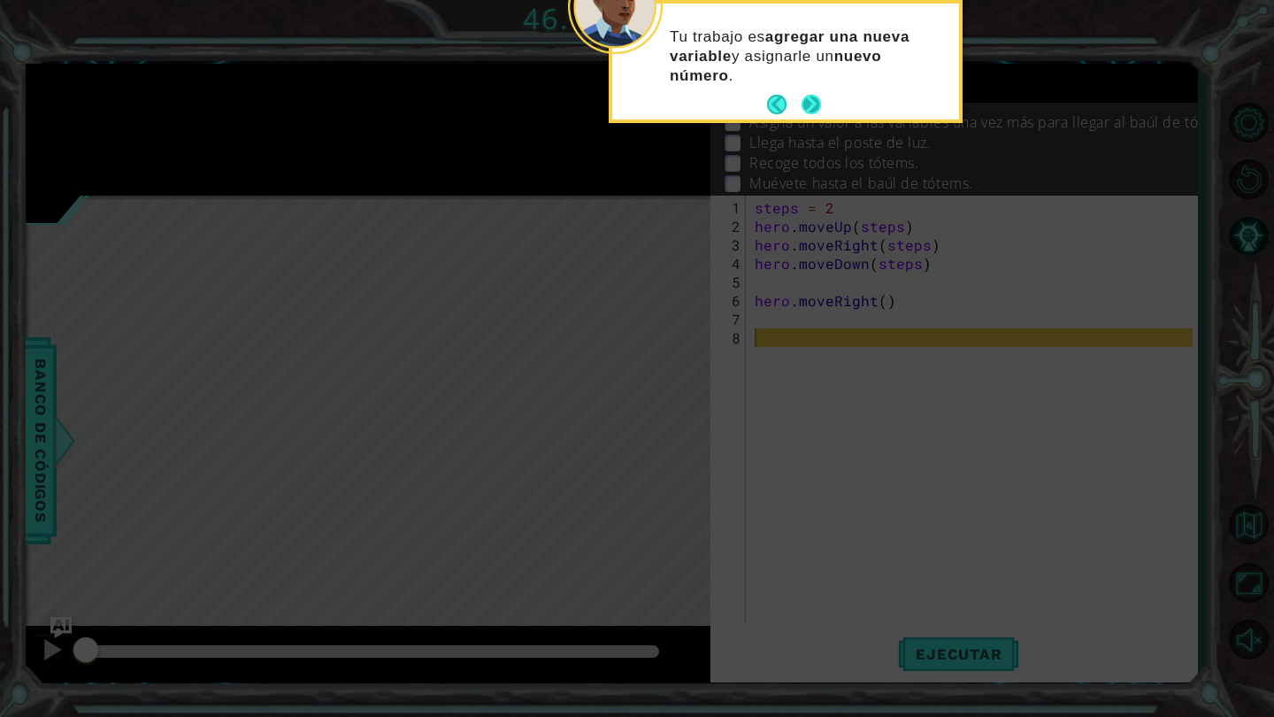
click at [816, 105] on button "Next" at bounding box center [811, 104] width 33 height 33
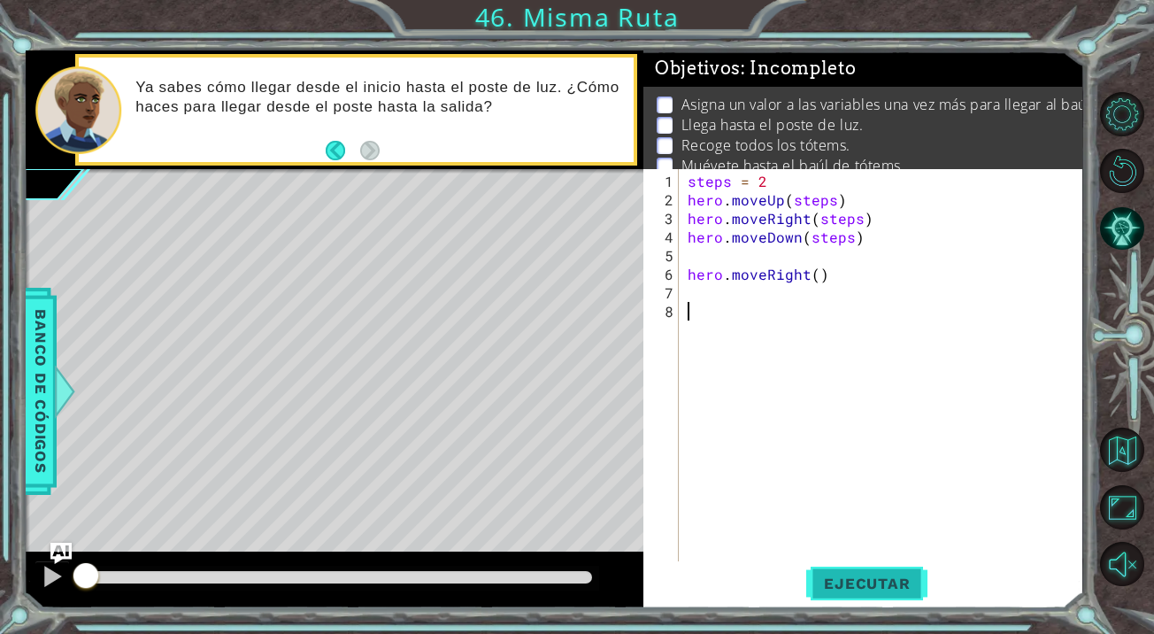
click at [840, 587] on span "Ejecutar" at bounding box center [866, 583] width 121 height 18
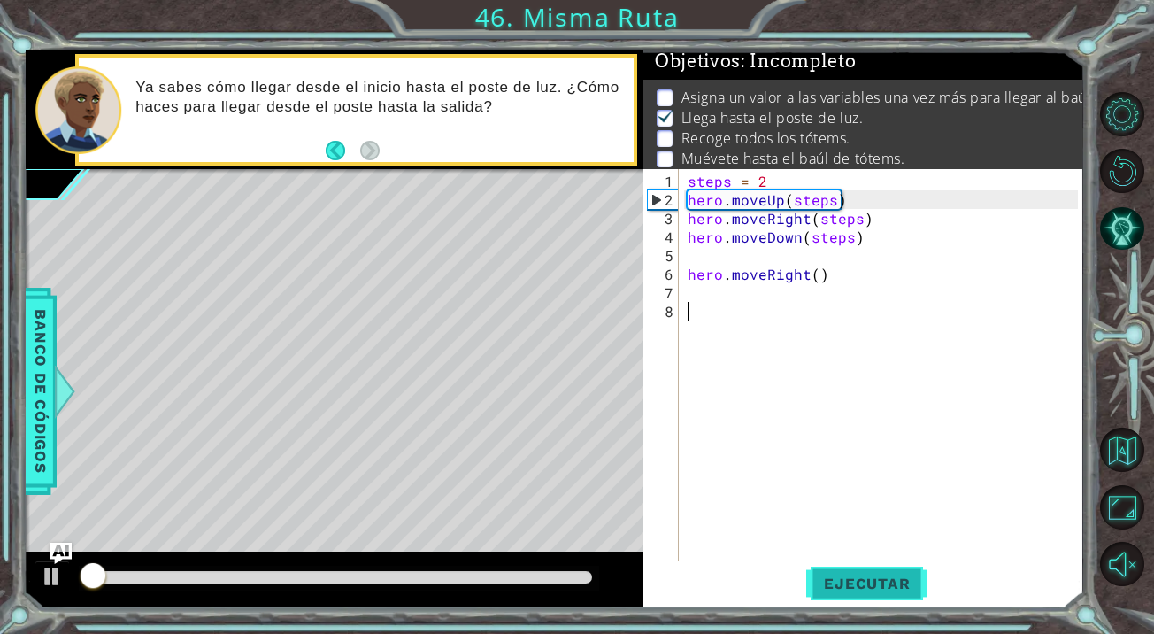
scroll to position [8, 0]
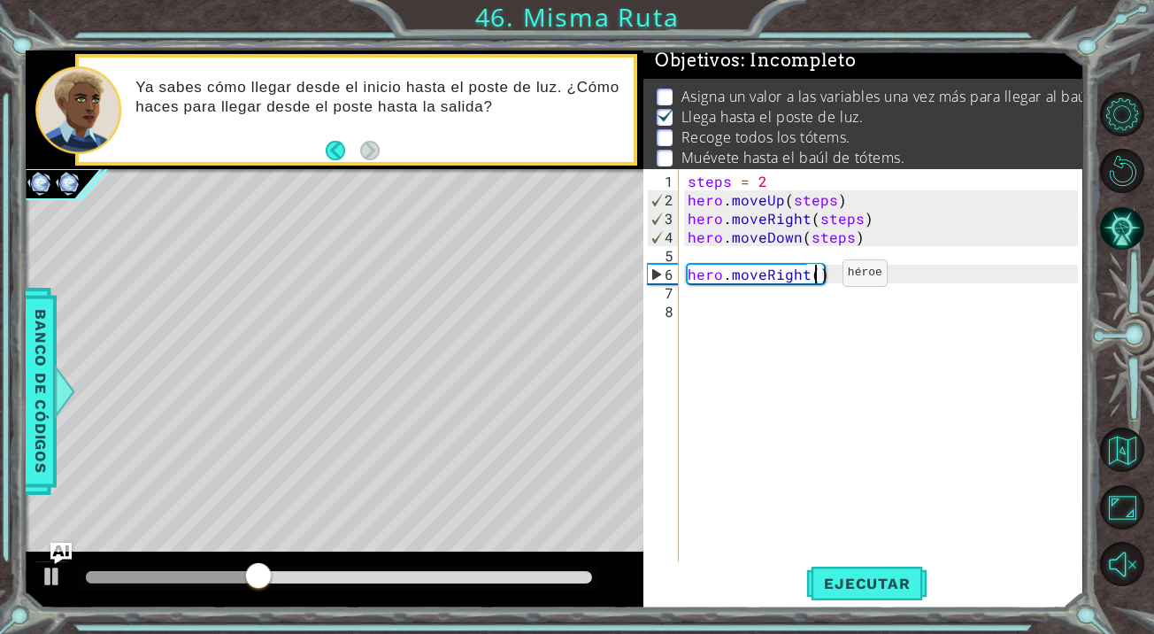
click at [812, 280] on div "steps = 2 hero . moveUp ( steps ) hero . moveRight ( steps ) hero . moveDown ( …" at bounding box center [885, 404] width 403 height 465
type textarea "hero.moveRight(1)"
click at [821, 584] on span "Ejecutar" at bounding box center [866, 583] width 121 height 18
drag, startPoint x: 126, startPoint y: 572, endPoint x: 413, endPoint y: 594, distance: 288.3
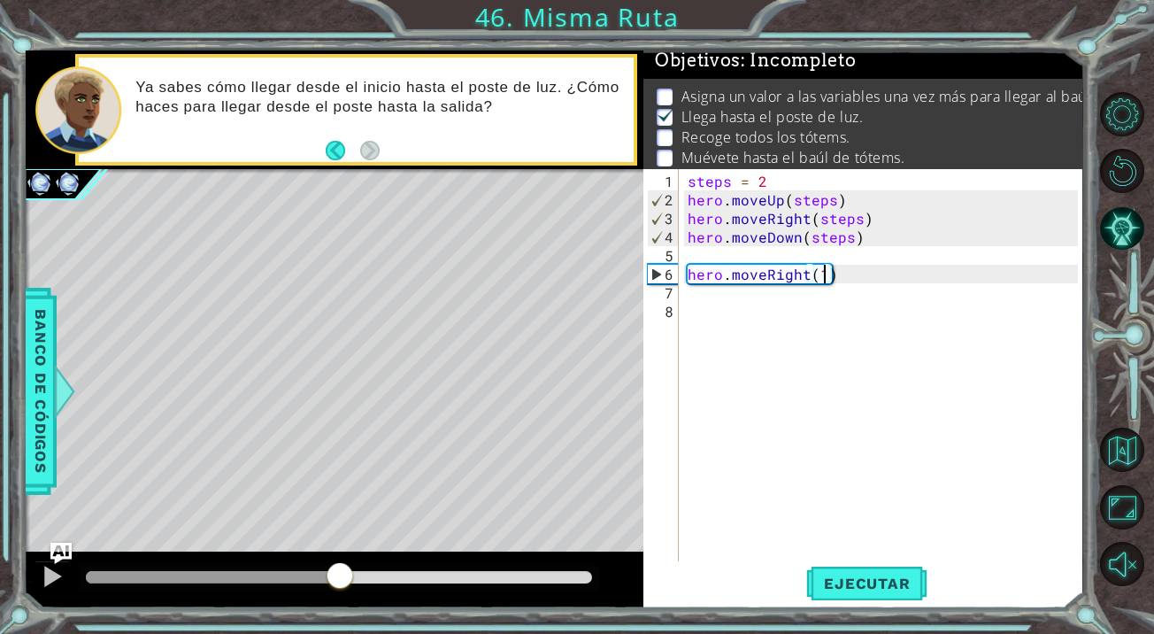
click at [413, 594] on div at bounding box center [335, 579] width 618 height 57
click at [699, 308] on div "steps = 2 hero . moveUp ( steps ) hero . moveRight ( steps ) hero . moveDown ( …" at bounding box center [885, 404] width 403 height 465
click at [690, 297] on div "steps = 2 hero . moveUp ( steps ) hero . moveRight ( steps ) hero . moveDown ( …" at bounding box center [885, 404] width 403 height 465
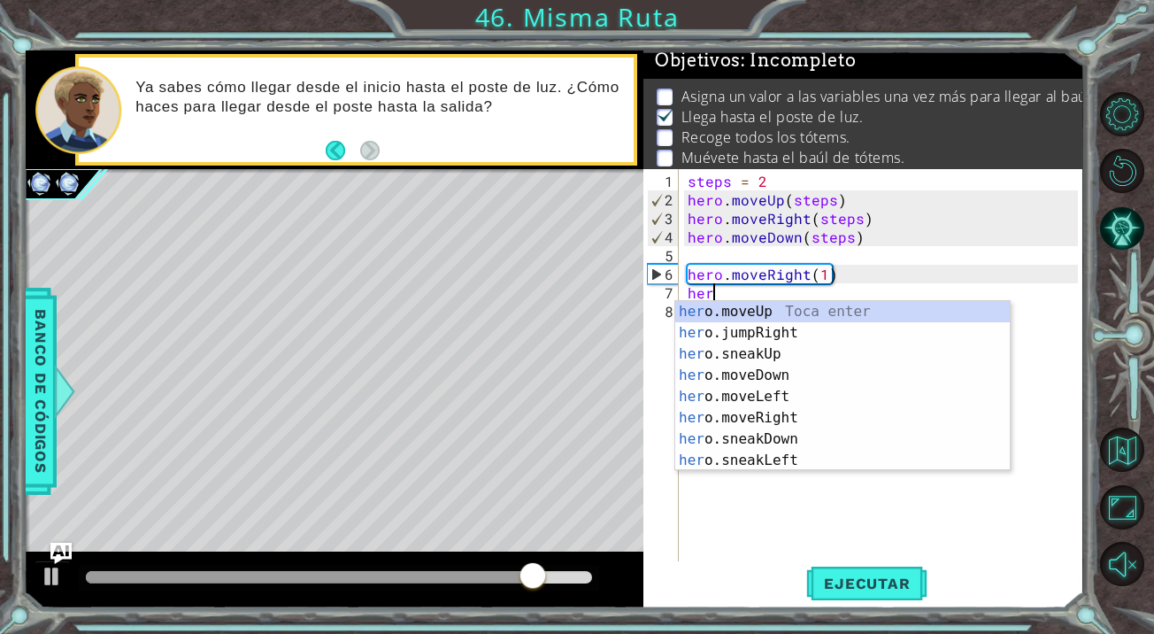
scroll to position [42, 0]
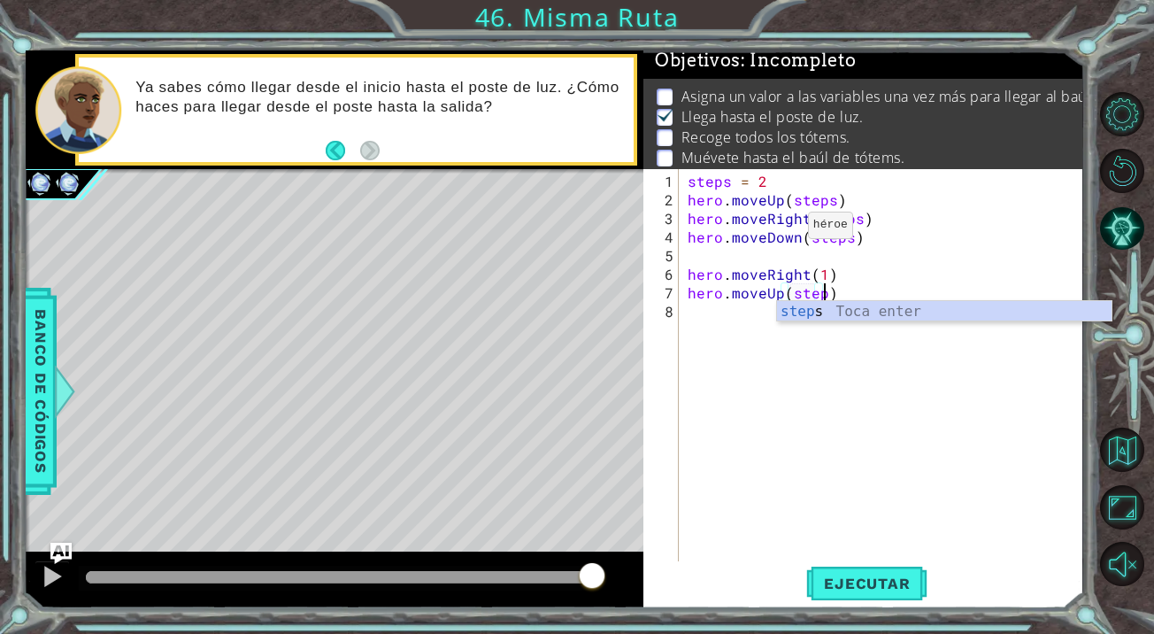
type textarea "hero.moveUp(steps)"
click at [842, 553] on div "steps = 2 hero . moveUp ( steps ) hero . moveRight ( steps ) hero . moveDown ( …" at bounding box center [885, 404] width 403 height 465
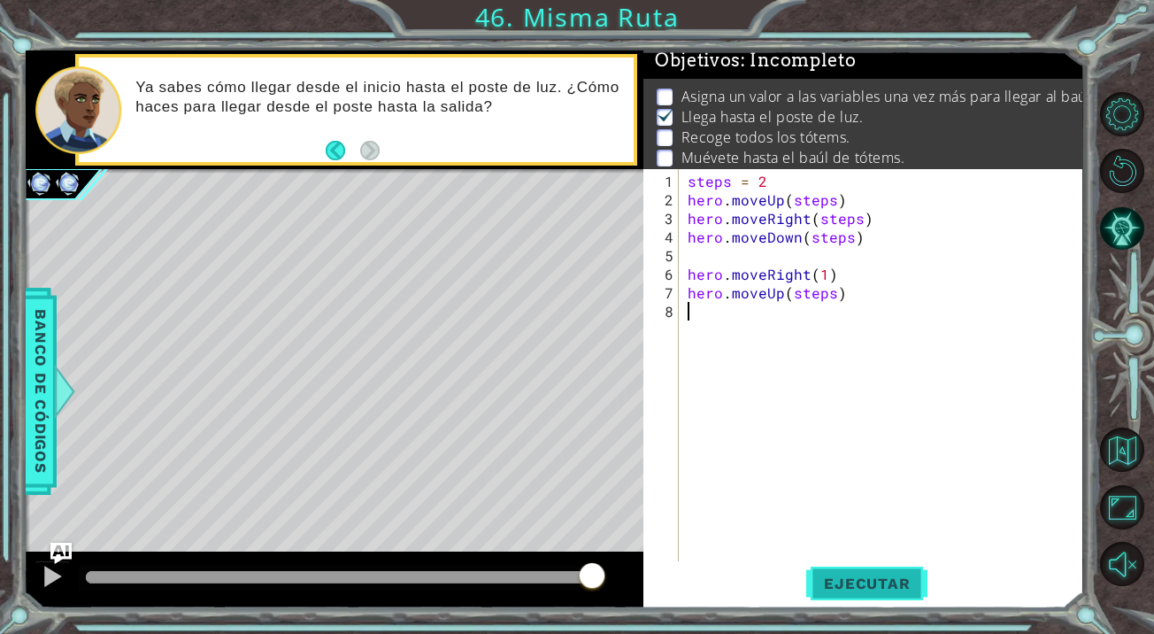
click at [848, 595] on button "Ejecutar" at bounding box center [866, 583] width 121 height 44
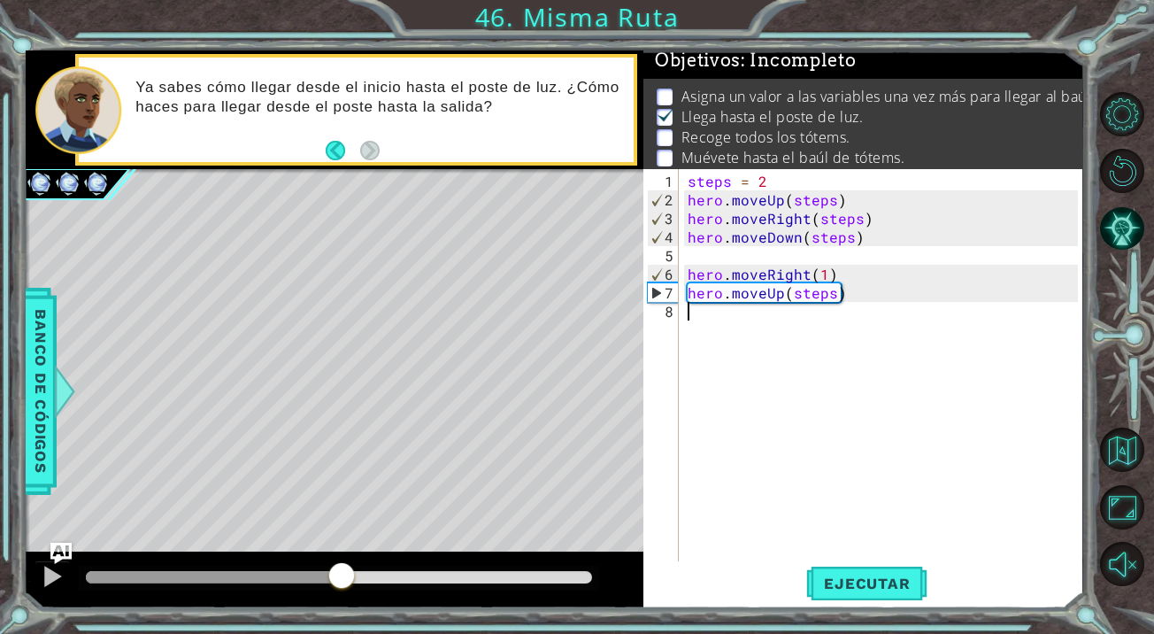
drag, startPoint x: 111, startPoint y: 579, endPoint x: 300, endPoint y: 599, distance: 189.6
click at [300, 599] on div at bounding box center [335, 579] width 618 height 57
drag, startPoint x: 316, startPoint y: 581, endPoint x: 217, endPoint y: 580, distance: 99.1
click at [217, 580] on div at bounding box center [218, 577] width 32 height 32
click at [56, 571] on div at bounding box center [52, 575] width 23 height 23
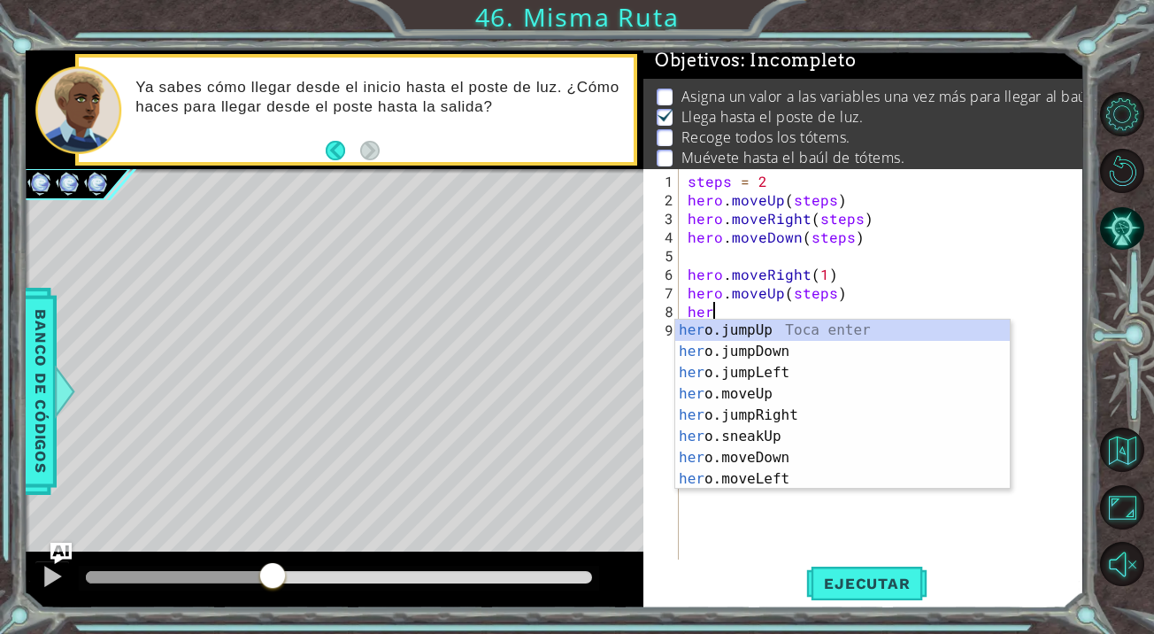
scroll to position [0, 1]
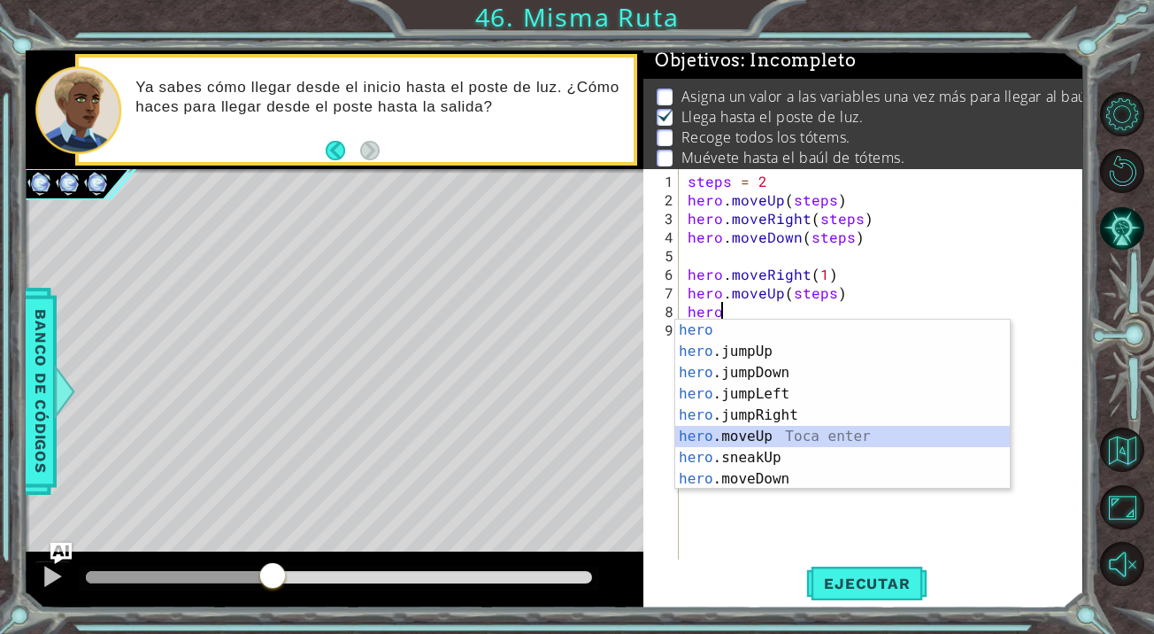
type textarea "hero.moveUp(1)"
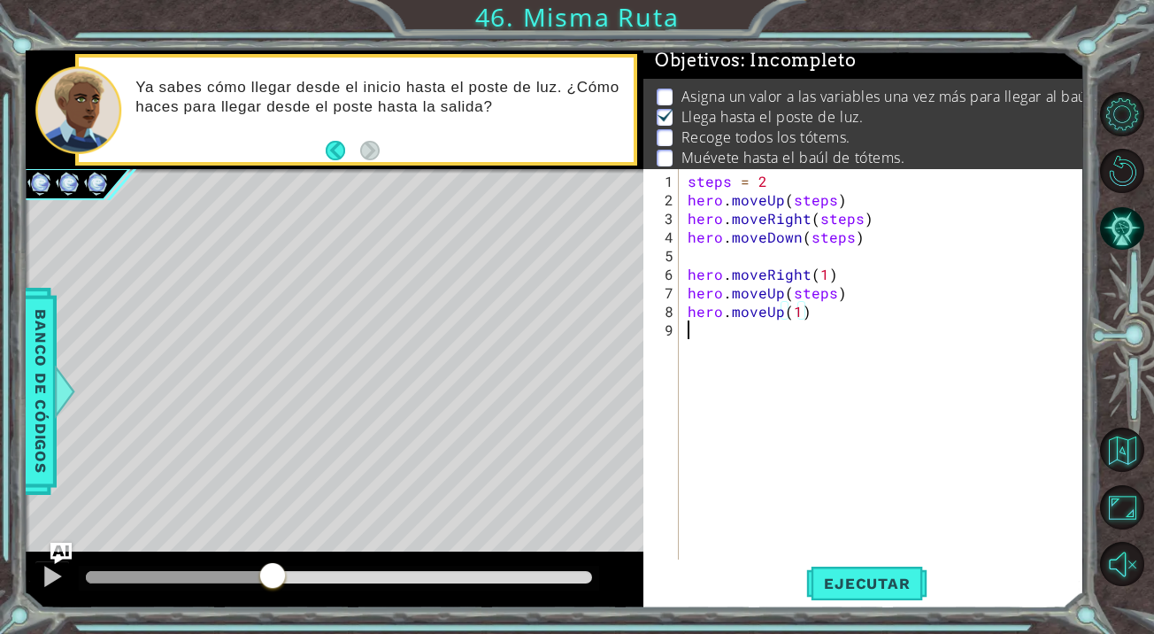
click at [718, 327] on div "steps = 2 hero . moveUp ( steps ) hero . moveRight ( steps ) hero . moveDown ( …" at bounding box center [885, 385] width 403 height 427
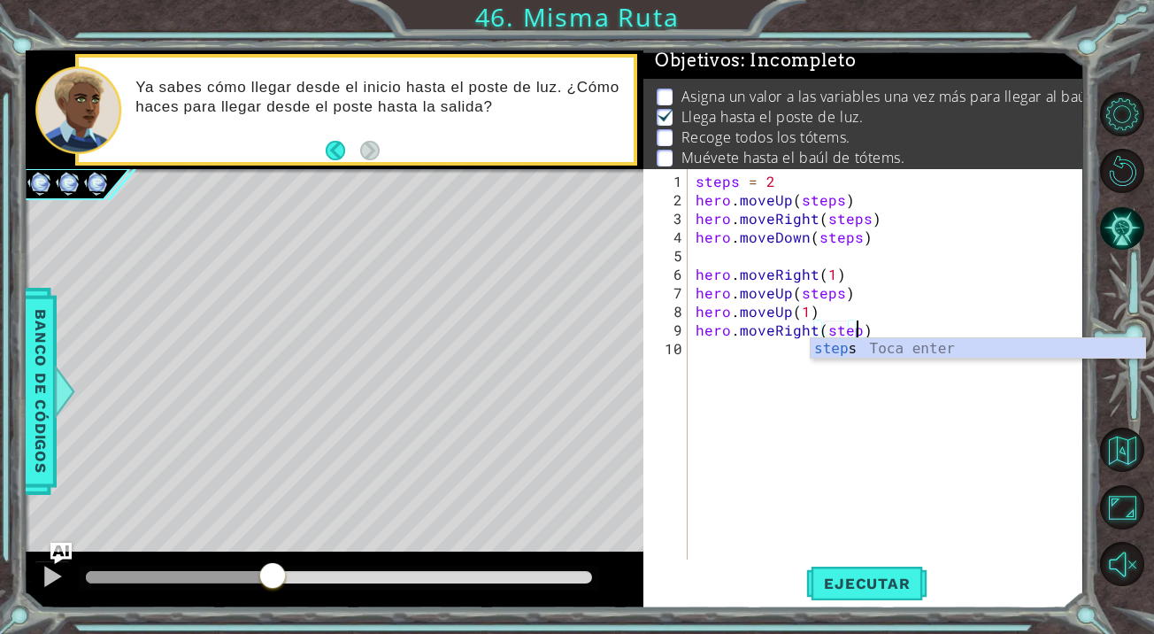
scroll to position [0, 10]
type textarea "hero.moveRight(steps)"
click at [864, 570] on button "Ejecutar" at bounding box center [866, 583] width 121 height 44
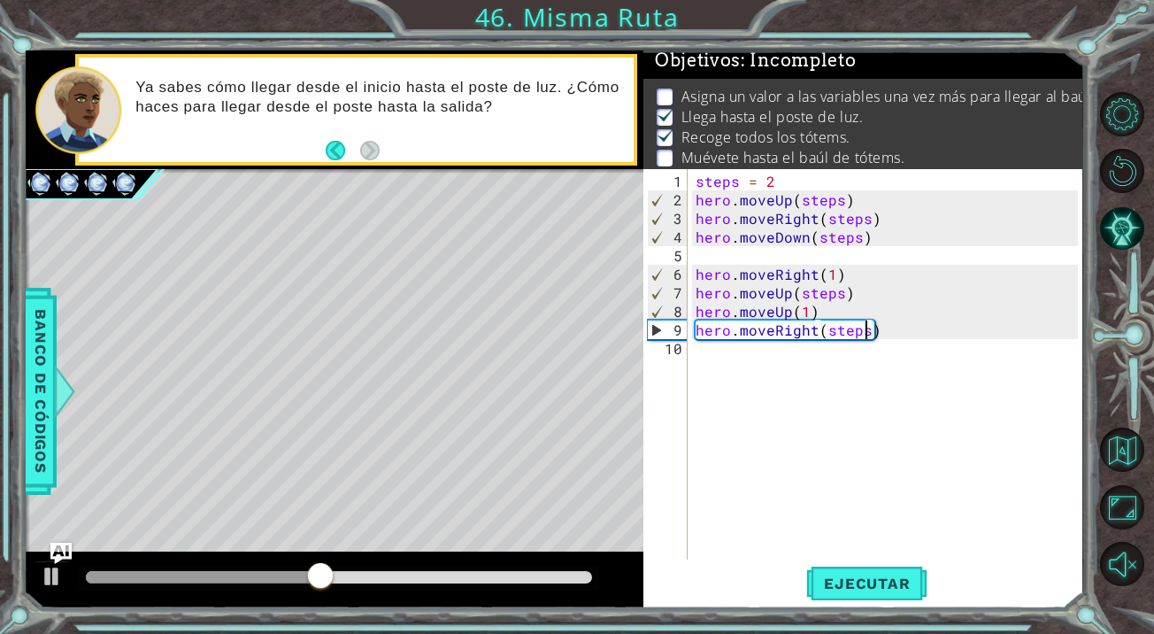
click at [712, 369] on div "steps = 2 hero . moveUp ( steps ) hero . moveRight ( steps ) hero . moveDown ( …" at bounding box center [889, 385] width 395 height 427
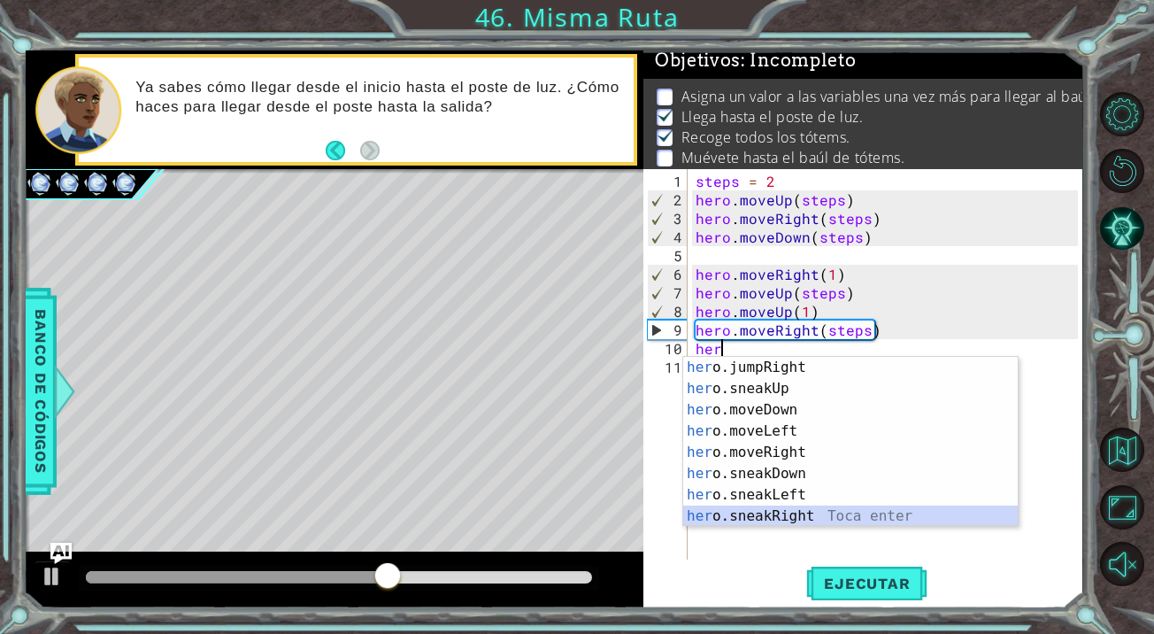
scroll to position [127, 0]
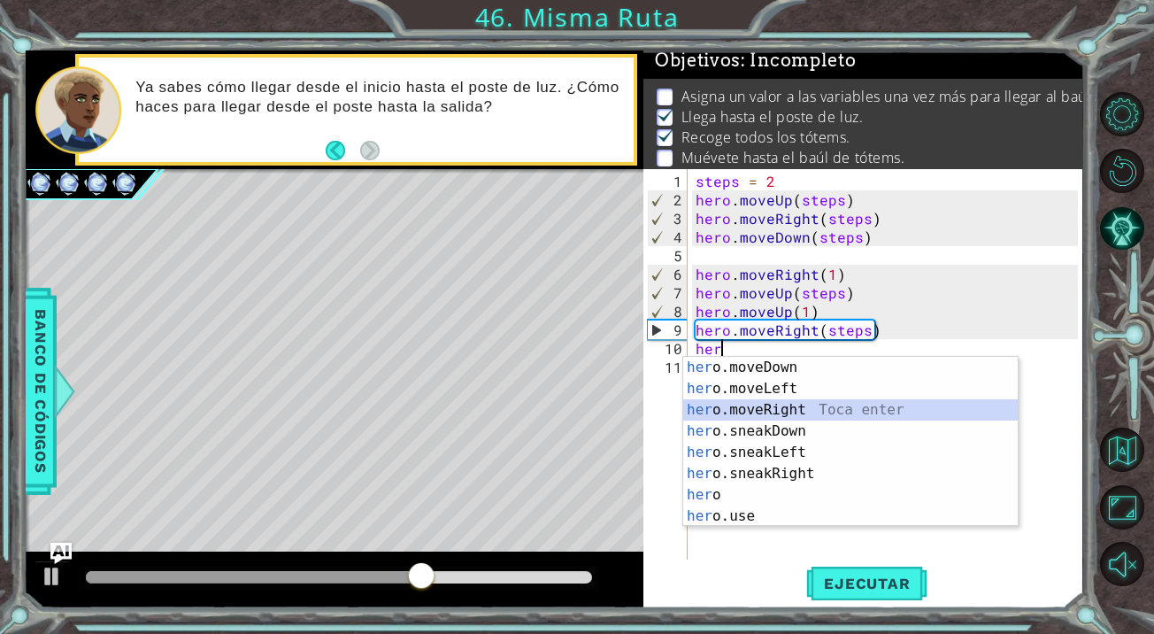
type textarea "hero.moveRight(1)"
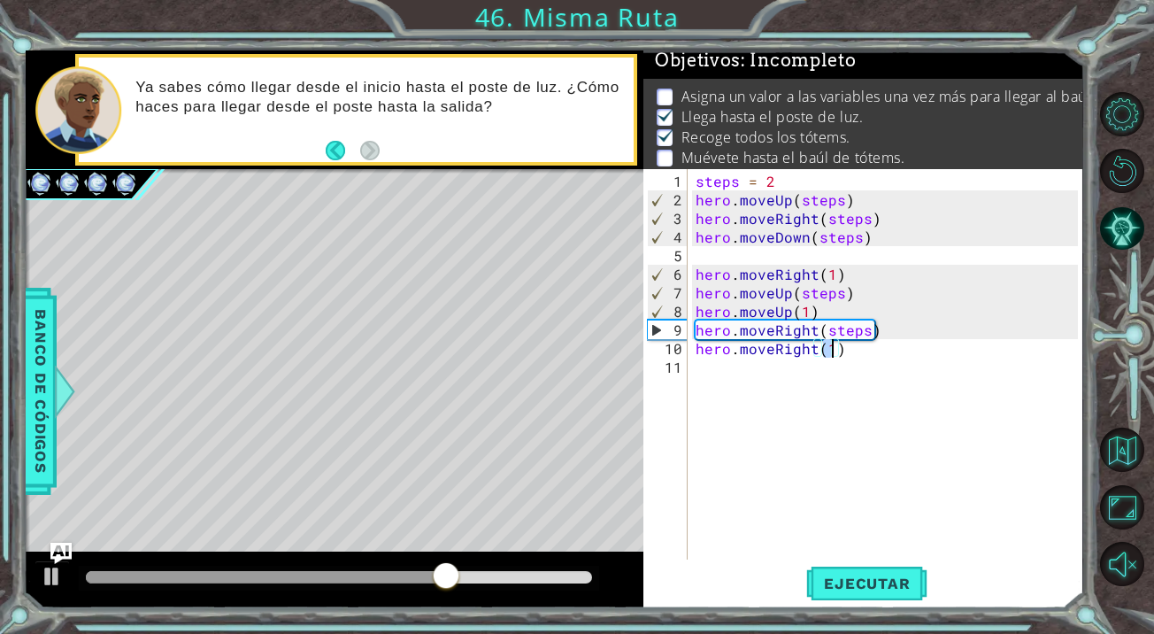
click at [710, 366] on div "steps = 2 hero . moveUp ( steps ) hero . moveRight ( steps ) hero . moveDown ( …" at bounding box center [889, 385] width 395 height 427
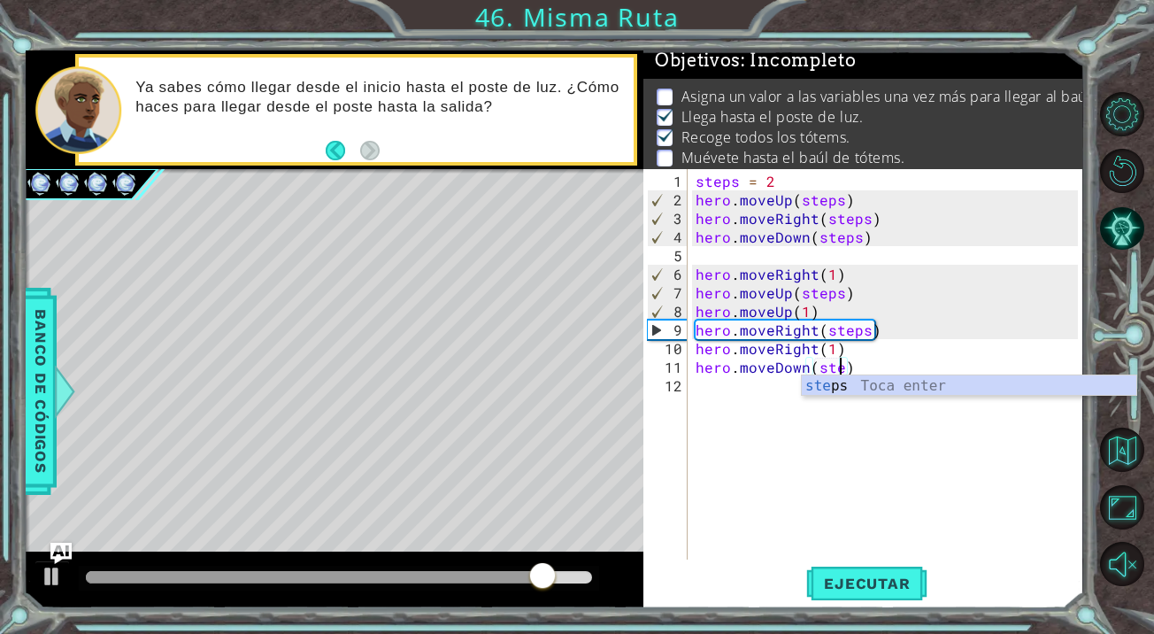
scroll to position [0, 10]
click at [914, 574] on span "Ejecutar" at bounding box center [866, 583] width 121 height 18
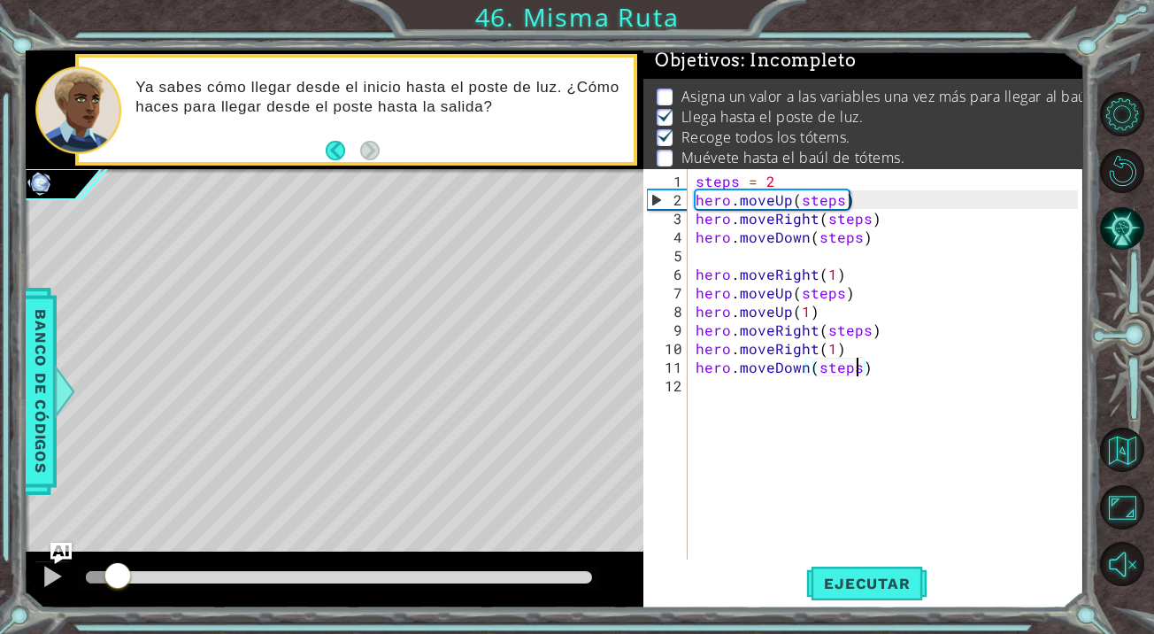
drag, startPoint x: 111, startPoint y: 561, endPoint x: 1034, endPoint y: 564, distance: 923.7
click at [1034, 564] on div "1 ההההההההההההההההההההההההההההההההההההההההההההההההההההההההההההההההההההההההההההה…" at bounding box center [554, 328] width 1056 height 557
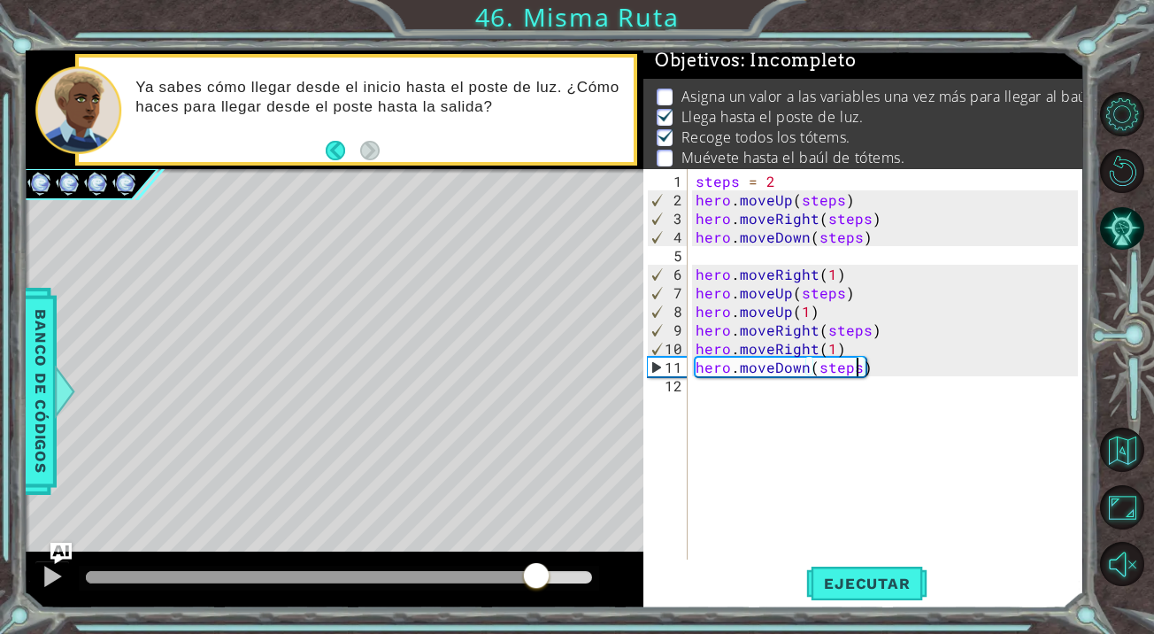
drag, startPoint x: 119, startPoint y: 574, endPoint x: 535, endPoint y: 590, distance: 417.0
click at [535, 590] on div at bounding box center [536, 577] width 32 height 32
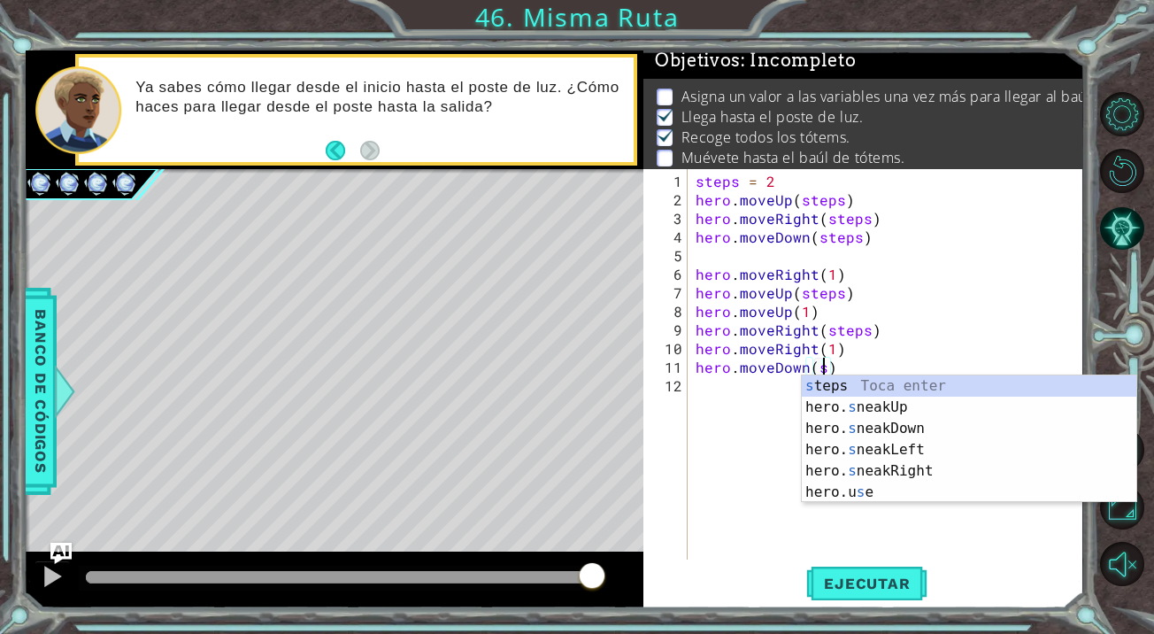
scroll to position [0, 7]
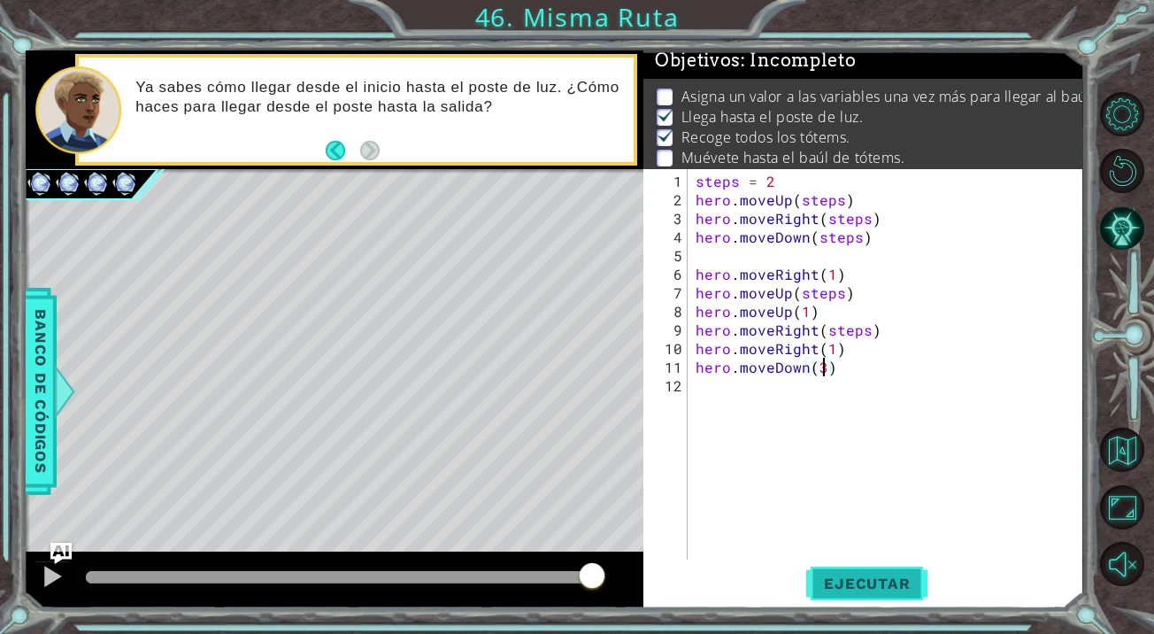
click at [897, 582] on span "Ejecutar" at bounding box center [866, 583] width 121 height 18
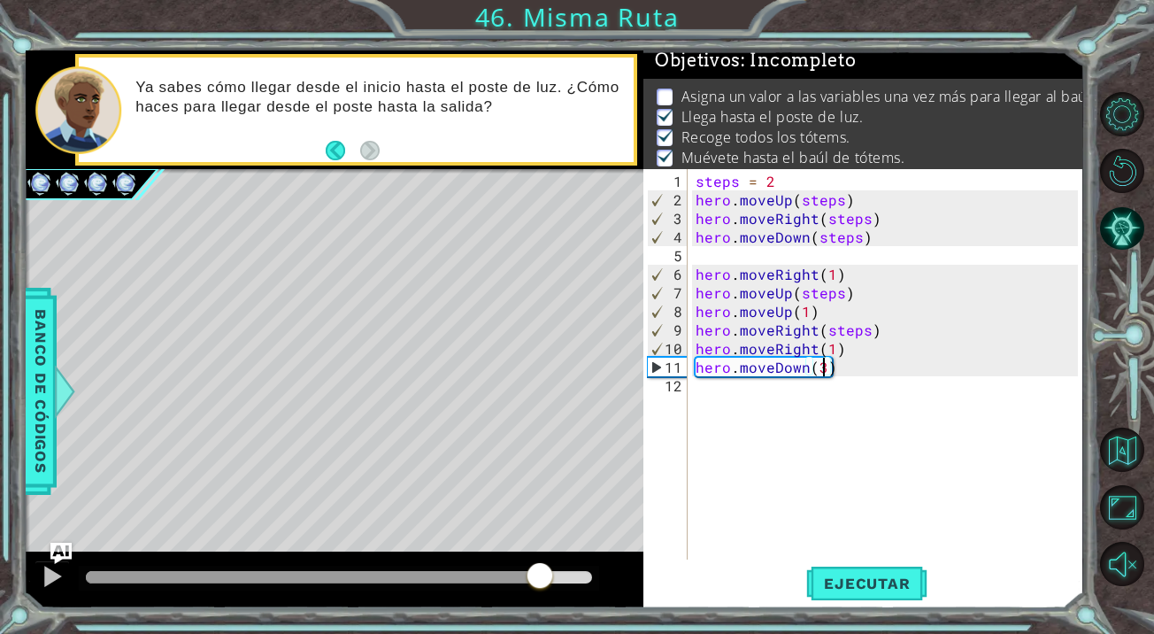
drag, startPoint x: 105, startPoint y: 572, endPoint x: 549, endPoint y: 592, distance: 443.7
click at [549, 592] on div at bounding box center [540, 577] width 32 height 32
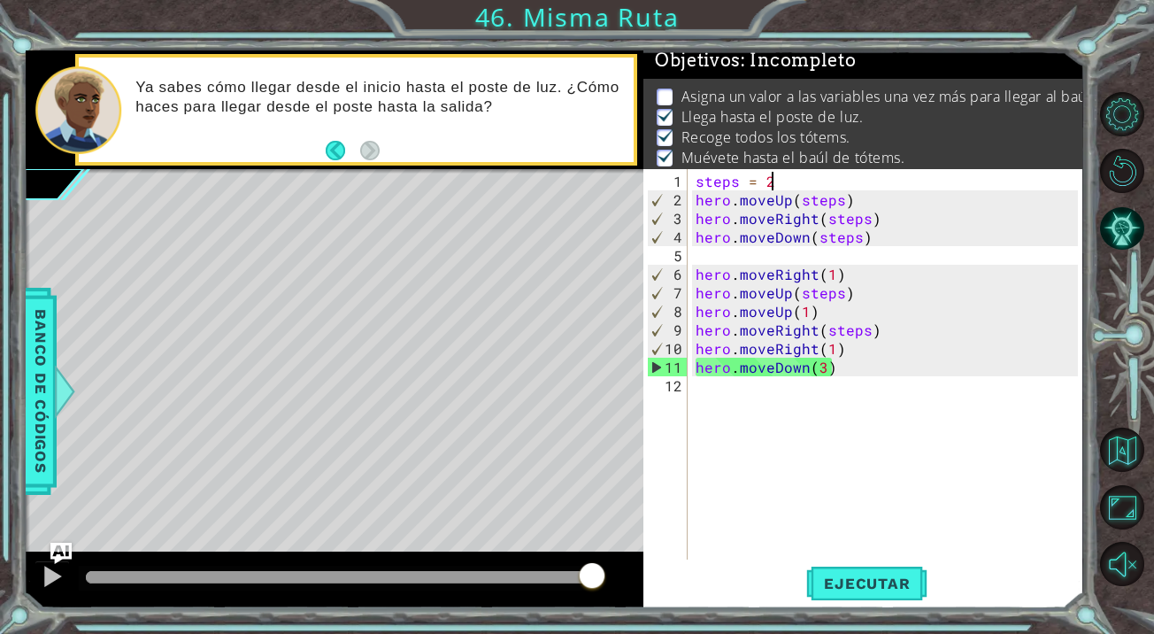
click at [777, 174] on div "steps = 2 hero . moveUp ( steps ) hero . moveRight ( steps ) hero . moveDown ( …" at bounding box center [889, 385] width 395 height 427
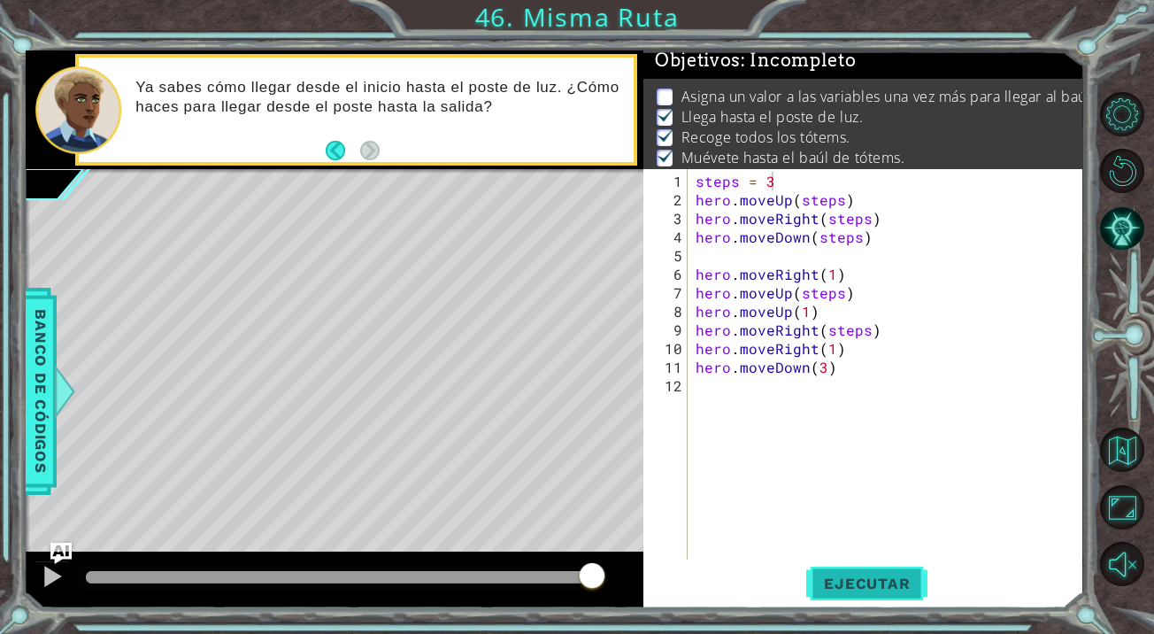
click at [851, 594] on button "Ejecutar" at bounding box center [866, 583] width 121 height 44
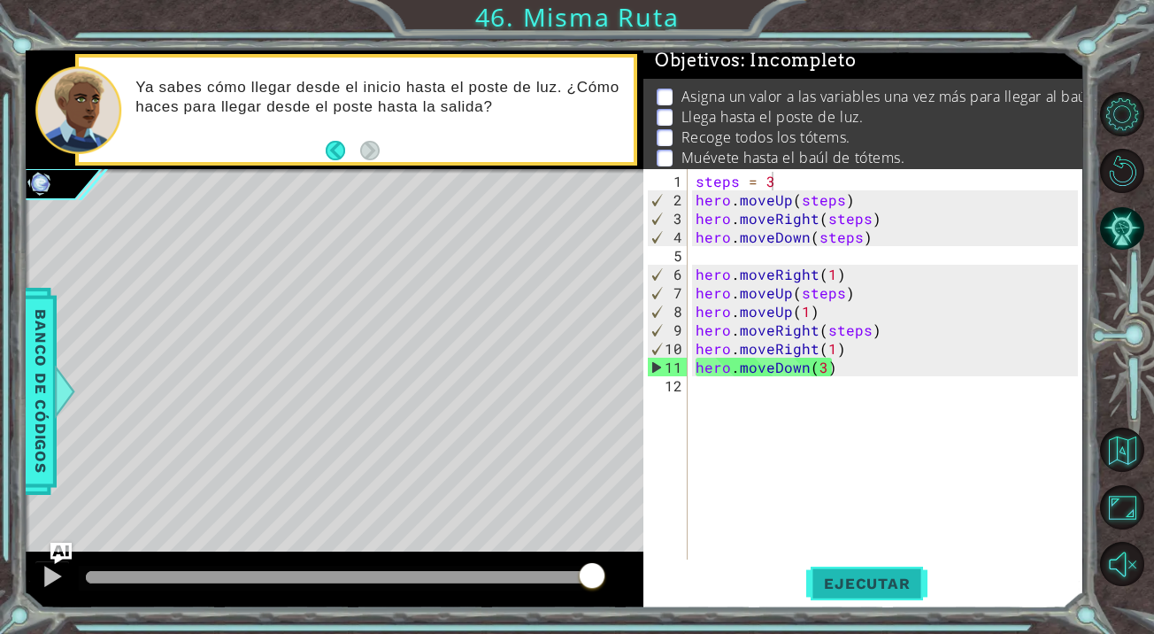
click at [876, 575] on span "Ejecutar" at bounding box center [866, 583] width 121 height 18
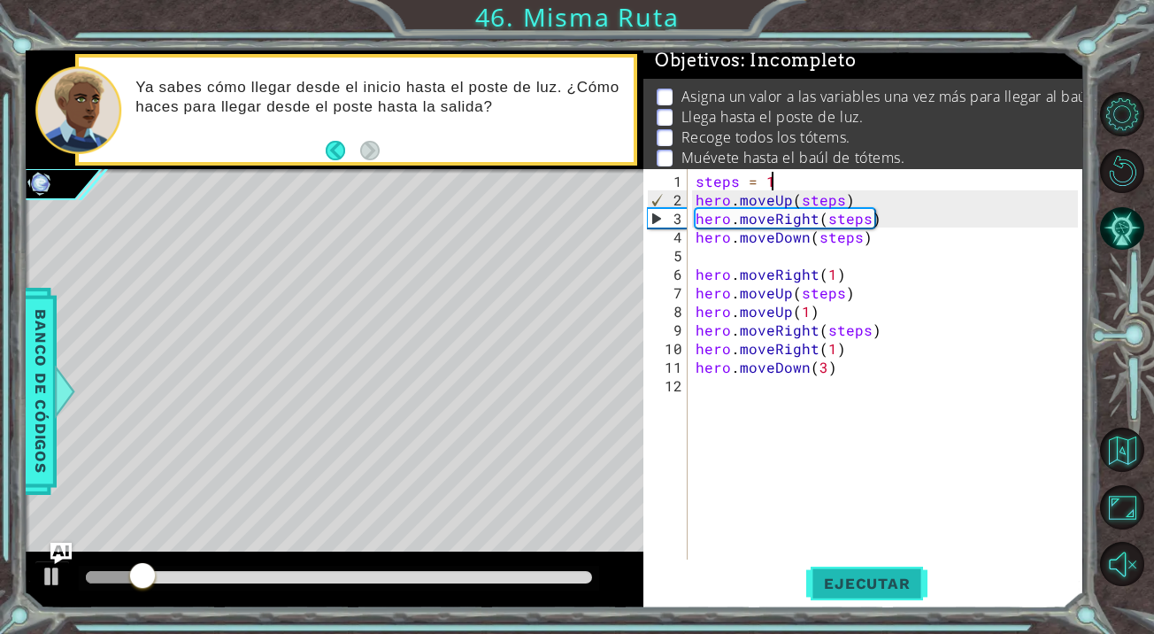
click at [883, 591] on span "Ejecutar" at bounding box center [866, 583] width 121 height 18
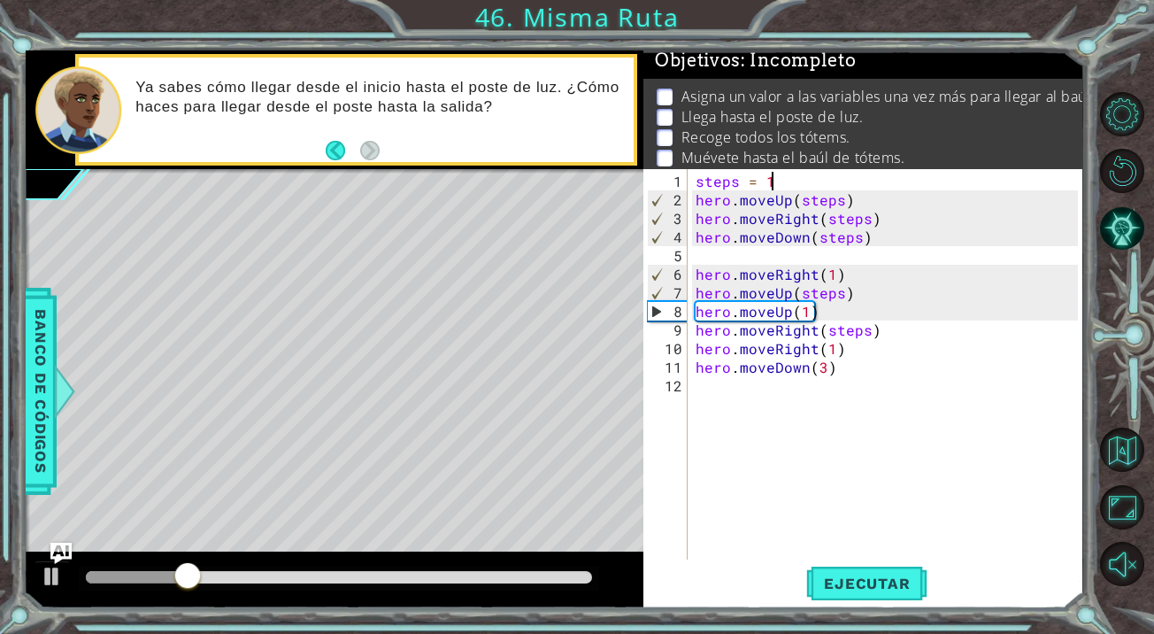
click at [841, 200] on div "steps = 1 hero . moveUp ( steps ) hero . moveRight ( steps ) hero . moveDown ( …" at bounding box center [889, 385] width 395 height 427
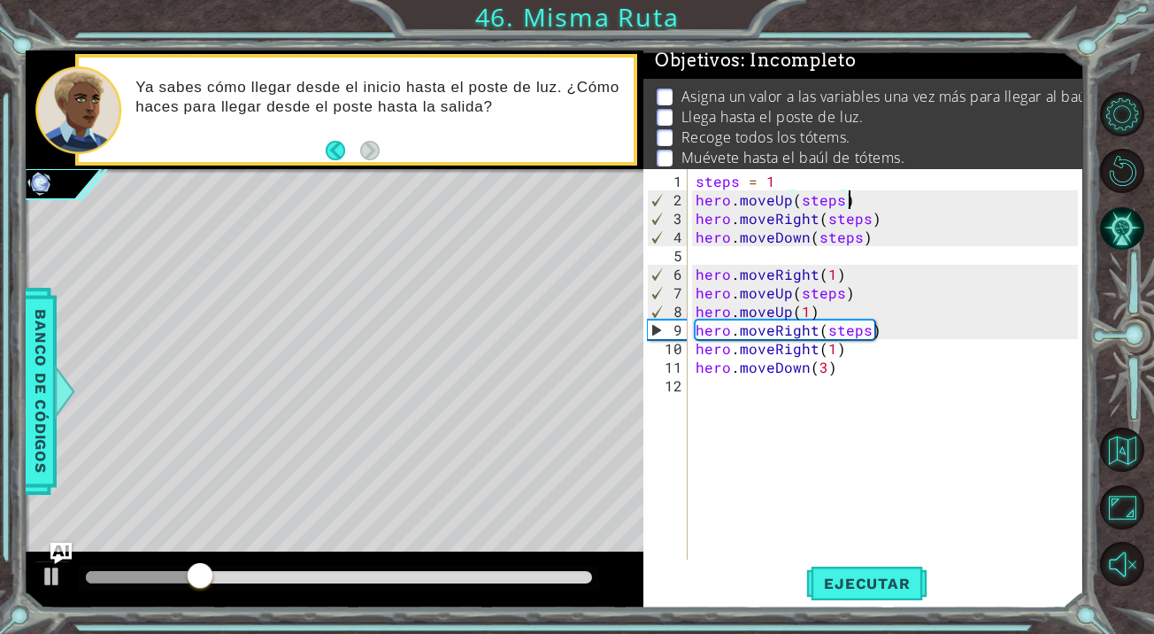
click at [847, 202] on div "steps = 1 hero . moveUp ( steps ) hero . moveRight ( steps ) hero . moveDown ( …" at bounding box center [889, 385] width 395 height 427
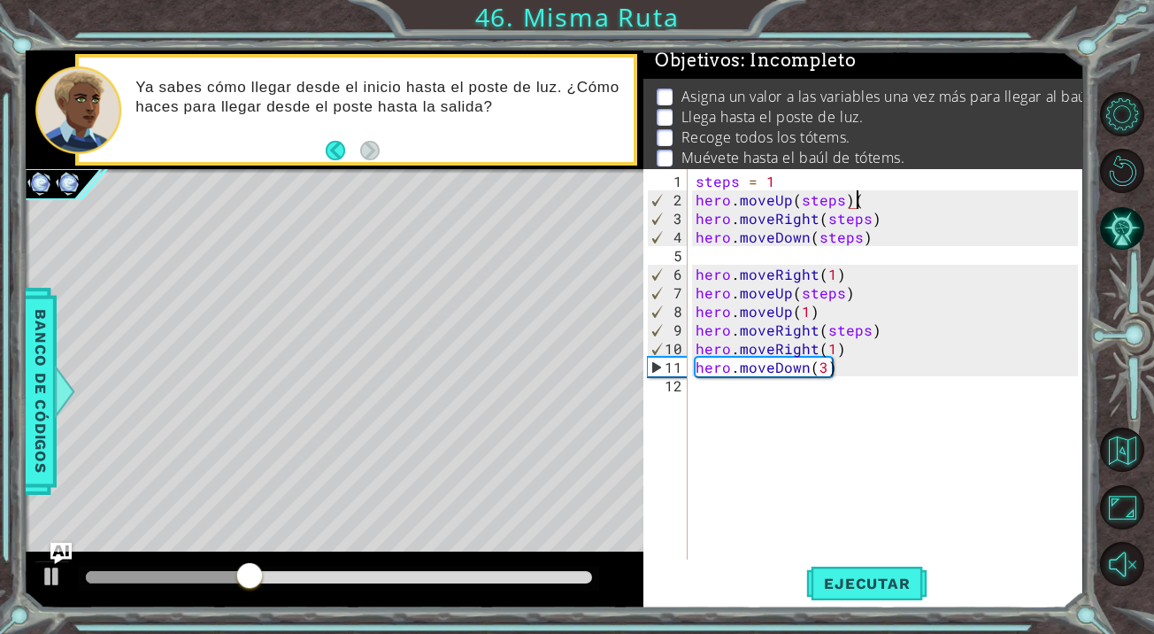
scroll to position [0, 10]
click at [860, 568] on button "Ejecutar" at bounding box center [866, 583] width 121 height 44
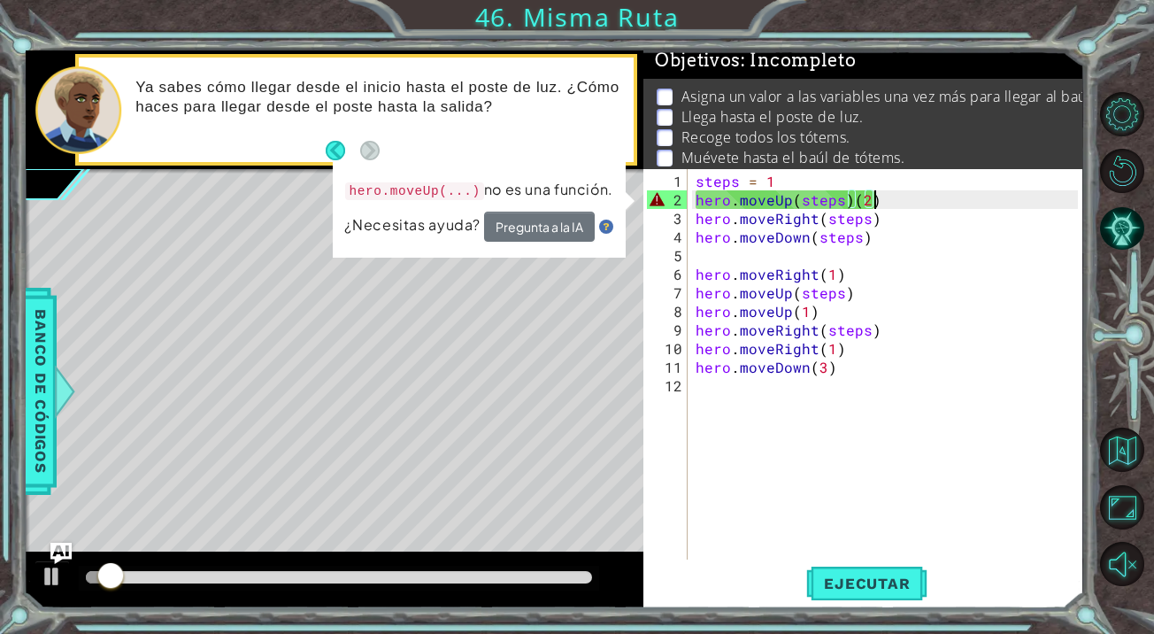
click at [885, 216] on div "steps = 1 hero . moveUp ( steps ) ( 2 ) hero . moveRight ( steps ) hero . moveD…" at bounding box center [889, 385] width 395 height 427
click at [884, 203] on div "steps = 1 hero . moveUp ( steps ) ( 2 ) hero . moveRight ( steps ) hero . moveD…" at bounding box center [889, 385] width 395 height 427
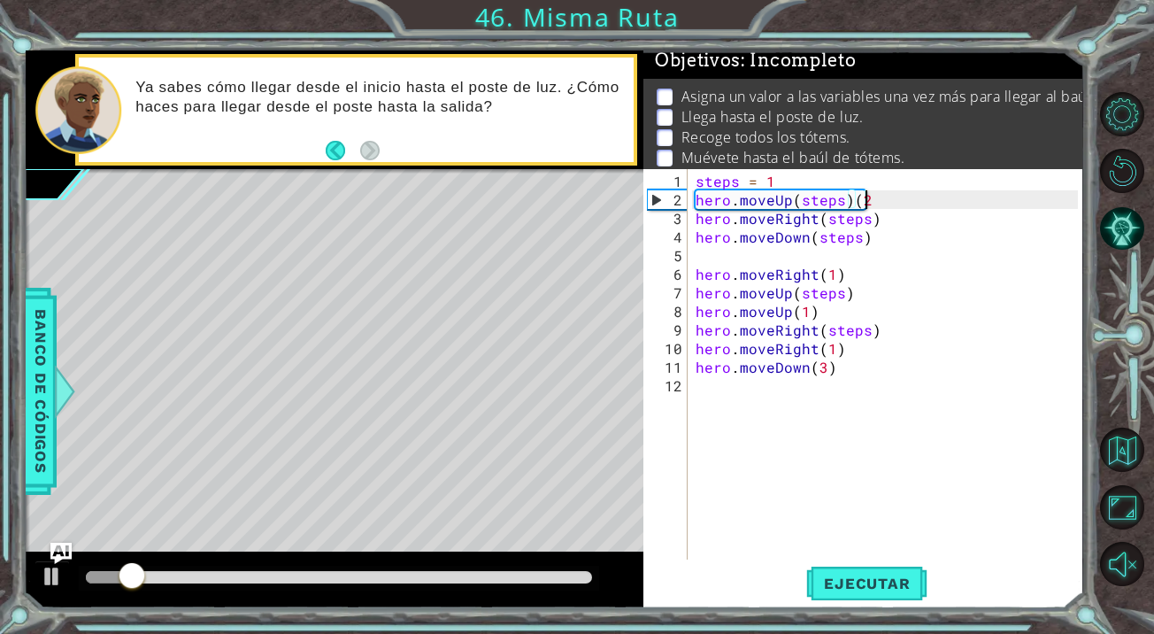
scroll to position [0, 9]
type textarea "hero.moveUp(steps)"
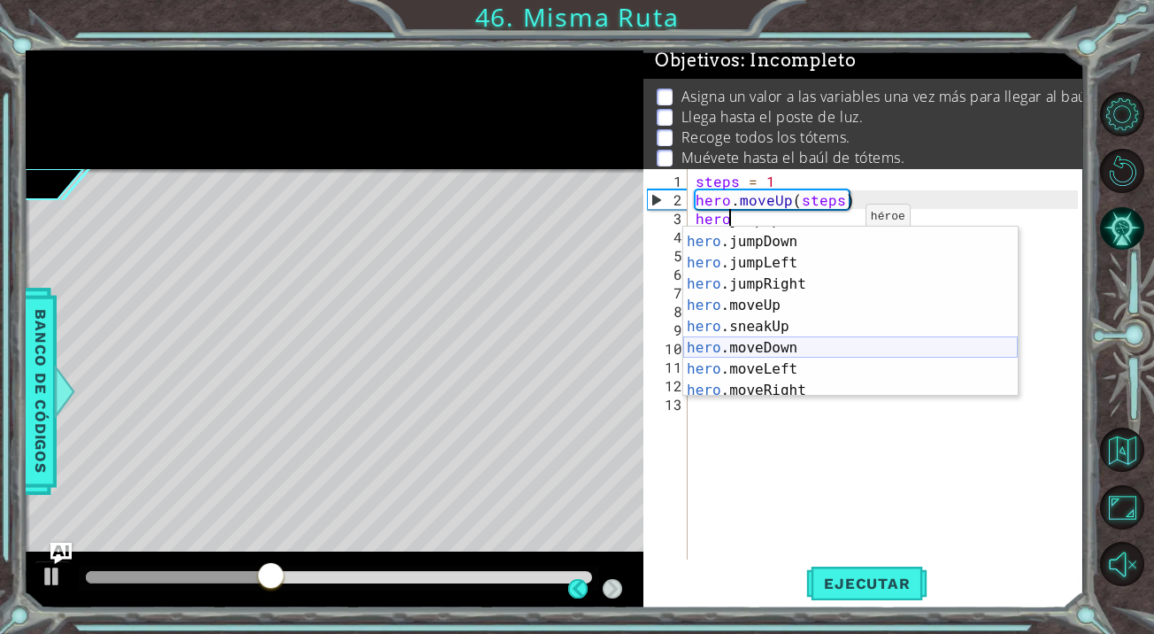
scroll to position [0, 0]
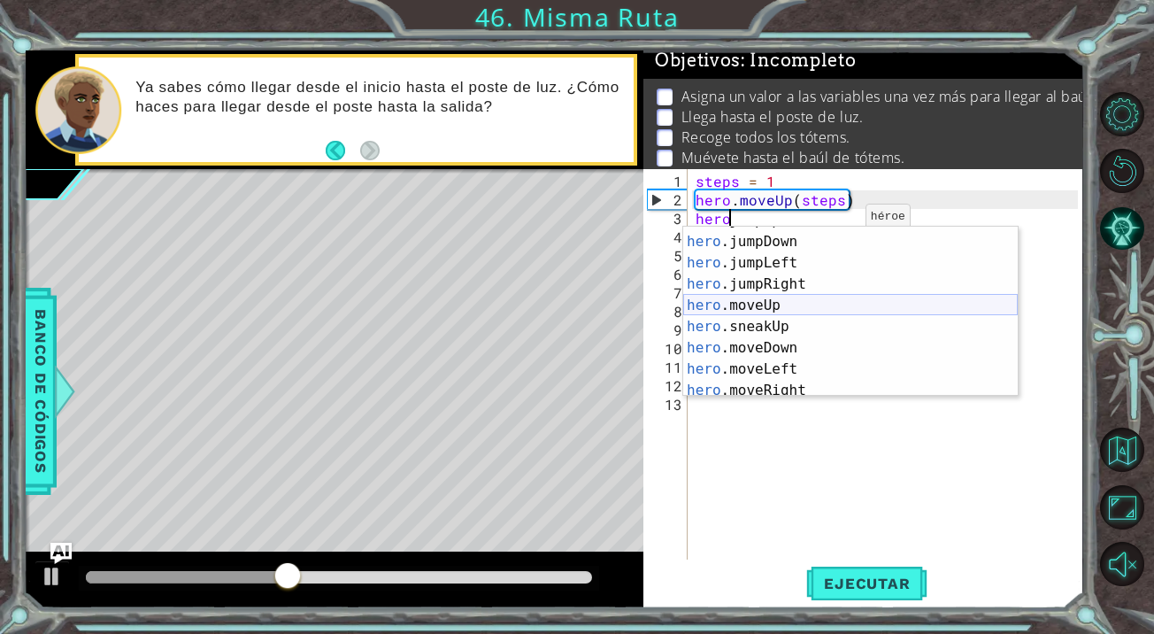
click at [784, 296] on div "hero .jumpUp Toca enter hero .jumpDown Toca enter hero .jumpLeft Toca enter her…" at bounding box center [850, 316] width 334 height 212
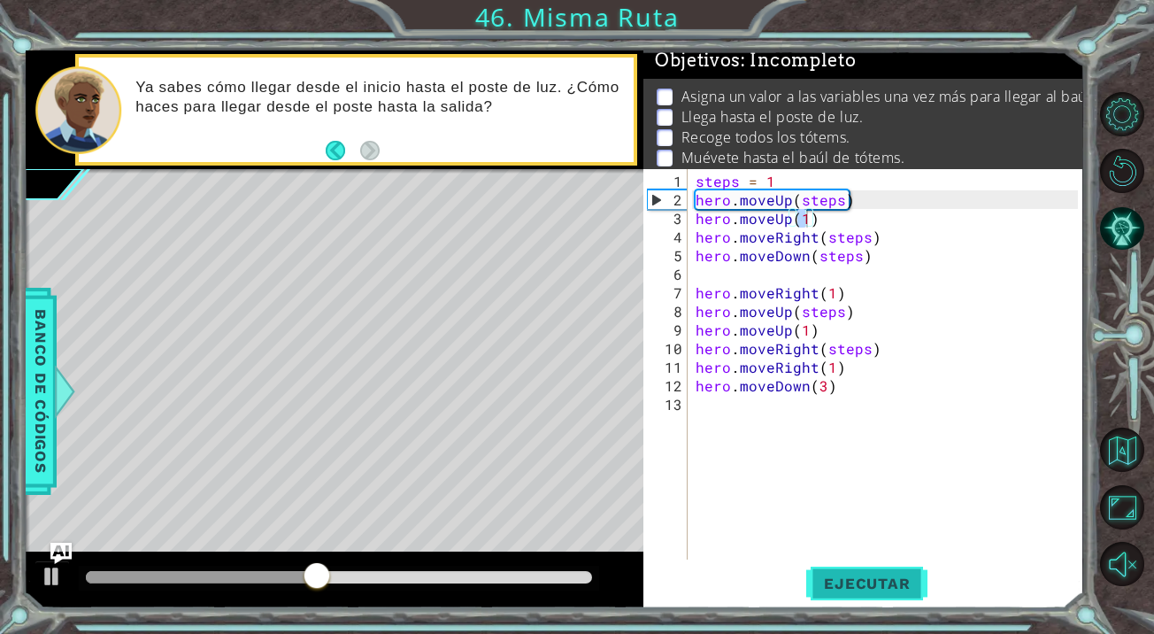
click at [866, 591] on span "Ejecutar" at bounding box center [866, 583] width 121 height 18
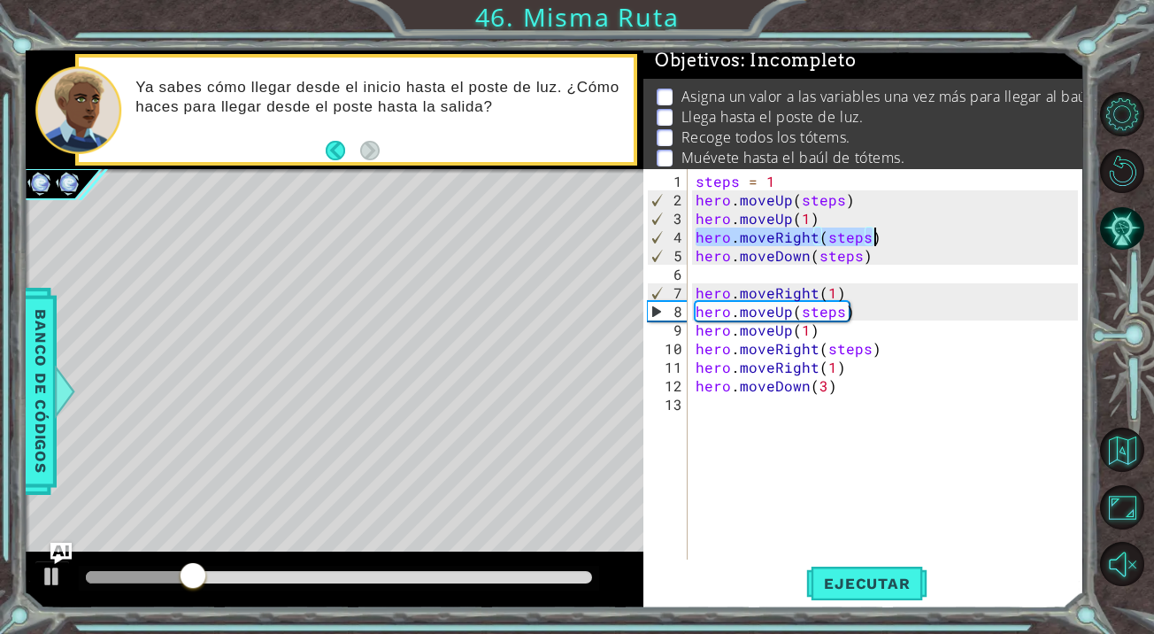
drag, startPoint x: 697, startPoint y: 241, endPoint x: 877, endPoint y: 242, distance: 179.6
click at [877, 242] on div "steps = 1 hero . moveUp ( steps ) hero . moveUp ( 1 ) hero . moveRight ( steps …" at bounding box center [889, 385] width 395 height 427
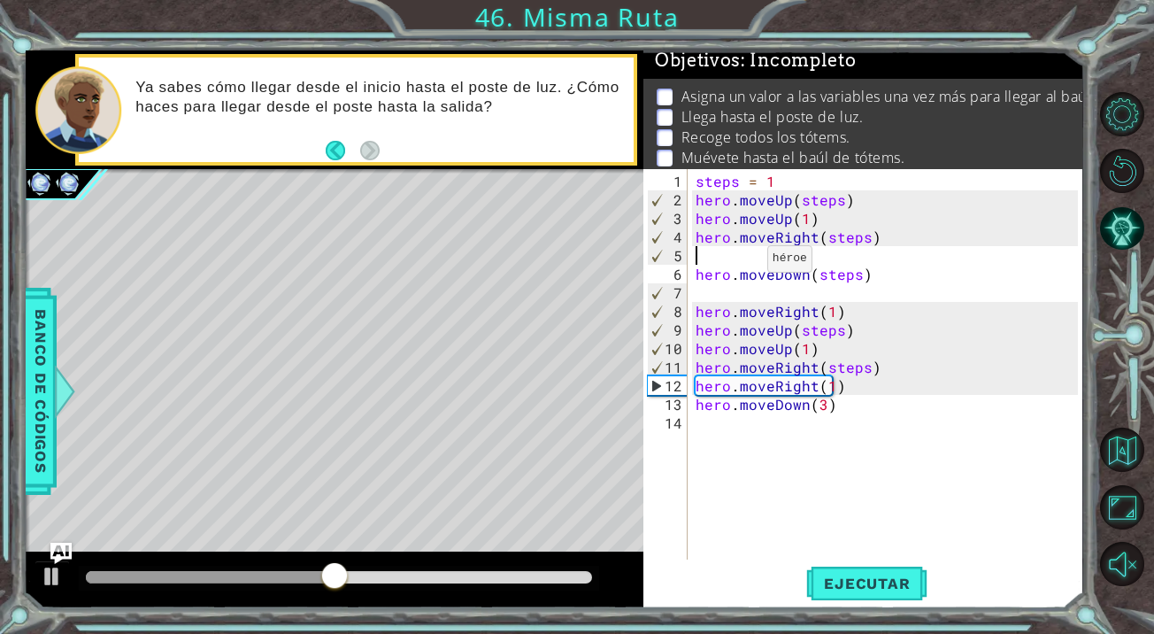
paste textarea "Down"
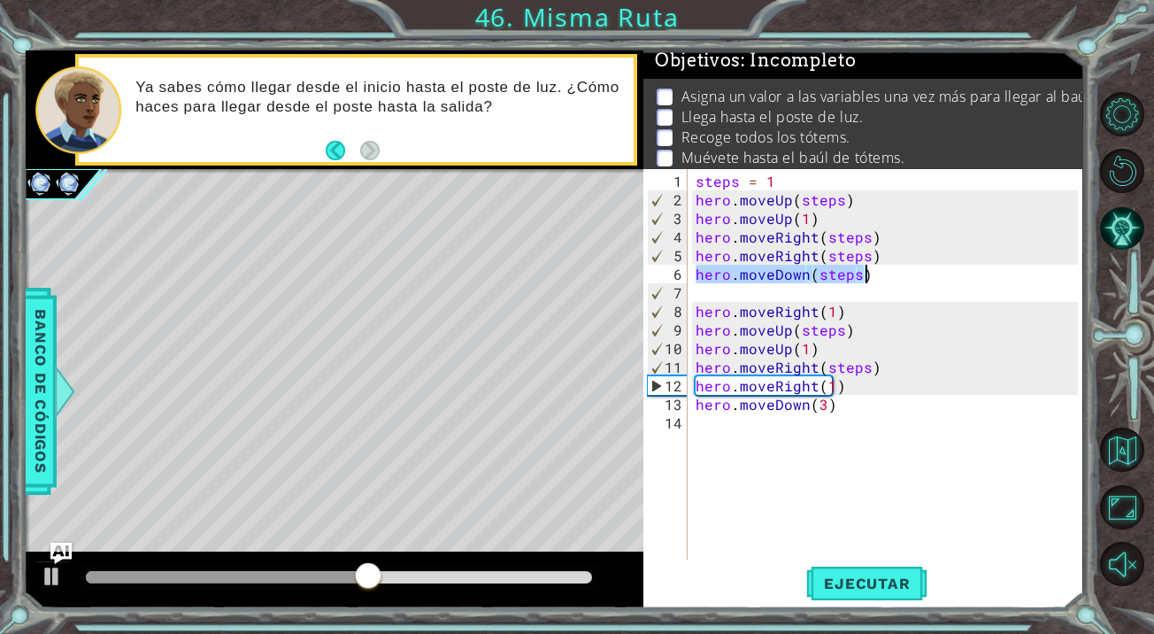
drag, startPoint x: 696, startPoint y: 273, endPoint x: 916, endPoint y: 277, distance: 219.5
click at [916, 277] on div "steps = 1 hero . moveUp ( steps ) hero . moveUp ( 1 ) hero . moveRight ( steps …" at bounding box center [889, 385] width 395 height 427
type textarea "hero.moveDown(steps)"
click at [723, 293] on div "steps = 1 hero . moveUp ( steps ) hero . moveUp ( 1 ) hero . moveRight ( steps …" at bounding box center [889, 385] width 395 height 427
paste textarea "hero.moveDown(steps)"
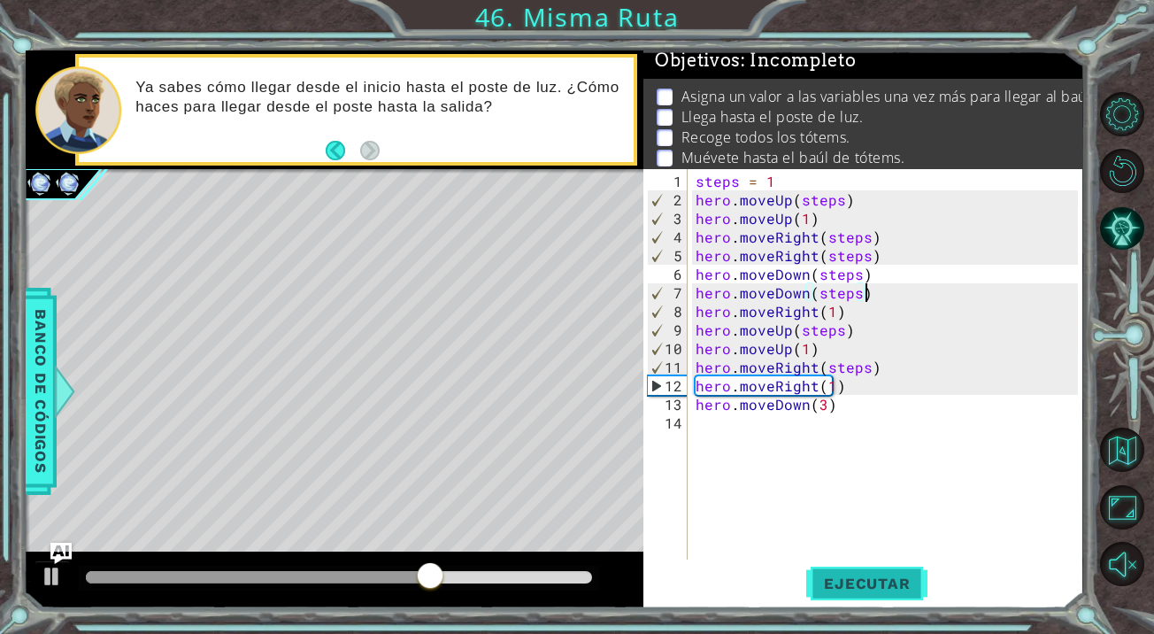
click at [856, 591] on span "Ejecutar" at bounding box center [866, 583] width 121 height 18
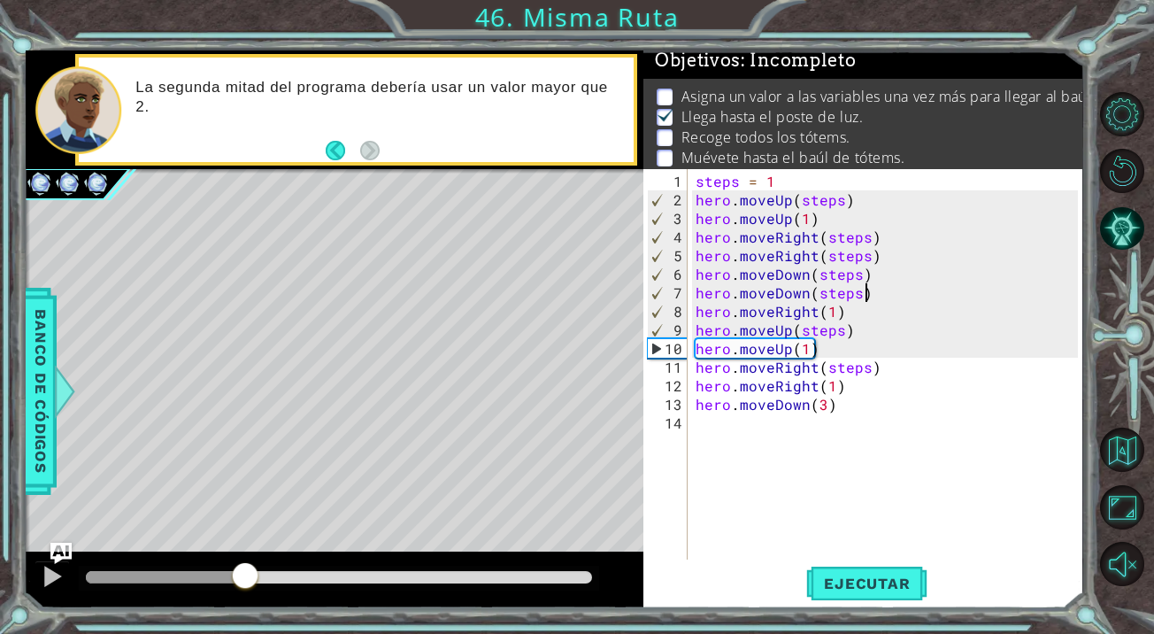
drag, startPoint x: 93, startPoint y: 572, endPoint x: 245, endPoint y: 589, distance: 153.1
click at [245, 589] on div at bounding box center [245, 577] width 32 height 32
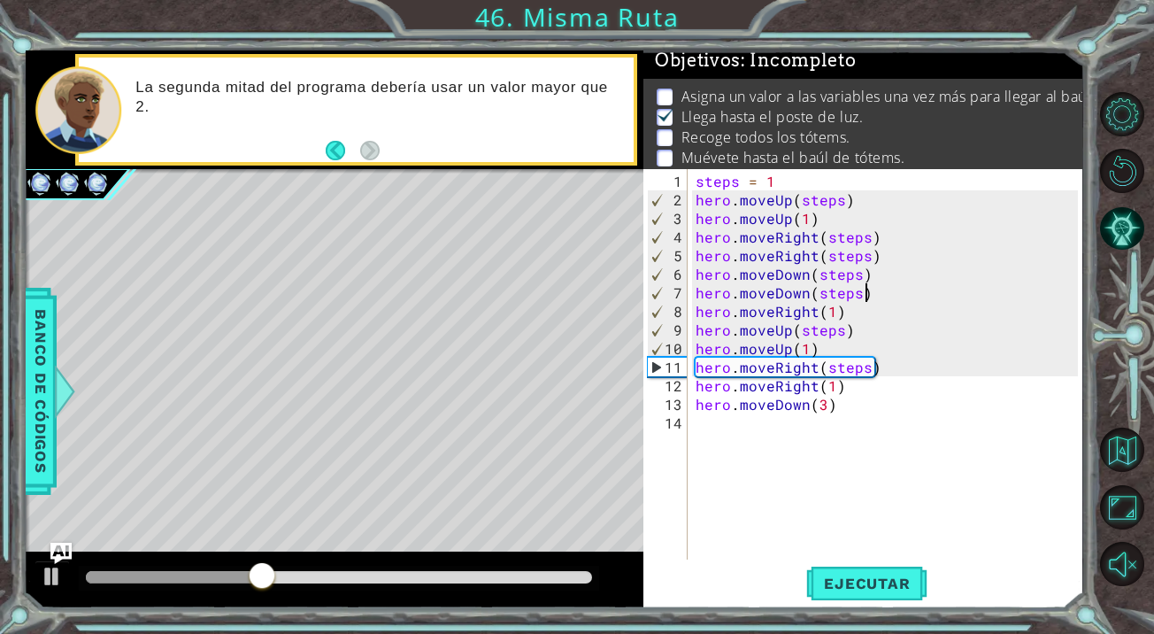
click at [818, 353] on div "steps = 1 hero . moveUp ( steps ) hero . moveUp ( 1 ) hero . moveRight ( steps …" at bounding box center [889, 385] width 395 height 427
type textarea "hero.moveUp(1)"
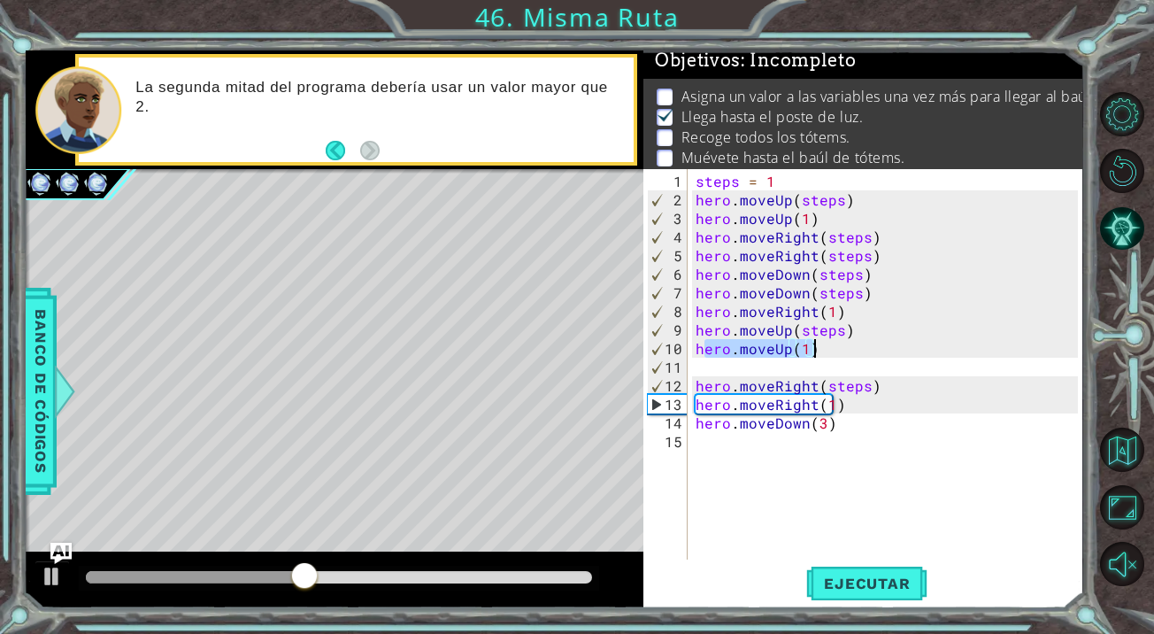
drag, startPoint x: 700, startPoint y: 355, endPoint x: 863, endPoint y: 355, distance: 162.8
click at [863, 355] on div "steps = 1 hero . moveUp ( steps ) hero . moveUp ( 1 ) hero . moveRight ( steps …" at bounding box center [889, 385] width 395 height 427
type textarea "hero.moveUp(1)"
click at [863, 355] on div "steps = 1 hero . moveUp ( steps ) hero . moveUp ( 1 ) hero . moveRight ( steps …" at bounding box center [889, 385] width 395 height 427
drag, startPoint x: 695, startPoint y: 345, endPoint x: 839, endPoint y: 345, distance: 144.2
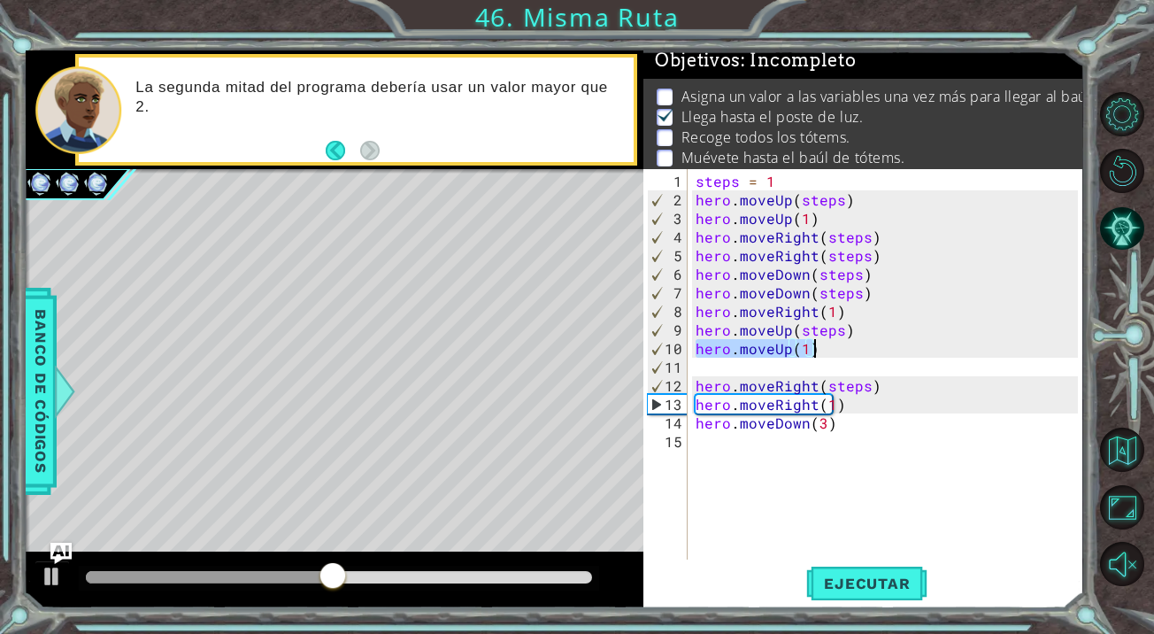
click at [839, 345] on div "steps = 1 hero . moveUp ( steps ) hero . moveUp ( 1 ) hero . moveRight ( steps …" at bounding box center [889, 385] width 395 height 427
paste textarea "Code Area"
click at [720, 370] on div "steps = 1 hero . moveUp ( steps ) hero . moveUp ( 1 ) hero . moveRight ( steps …" at bounding box center [889, 385] width 395 height 427
paste textarea "hero.moveUp(1)"
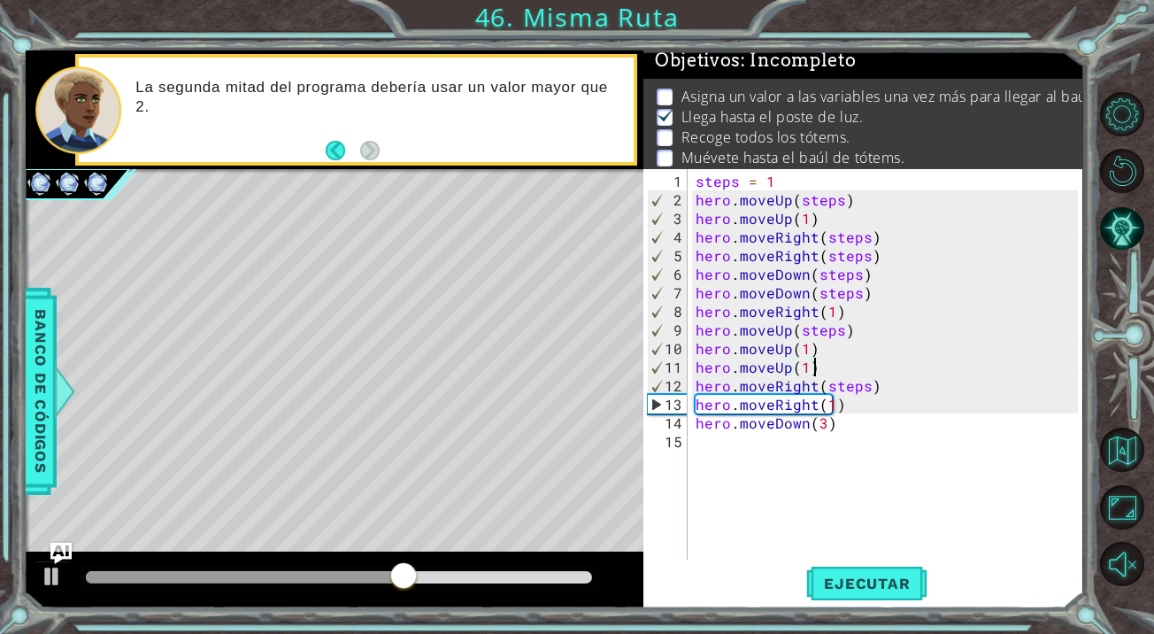
click at [935, 601] on div "Ejecutar" at bounding box center [867, 583] width 439 height 44
click at [876, 579] on span "Ejecutar" at bounding box center [866, 583] width 121 height 18
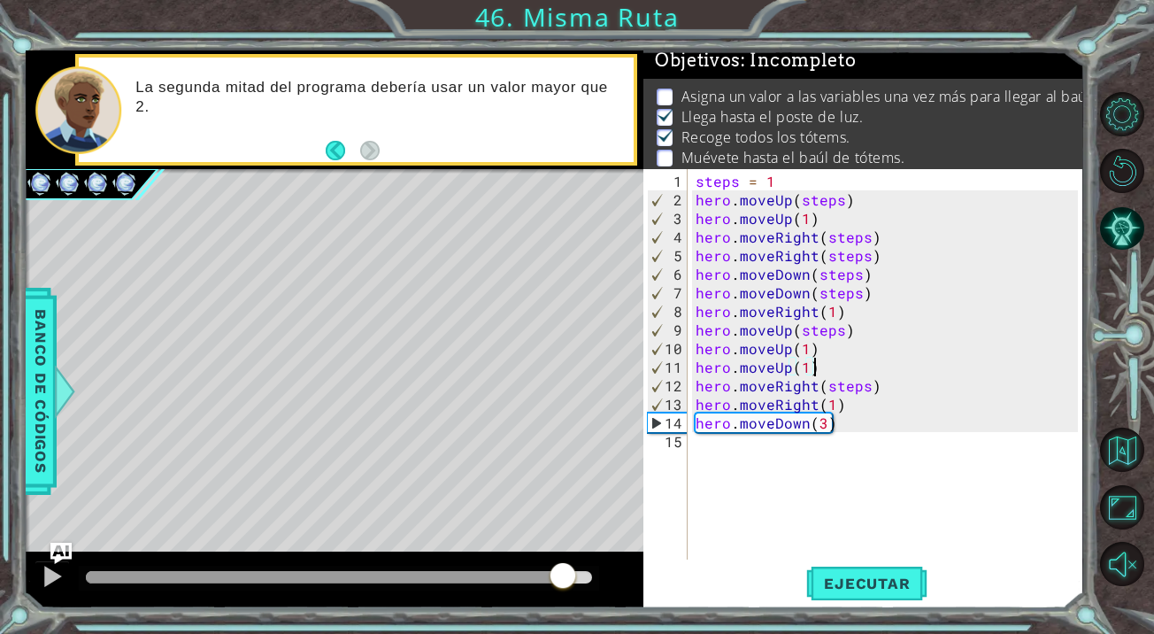
drag, startPoint x: 104, startPoint y: 562, endPoint x: 564, endPoint y: 574, distance: 460.3
click at [564, 574] on div at bounding box center [563, 577] width 32 height 32
drag, startPoint x: 564, startPoint y: 574, endPoint x: 484, endPoint y: 572, distance: 79.7
click at [484, 572] on div at bounding box center [485, 577] width 32 height 32
drag, startPoint x: 484, startPoint y: 572, endPoint x: 380, endPoint y: 574, distance: 104.4
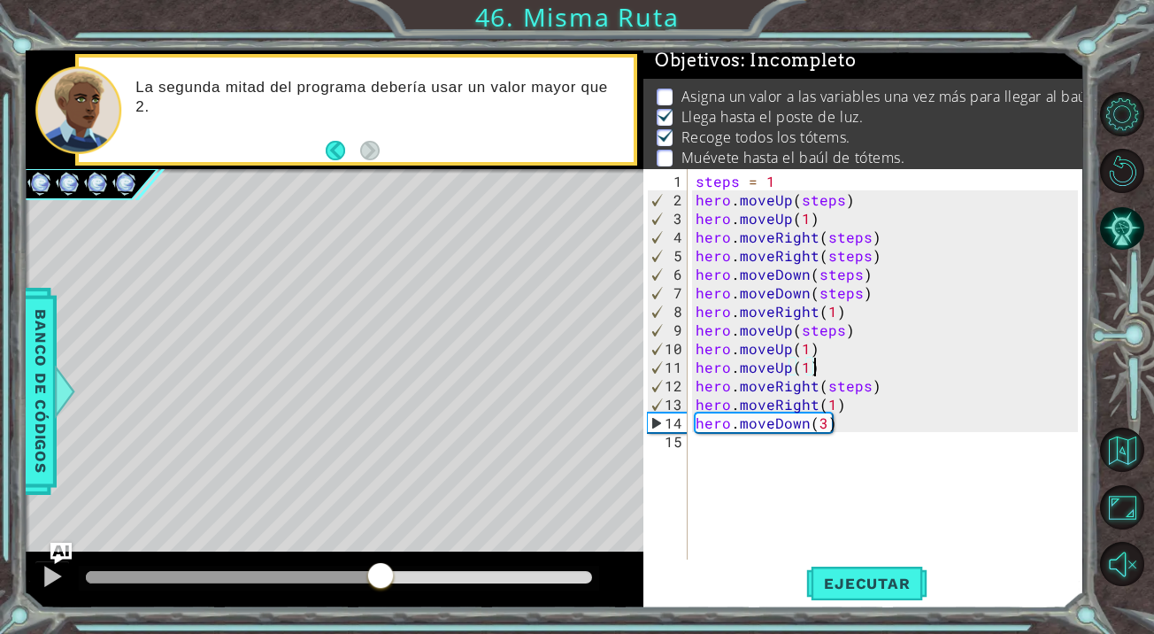
click at [380, 574] on div at bounding box center [381, 577] width 32 height 32
click at [856, 411] on div "steps = 1 hero . moveUp ( steps ) hero . moveUp ( 1 ) hero . moveRight ( steps …" at bounding box center [889, 385] width 395 height 427
click at [833, 408] on div "steps = 1 hero . moveUp ( steps ) hero . moveUp ( 1 ) hero . moveRight ( steps …" at bounding box center [889, 385] width 395 height 427
click at [843, 409] on div "steps = 1 hero . moveUp ( steps ) hero . moveUp ( 1 ) hero . moveRight ( steps …" at bounding box center [889, 385] width 395 height 427
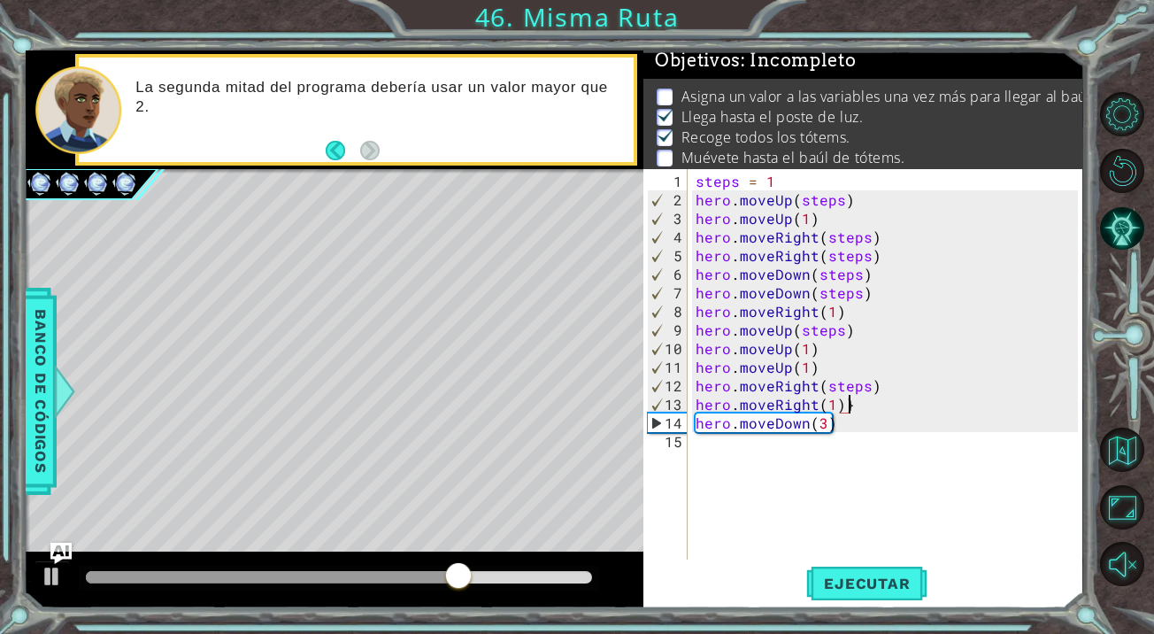
type textarea "hero.moveRight(1)"
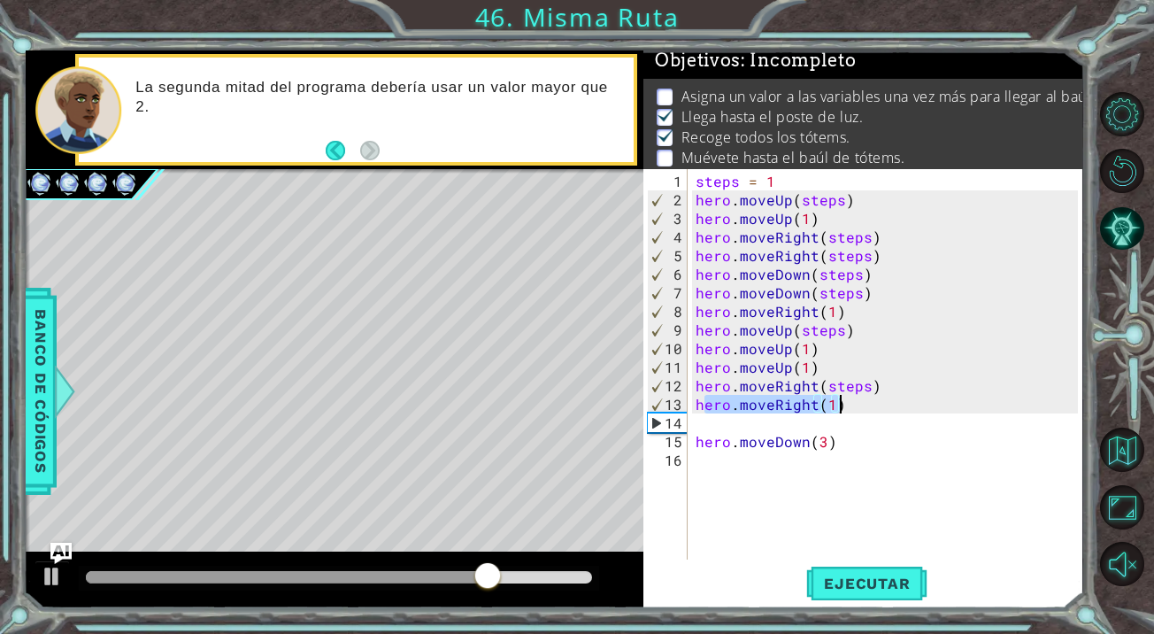
drag, startPoint x: 700, startPoint y: 399, endPoint x: 846, endPoint y: 399, distance: 146.0
click at [846, 399] on div "steps = 1 hero . moveUp ( steps ) hero . moveUp ( 1 ) hero . moveRight ( steps …" at bounding box center [889, 385] width 395 height 427
type textarea "hero.moveRight(1)"
click at [841, 401] on div "steps = 1 hero . moveUp ( steps ) hero . moveUp ( 1 ) hero . moveRight ( steps …" at bounding box center [889, 385] width 395 height 427
drag, startPoint x: 691, startPoint y: 399, endPoint x: 776, endPoint y: 399, distance: 84.9
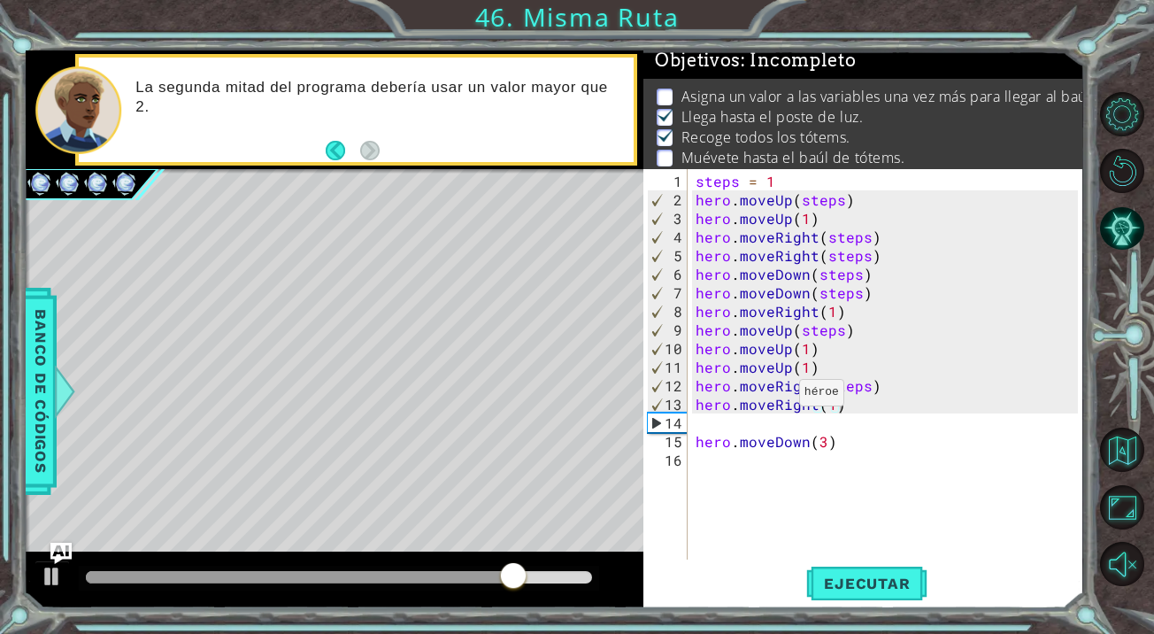
click at [776, 399] on div "hero.moveRight(1) 1 2 3 4 5 6 7 8 9 10 11 12 13 14 15 16 steps = 1 hero . moveU…" at bounding box center [860, 364] width 434 height 390
drag, startPoint x: 695, startPoint y: 401, endPoint x: 880, endPoint y: 403, distance: 185.8
click at [880, 403] on div "steps = 1 hero . moveUp ( steps ) hero . moveUp ( 1 ) hero . moveRight ( steps …" at bounding box center [889, 385] width 395 height 427
click at [773, 416] on div "steps = 1 hero . moveUp ( steps ) hero . moveUp ( 1 ) hero . moveRight ( steps …" at bounding box center [889, 385] width 395 height 427
paste textarea "hero.moveRight(1)"
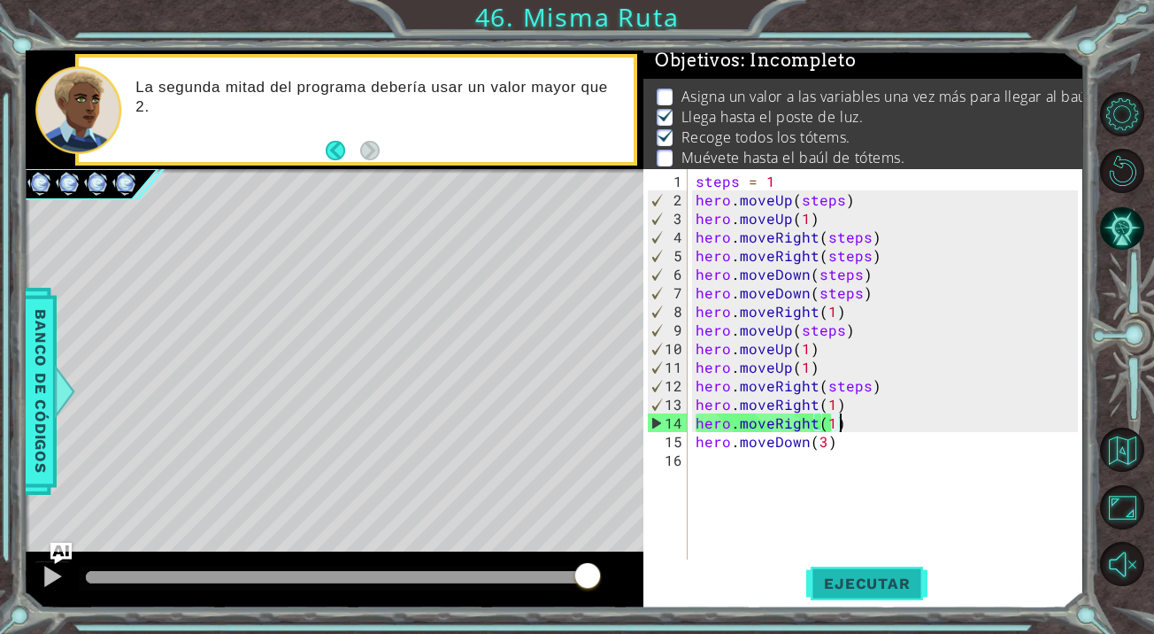
click at [881, 578] on span "Ejecutar" at bounding box center [866, 583] width 121 height 18
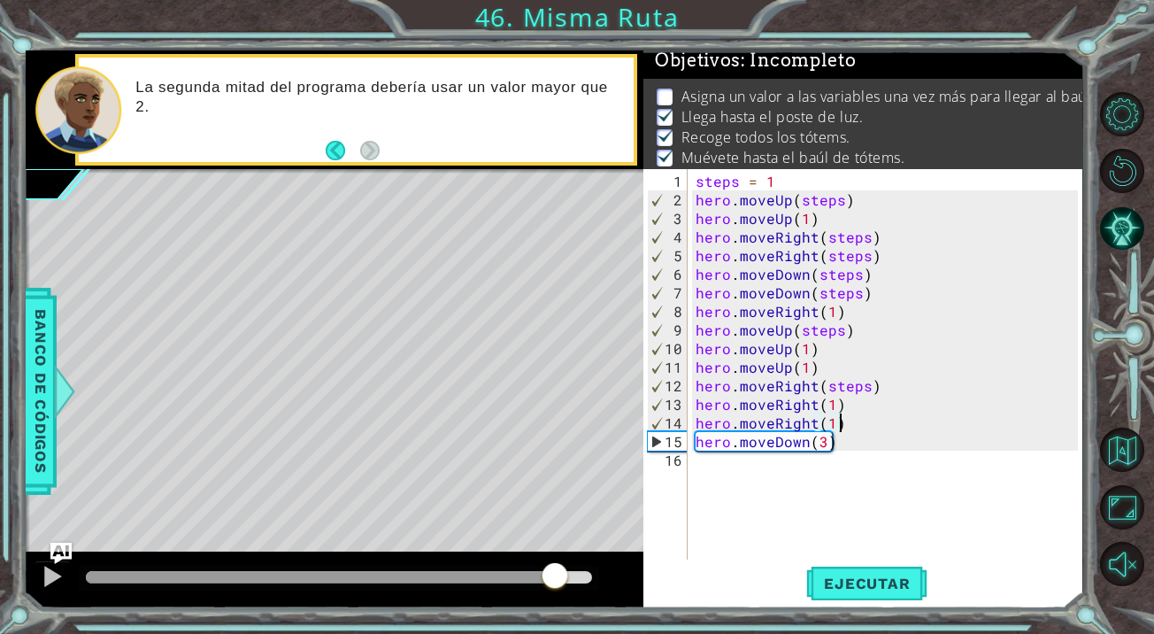
drag, startPoint x: 121, startPoint y: 567, endPoint x: 555, endPoint y: 575, distance: 433.6
click at [555, 575] on div at bounding box center [555, 577] width 32 height 32
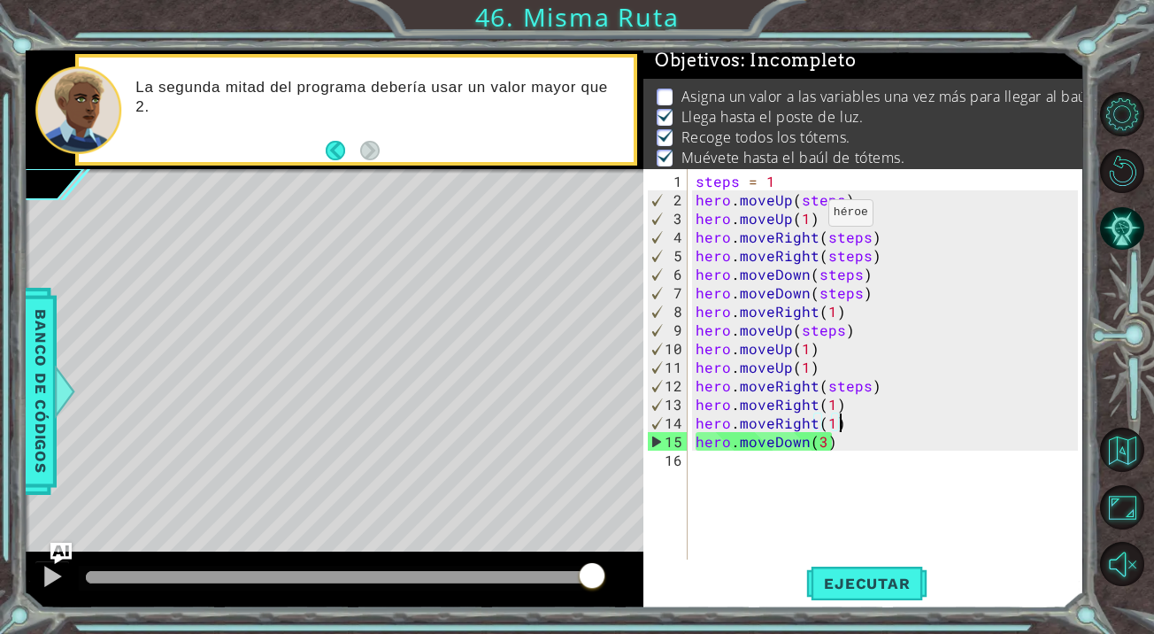
click at [806, 219] on div "steps = 1 hero . moveUp ( steps ) hero . moveUp ( 1 ) hero . moveRight ( steps …" at bounding box center [889, 385] width 395 height 427
click at [791, 182] on div "steps = 1 hero . moveUp ( steps ) hero . moveUp ( 1 ) hero . moveRight ( steps …" at bounding box center [889, 385] width 395 height 427
type textarea "steps = 1"
click at [664, 101] on p at bounding box center [665, 96] width 16 height 17
click at [1128, 175] on button "Reiniciar nivel" at bounding box center [1122, 171] width 44 height 44
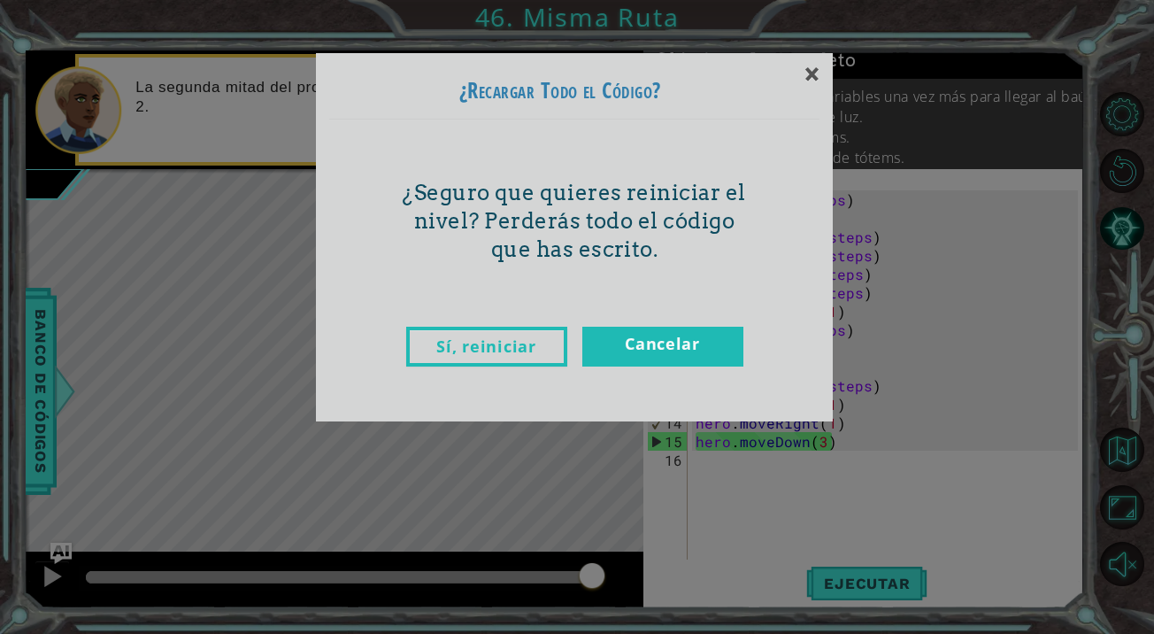
click at [502, 358] on link "Sí, reiniciar" at bounding box center [486, 346] width 161 height 40
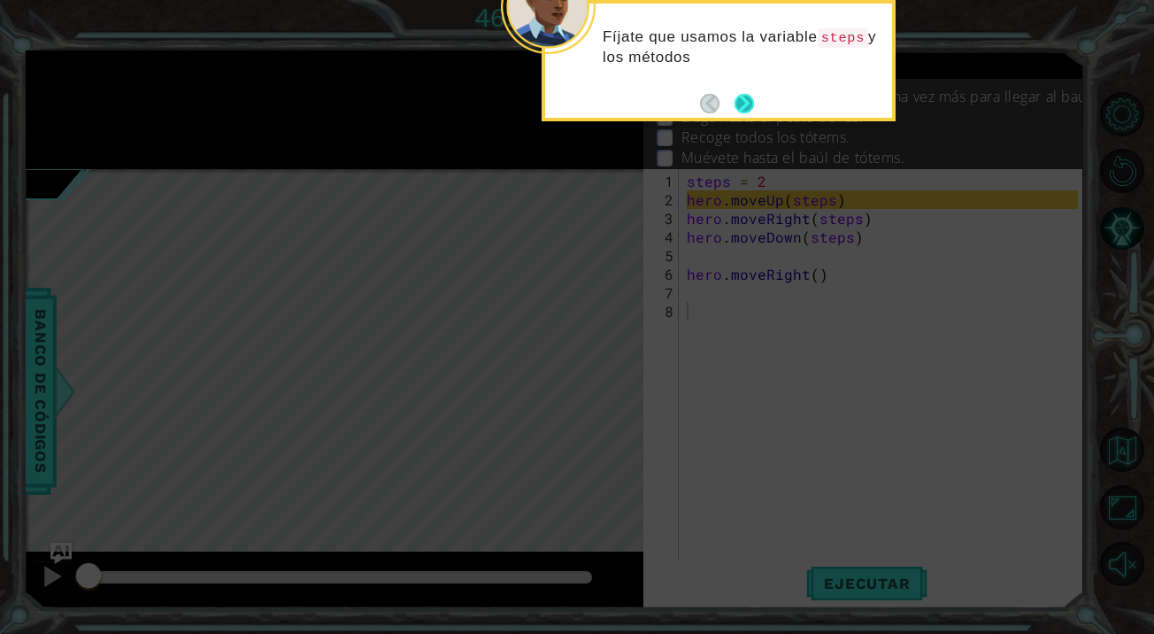
click at [749, 99] on button "Next" at bounding box center [744, 104] width 32 height 32
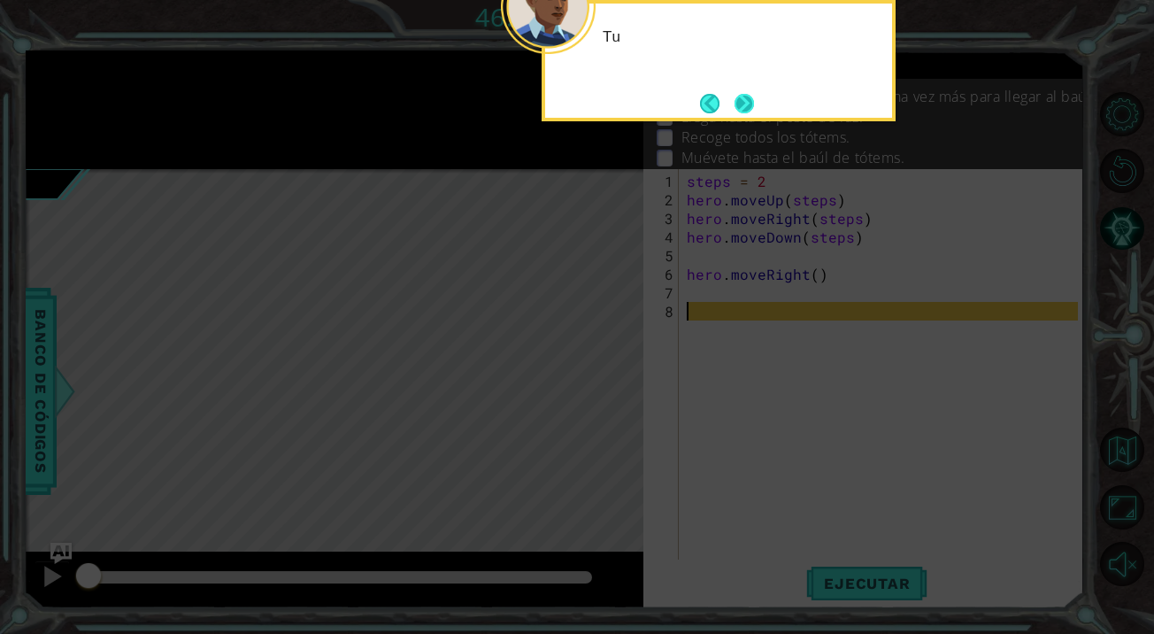
click at [749, 99] on button "Next" at bounding box center [744, 103] width 28 height 28
click at [749, 99] on button "Next" at bounding box center [744, 104] width 32 height 32
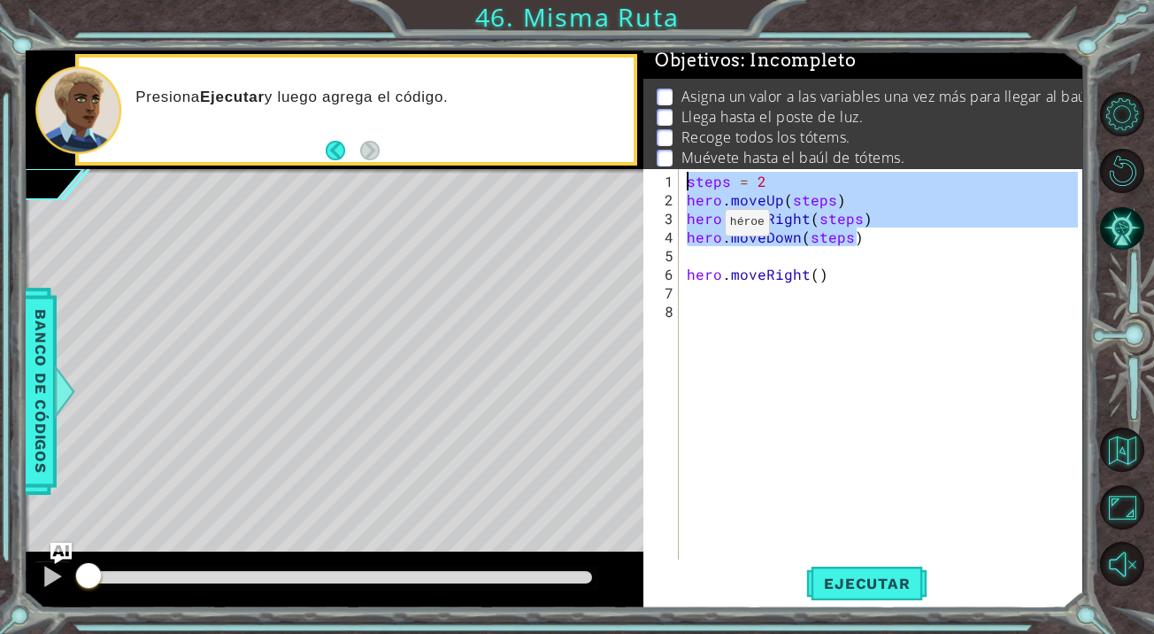
drag, startPoint x: 877, startPoint y: 242, endPoint x: 505, endPoint y: 136, distance: 386.5
click at [506, 136] on div "1 ההההההההההההההההההההההההההההההההההההההההההההההההההההההההההההההההההההההההההההה…" at bounding box center [554, 328] width 1056 height 557
click at [773, 205] on div "steps = 2 hero . moveUp ( steps ) hero . moveRight ( steps ) hero . moveDown ( …" at bounding box center [884, 385] width 403 height 427
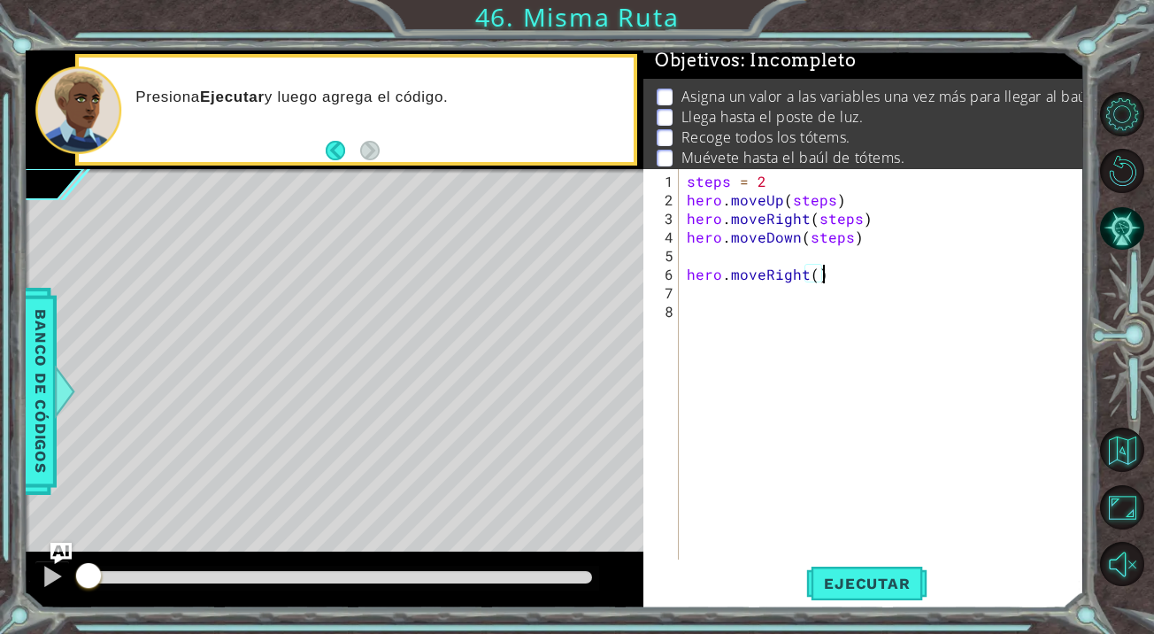
click at [827, 270] on div "steps = 2 hero . moveUp ( steps ) hero . moveRight ( steps ) hero . moveDown ( …" at bounding box center [884, 385] width 403 height 427
type textarea "hero.moveRight()"
paste textarea "hero.moveDown(steps)"
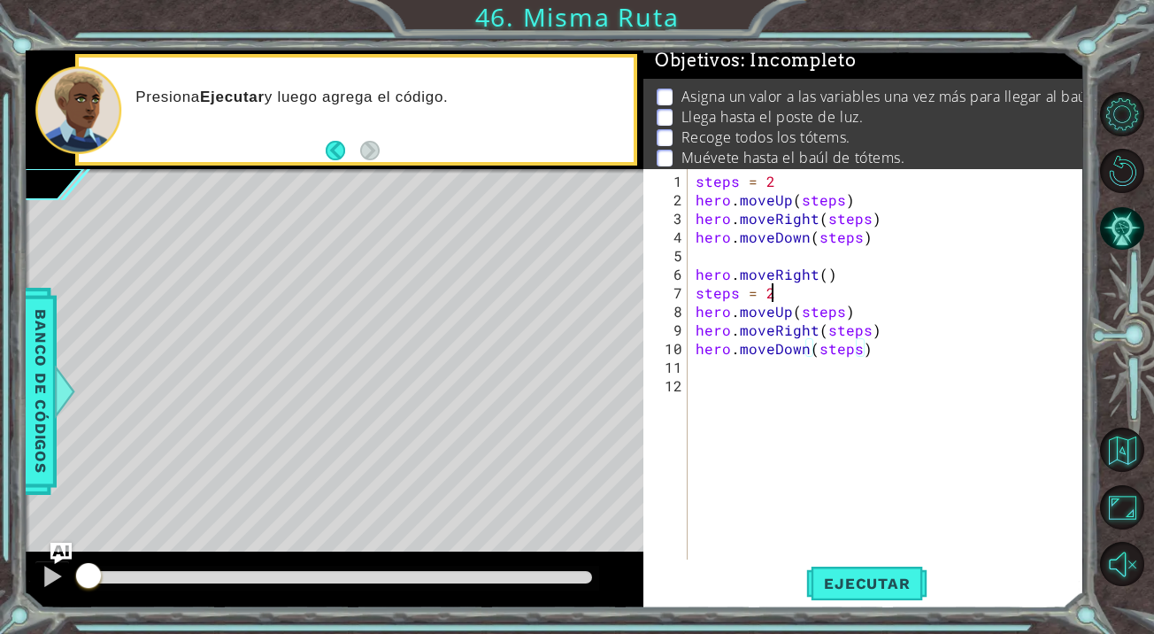
click at [874, 285] on div "steps = 2 hero . moveUp ( steps ) hero . moveRight ( steps ) hero . moveDown ( …" at bounding box center [889, 385] width 395 height 427
click at [895, 273] on div "steps = 2 hero . moveUp ( steps ) hero . moveRight ( steps ) hero . moveDown ( …" at bounding box center [889, 385] width 395 height 427
type textarea "hero.moveRight()"
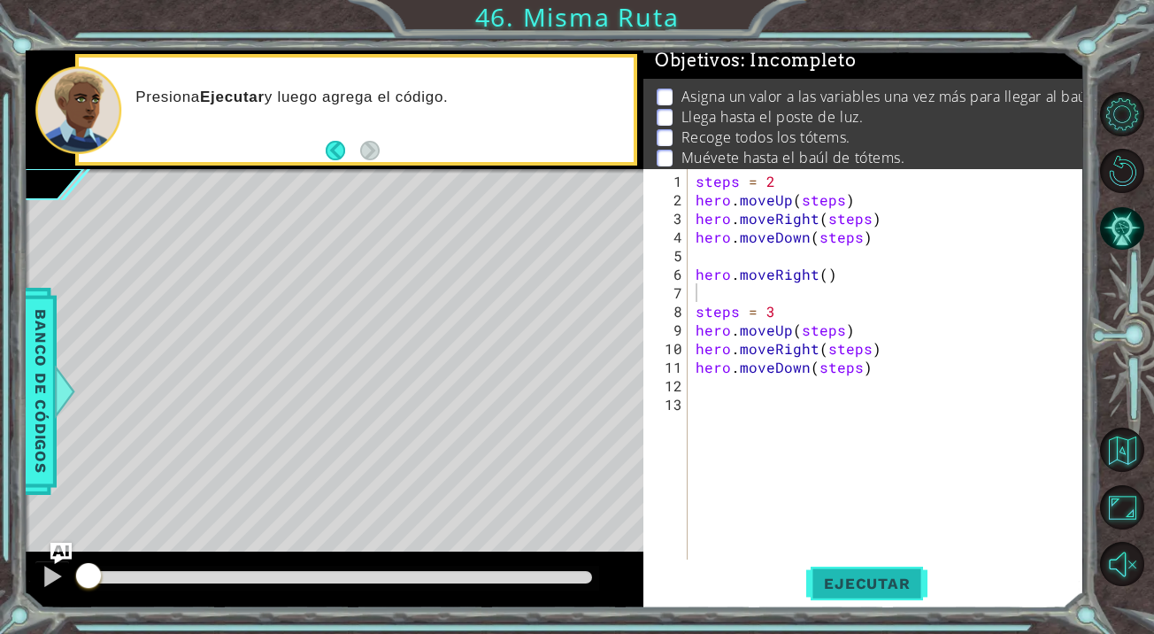
click at [867, 580] on span "Ejecutar" at bounding box center [866, 583] width 121 height 18
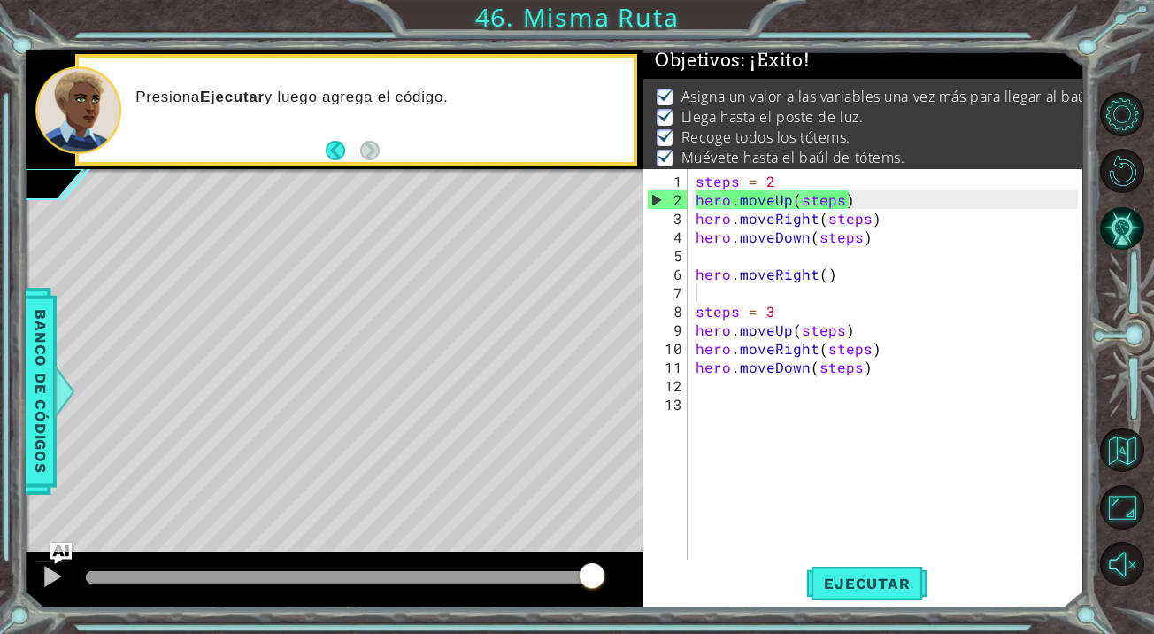
drag, startPoint x: 420, startPoint y: 583, endPoint x: 596, endPoint y: 582, distance: 176.1
click at [596, 582] on div at bounding box center [592, 577] width 32 height 32
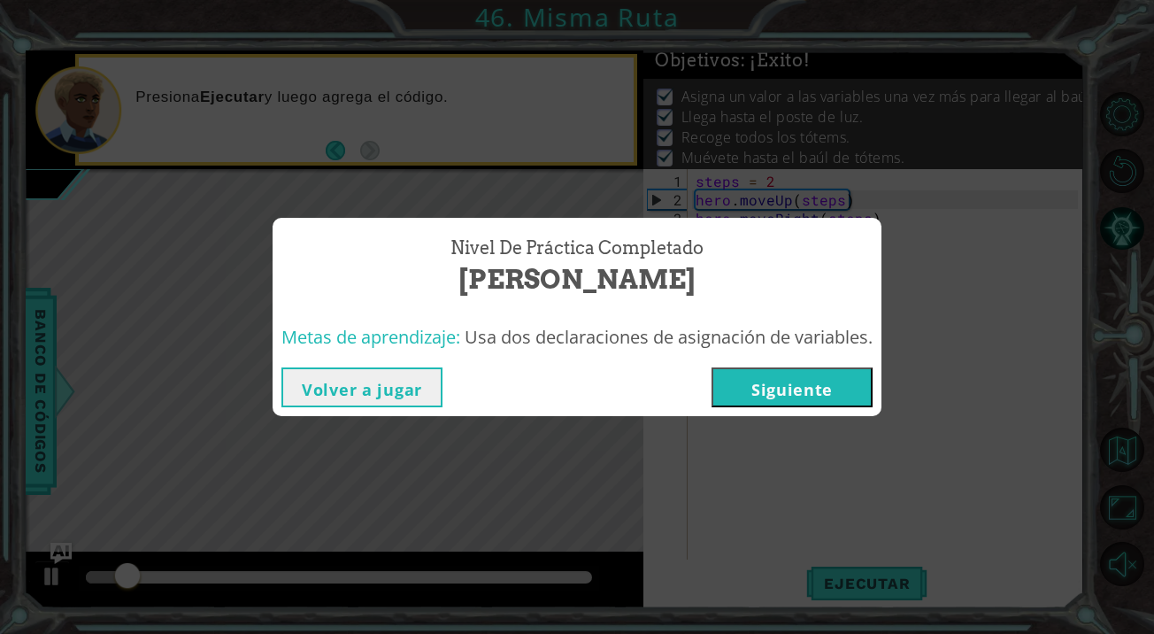
click at [806, 380] on button "Siguiente" at bounding box center [791, 387] width 161 height 40
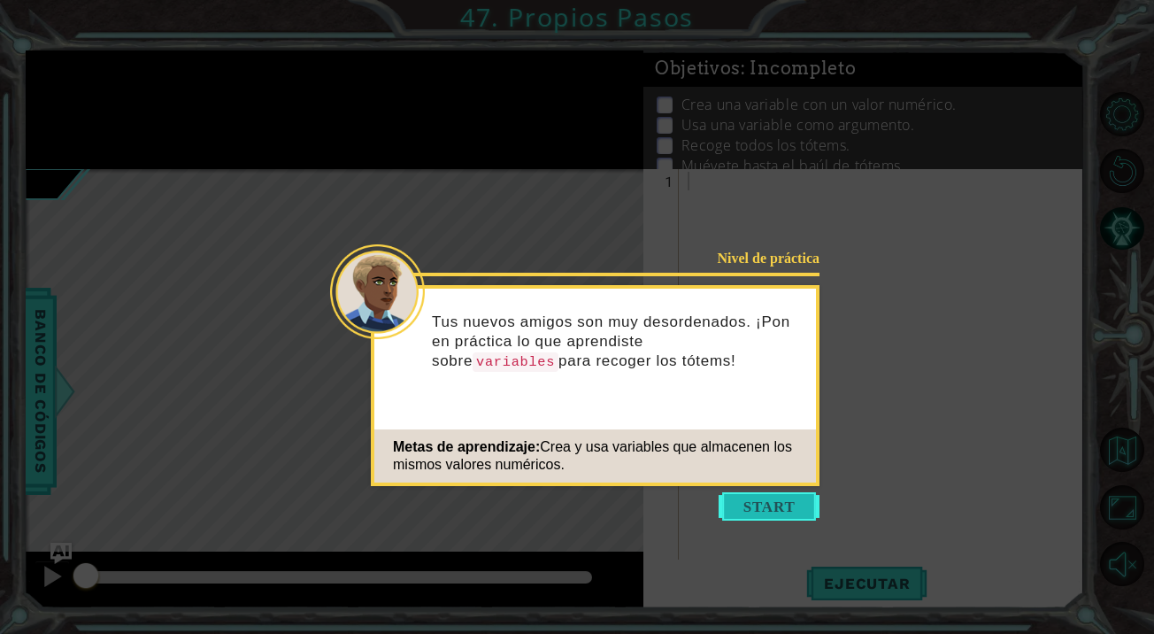
click at [757, 501] on button "Start" at bounding box center [768, 506] width 101 height 28
